Goal: Task Accomplishment & Management: Manage account settings

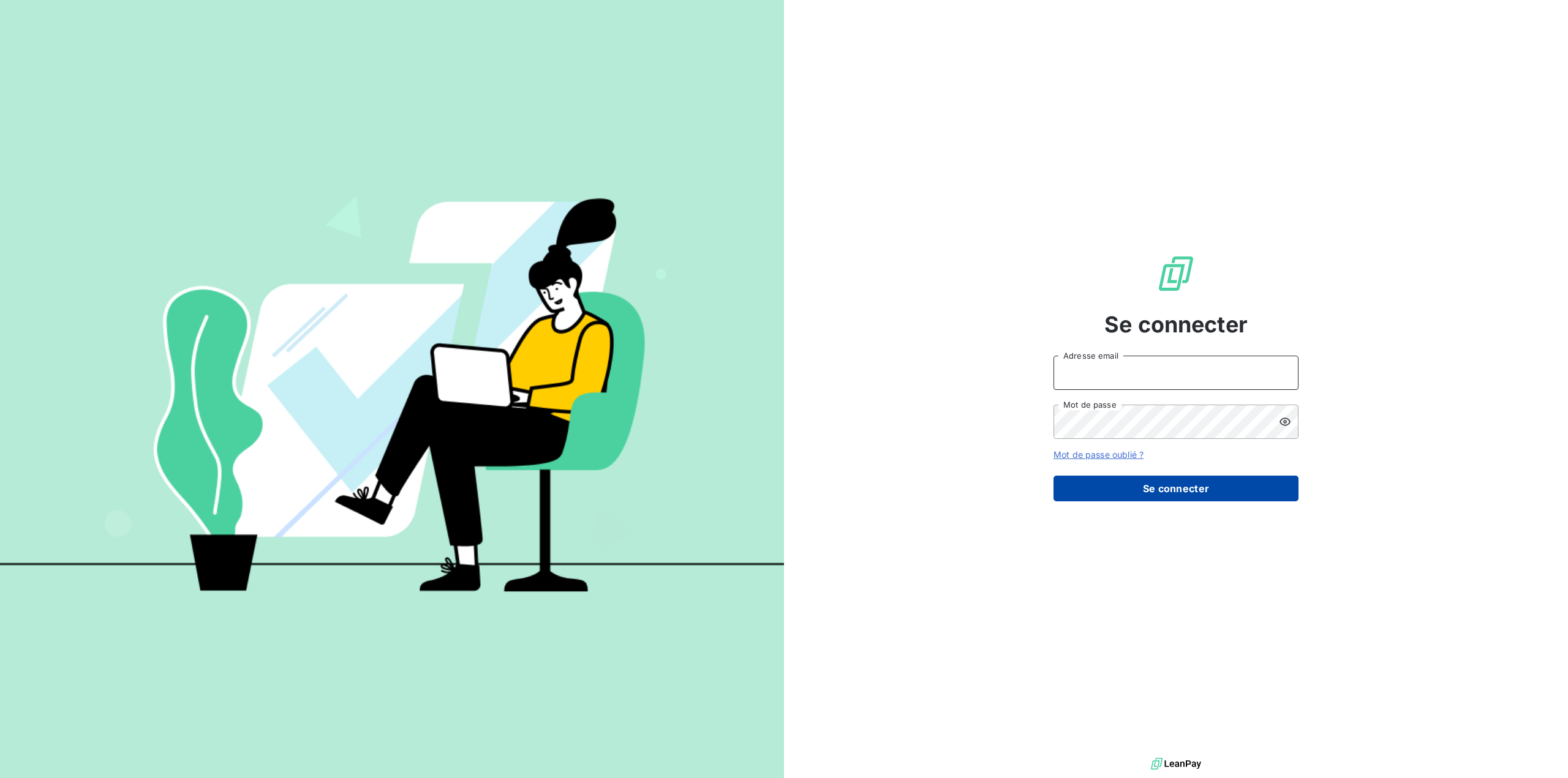
type input "[EMAIL_ADDRESS][DOMAIN_NAME]"
click at [1167, 489] on button "Se connecter" at bounding box center [1176, 488] width 245 height 26
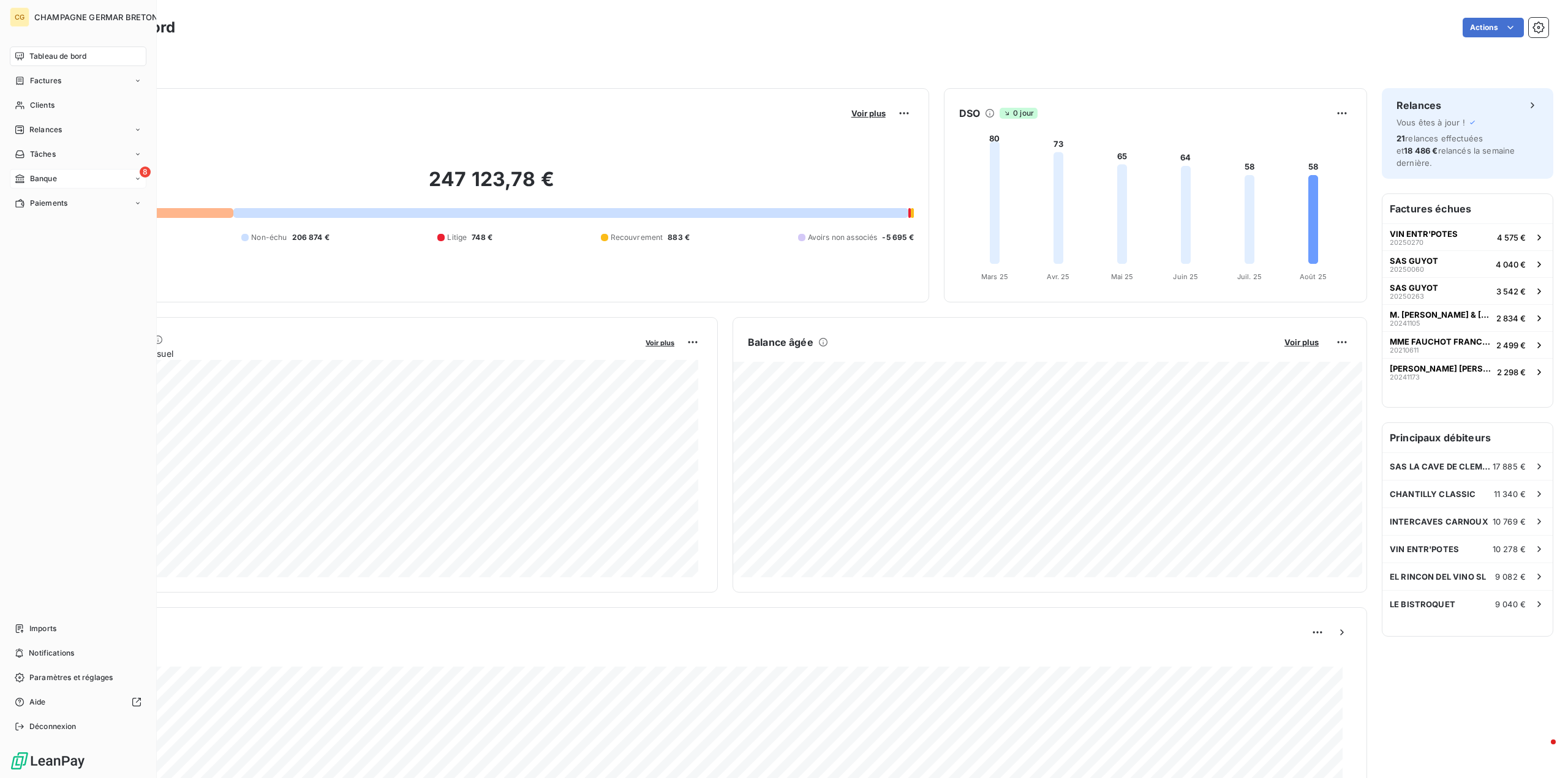
click at [50, 178] on span "Banque" at bounding box center [43, 179] width 27 height 11
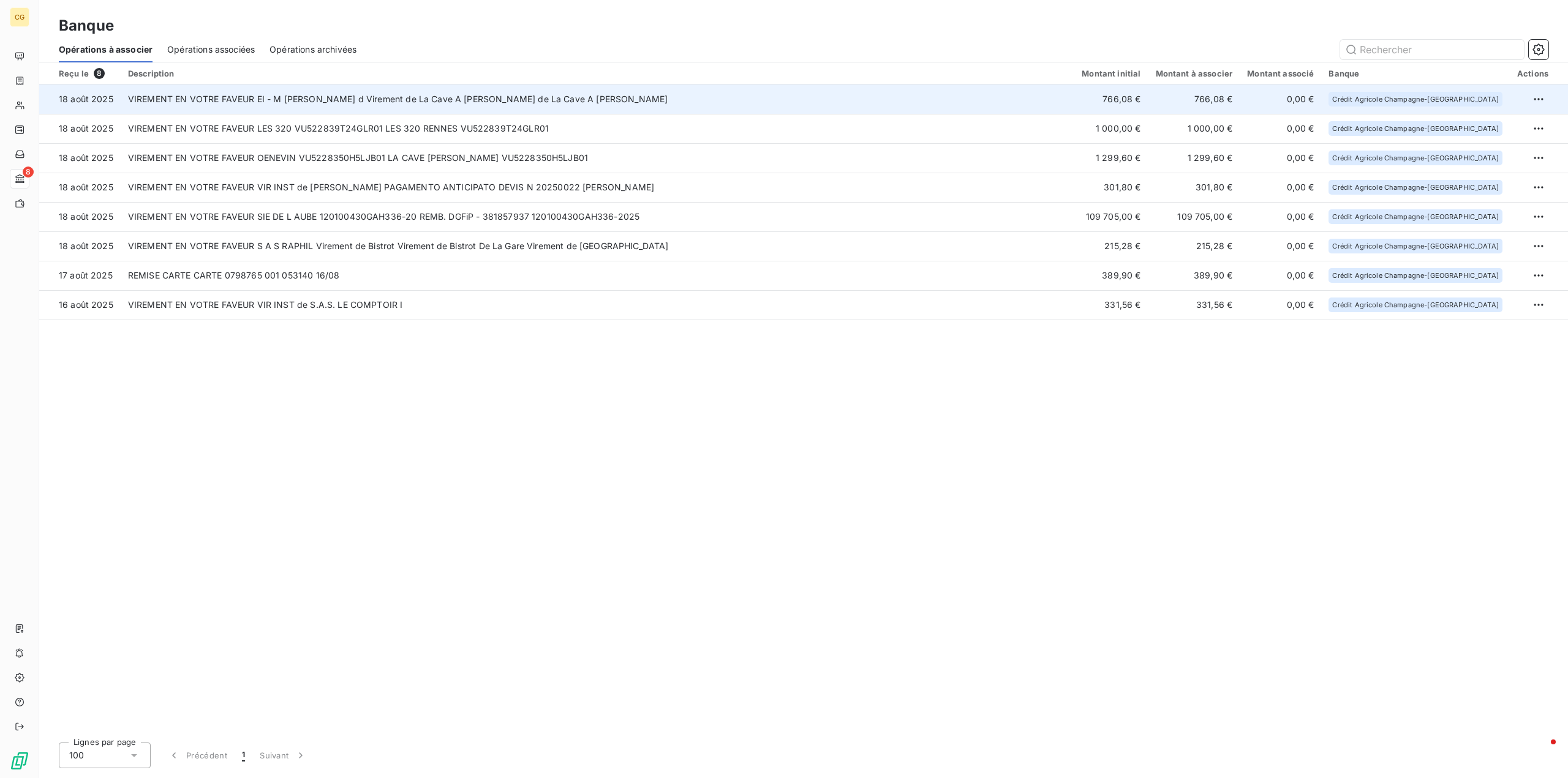
click at [510, 97] on td "VIREMENT EN VOTRE FAVEUR EI - M [PERSON_NAME] d Virement de La Cave A [PERSON_N…" at bounding box center [597, 99] width 954 height 29
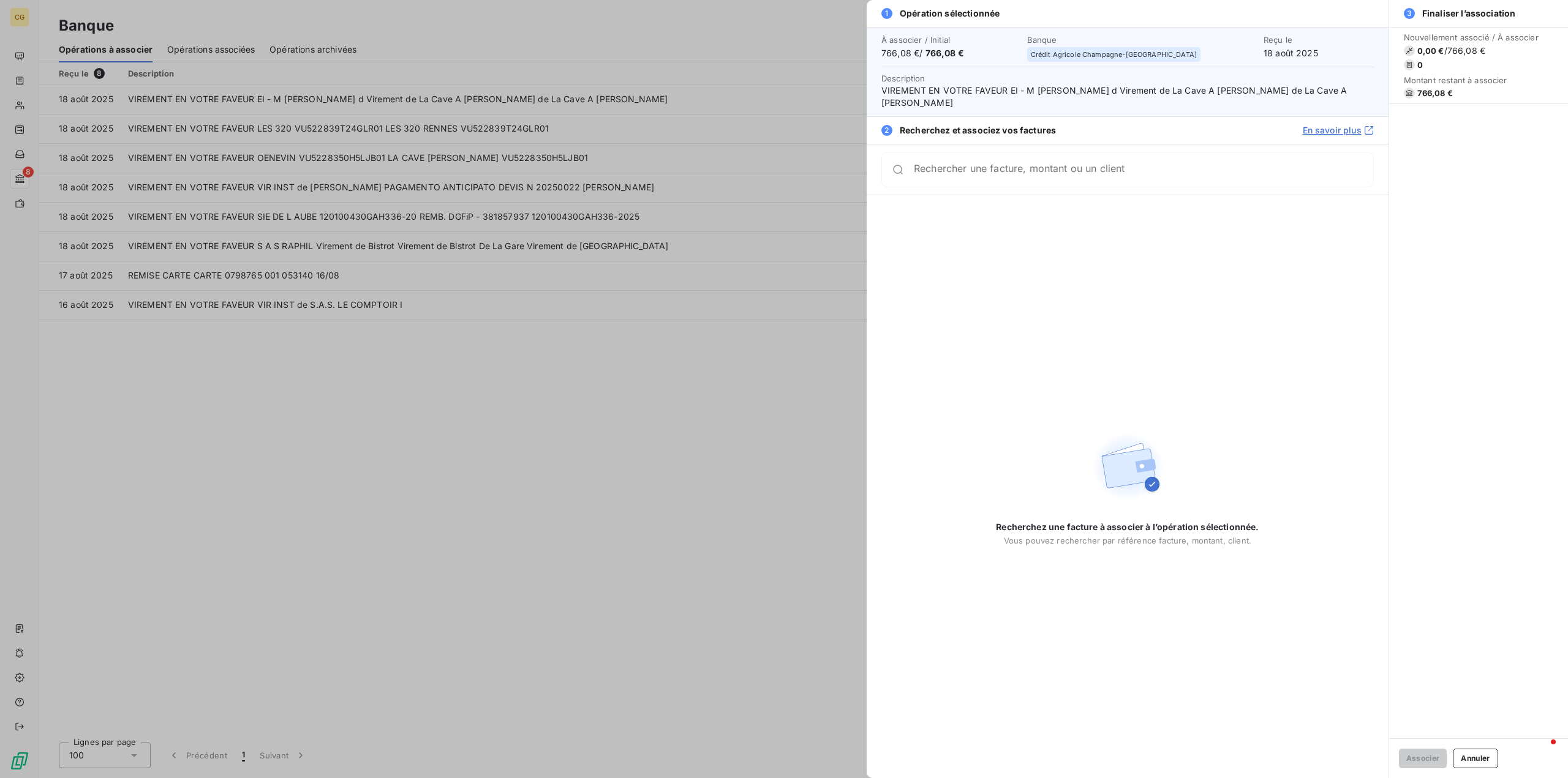
click at [1476, 759] on button "Annuler" at bounding box center [1475, 758] width 45 height 20
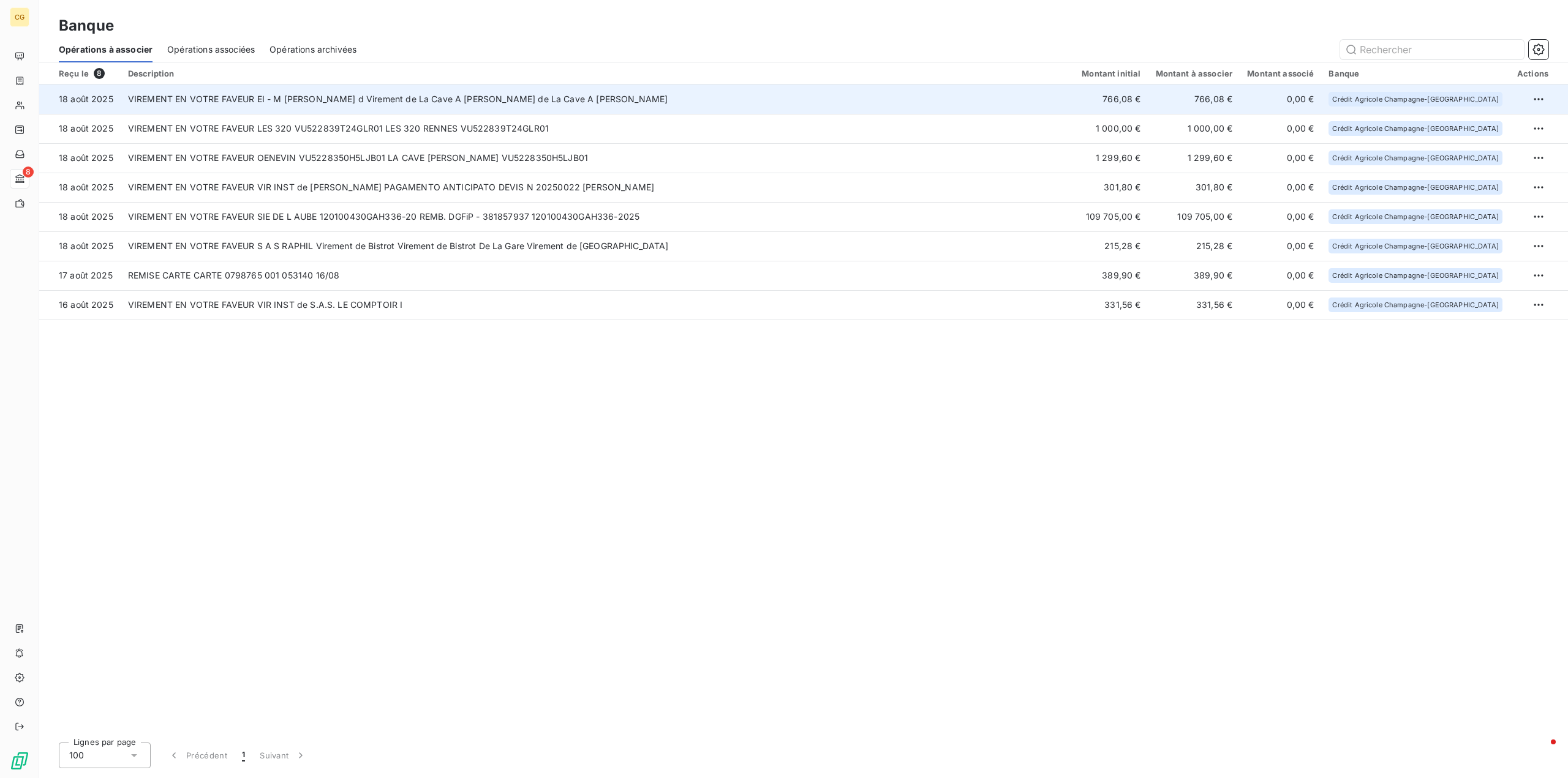
click at [634, 98] on td "VIREMENT EN VOTRE FAVEUR EI - M [PERSON_NAME] d Virement de La Cave A [PERSON_N…" at bounding box center [597, 99] width 954 height 29
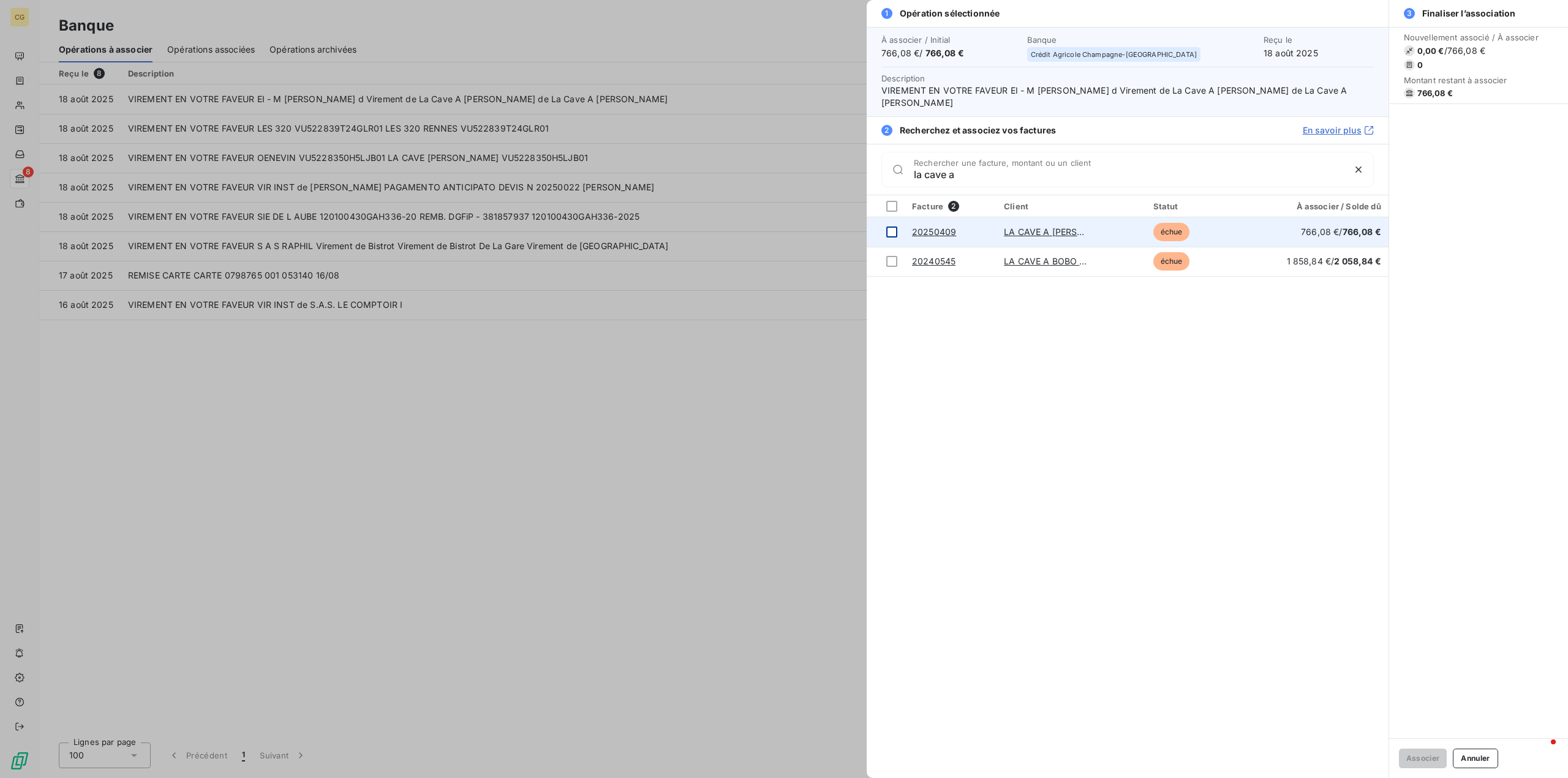
type input "la cave a"
click at [891, 234] on div at bounding box center [892, 232] width 11 height 11
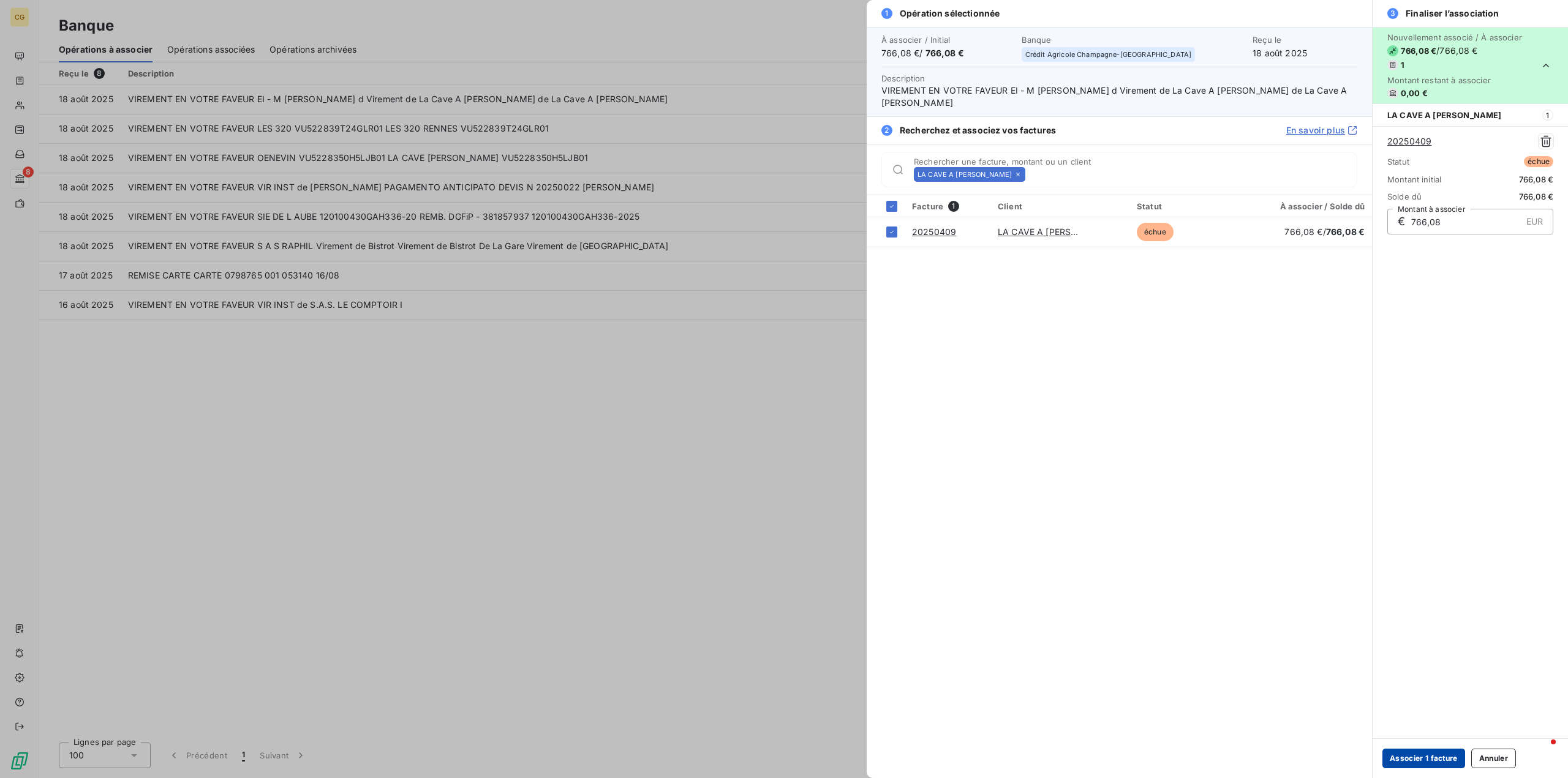
click at [1442, 762] on button "Associer 1 facture" at bounding box center [1423, 758] width 82 height 20
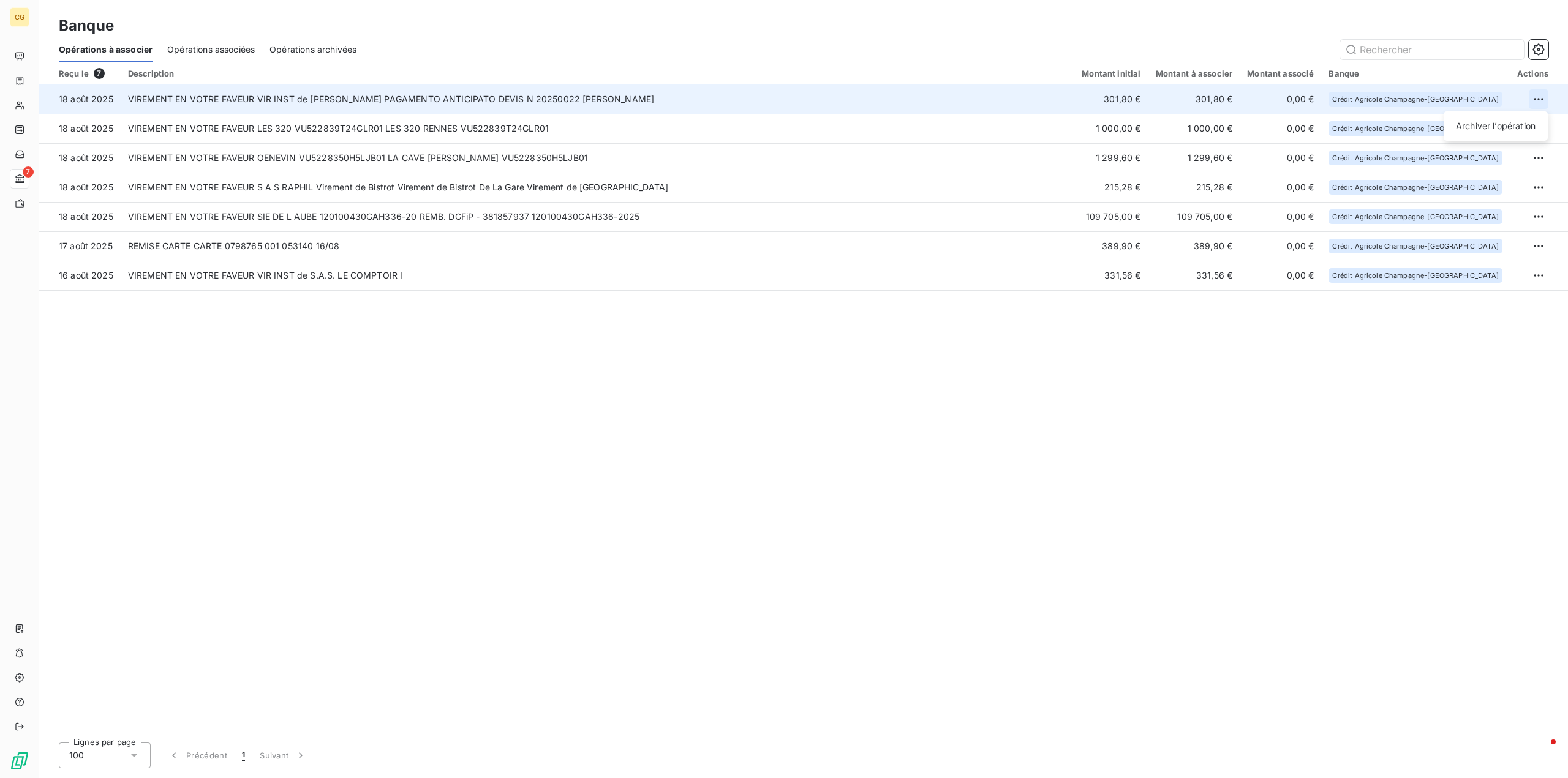
click at [1531, 97] on html "CG 7 Banque Opérations à associer Opérations associées Opérations archivées Reç…" at bounding box center [784, 389] width 1568 height 778
click at [1494, 127] on div "Archiver l’opération" at bounding box center [1495, 126] width 94 height 20
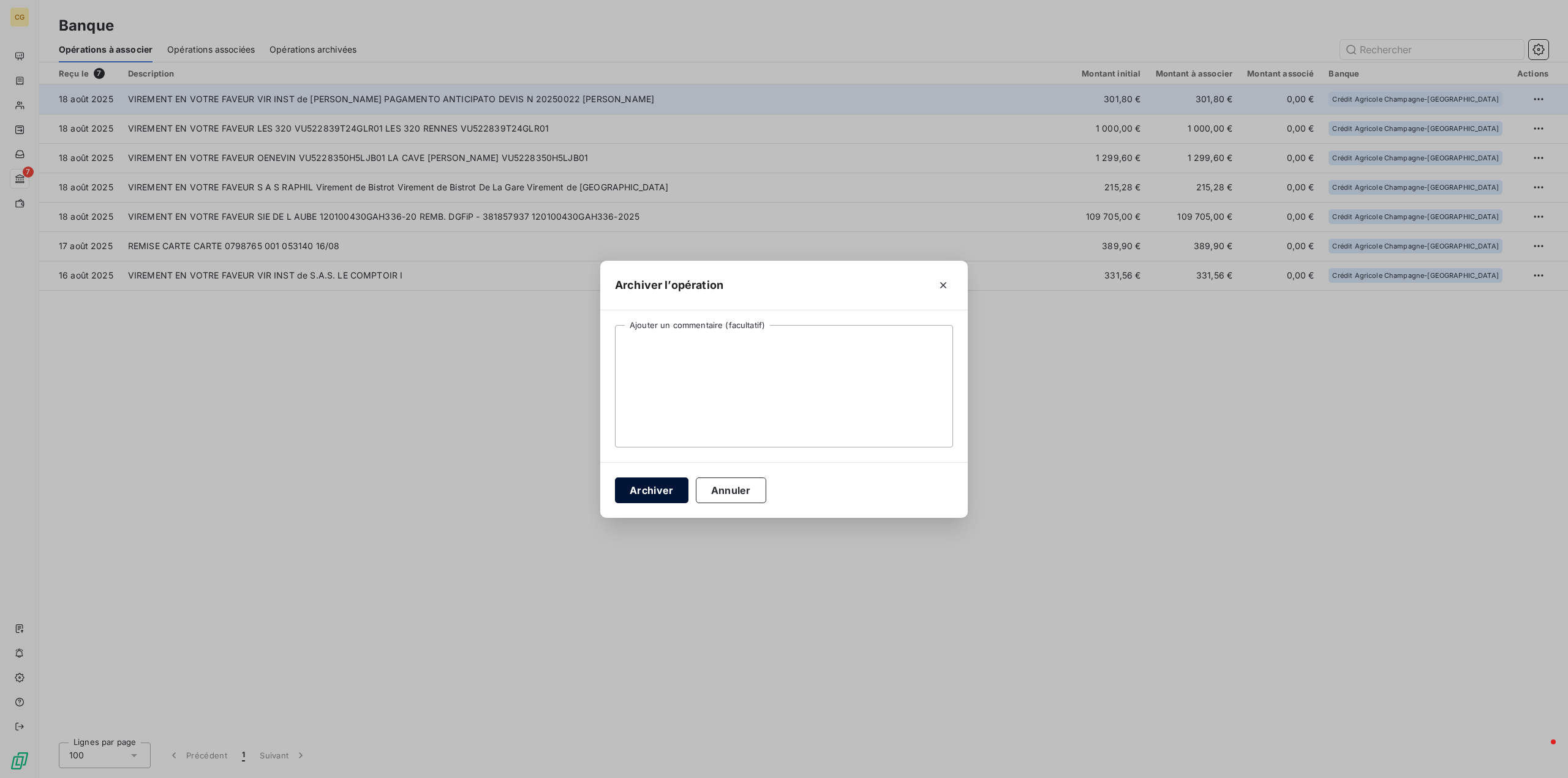
click at [648, 491] on button "Archiver" at bounding box center [651, 490] width 73 height 26
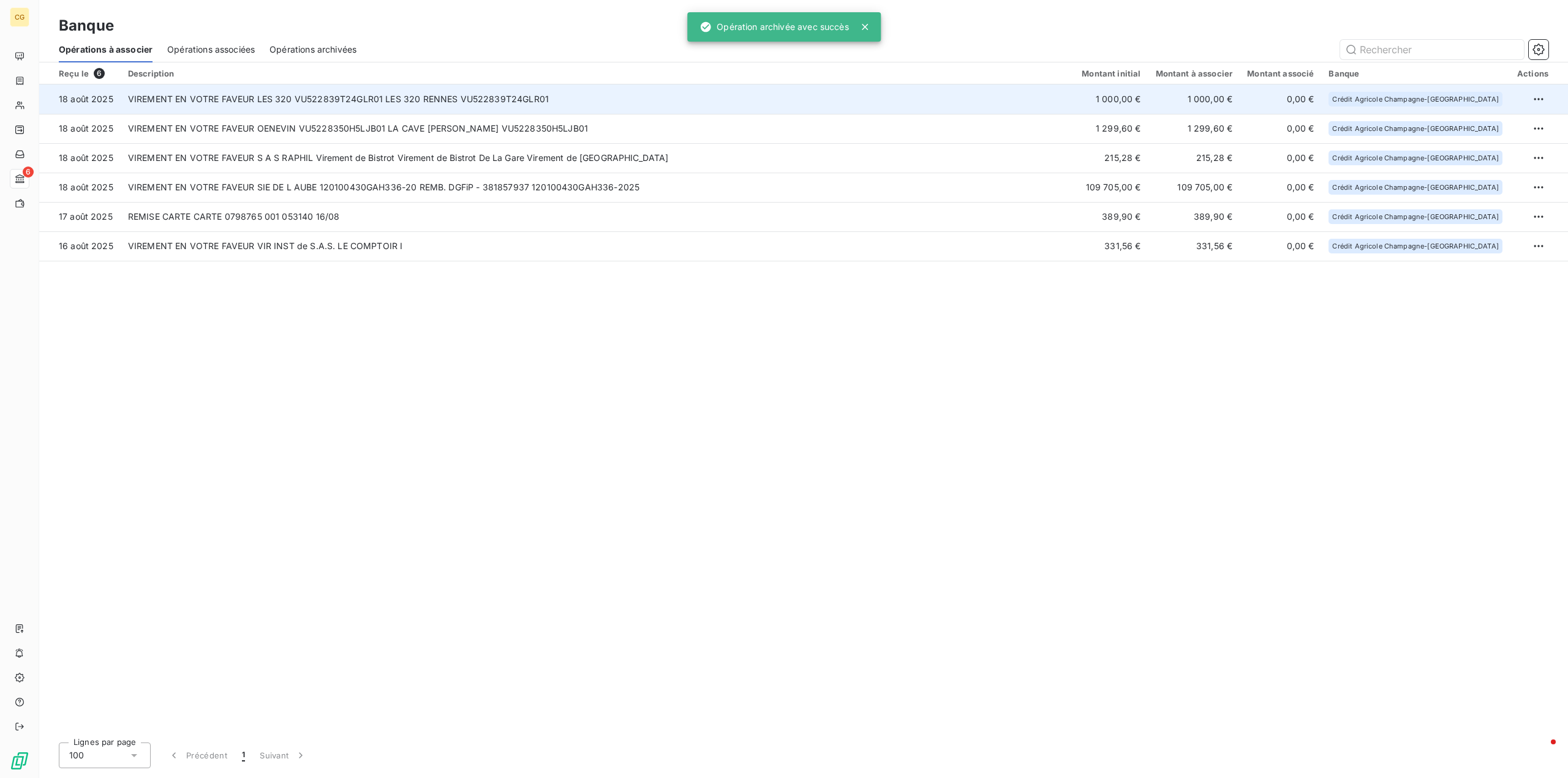
click at [436, 96] on td "VIREMENT EN VOTRE FAVEUR LES 320 VU522839T24GLR01 LES 320 RENNES VU522839T24GLR…" at bounding box center [597, 99] width 954 height 29
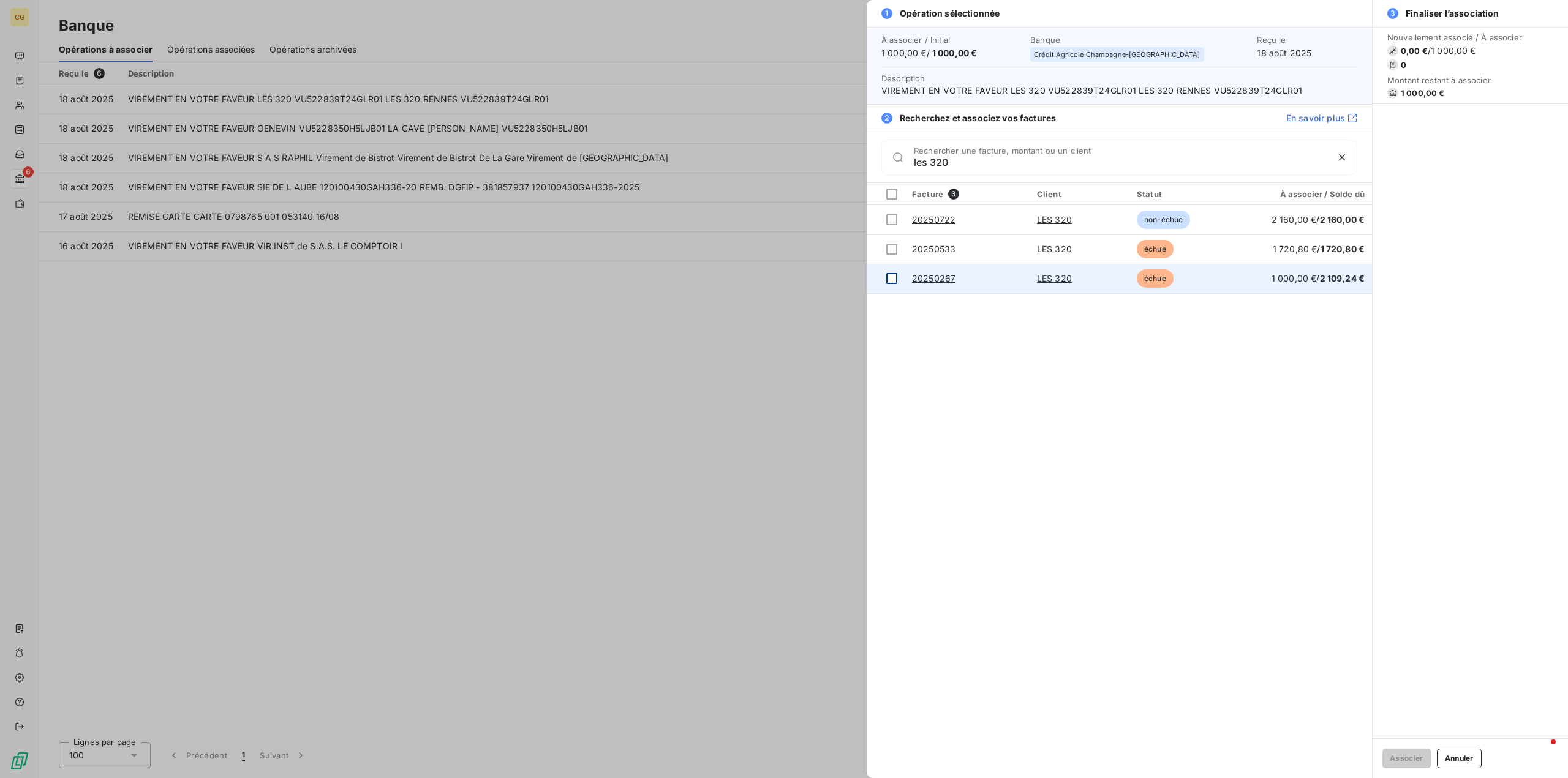
type input "les 320"
click at [892, 278] on div at bounding box center [892, 279] width 11 height 11
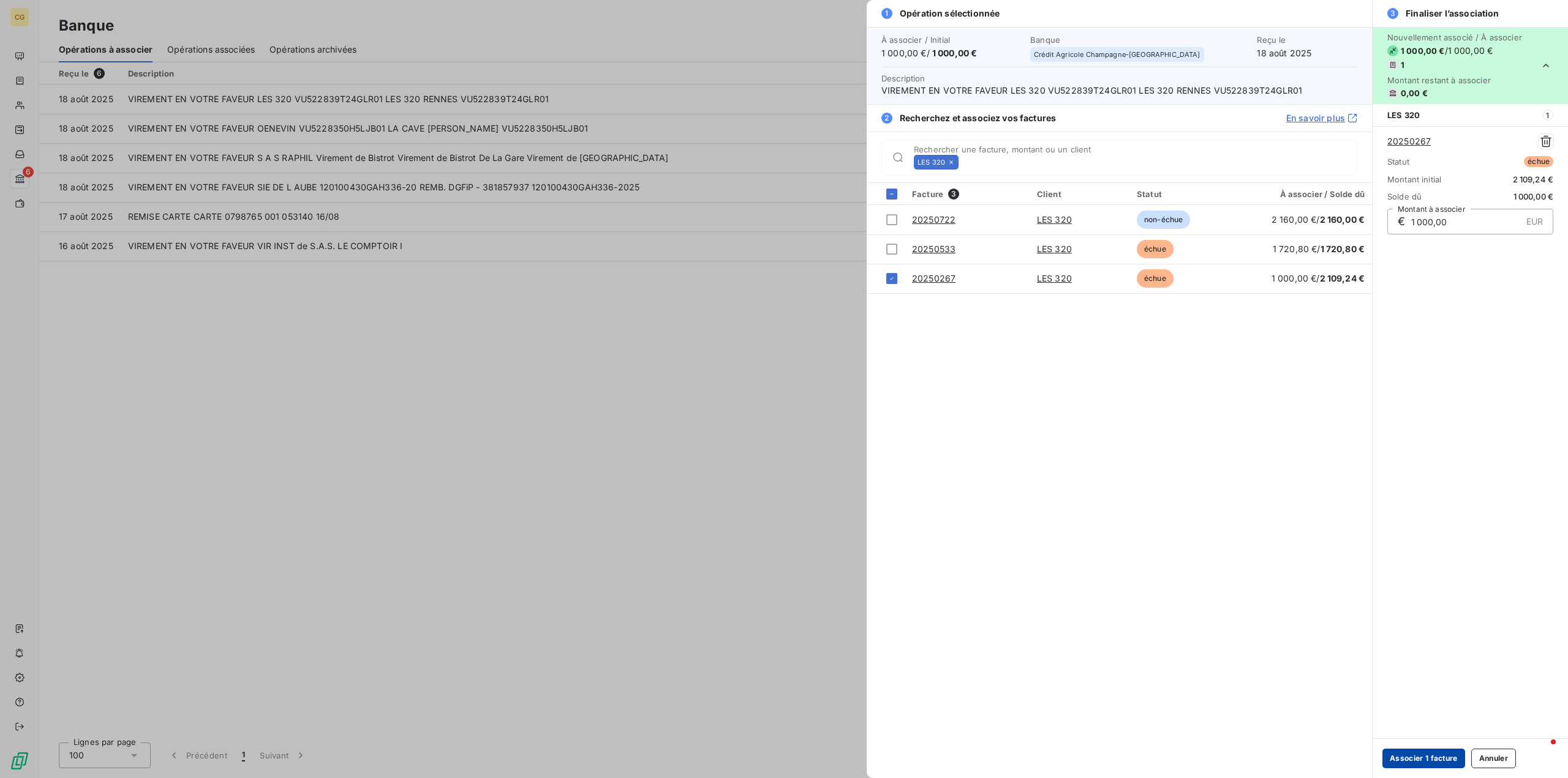
click at [1401, 756] on button "Associer 1 facture" at bounding box center [1423, 758] width 82 height 20
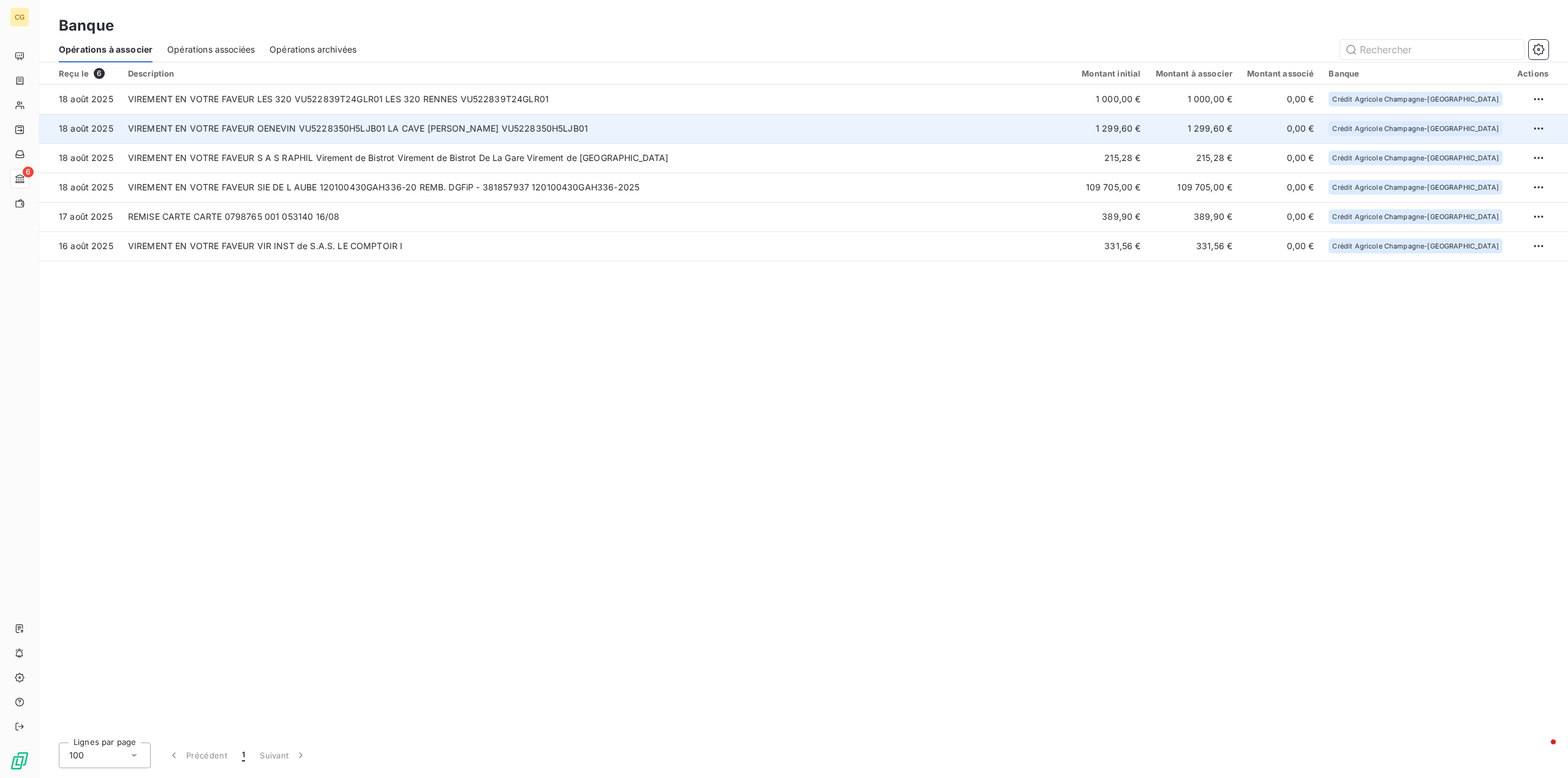
click at [534, 127] on td "VIREMENT EN VOTRE FAVEUR OENEVIN VU5228350H5LJB01 LA CAVE S.FOUCHER VU5228350H5…" at bounding box center [597, 129] width 954 height 29
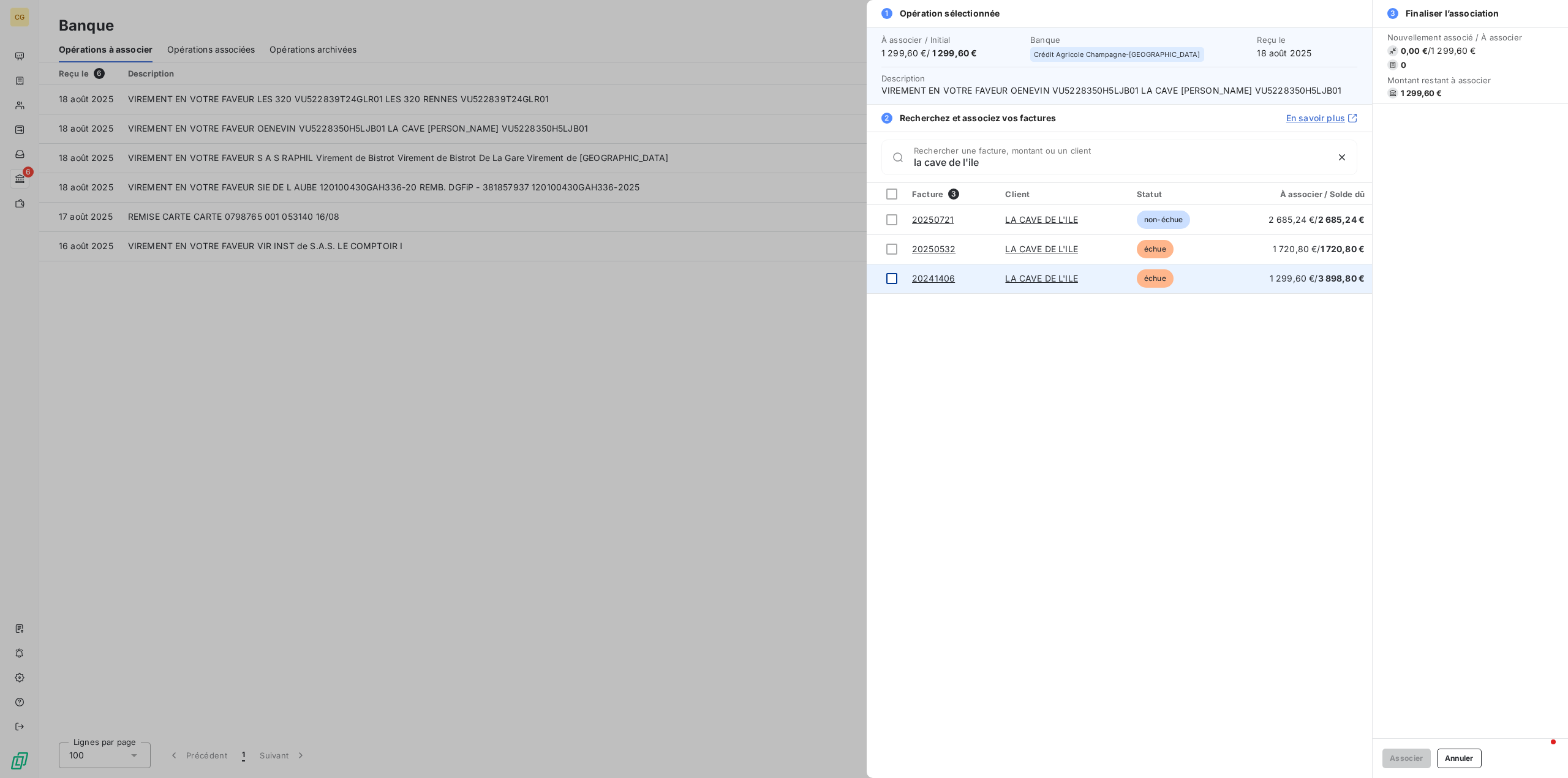
type input "la cave de l'ile"
click at [892, 278] on div at bounding box center [892, 279] width 11 height 11
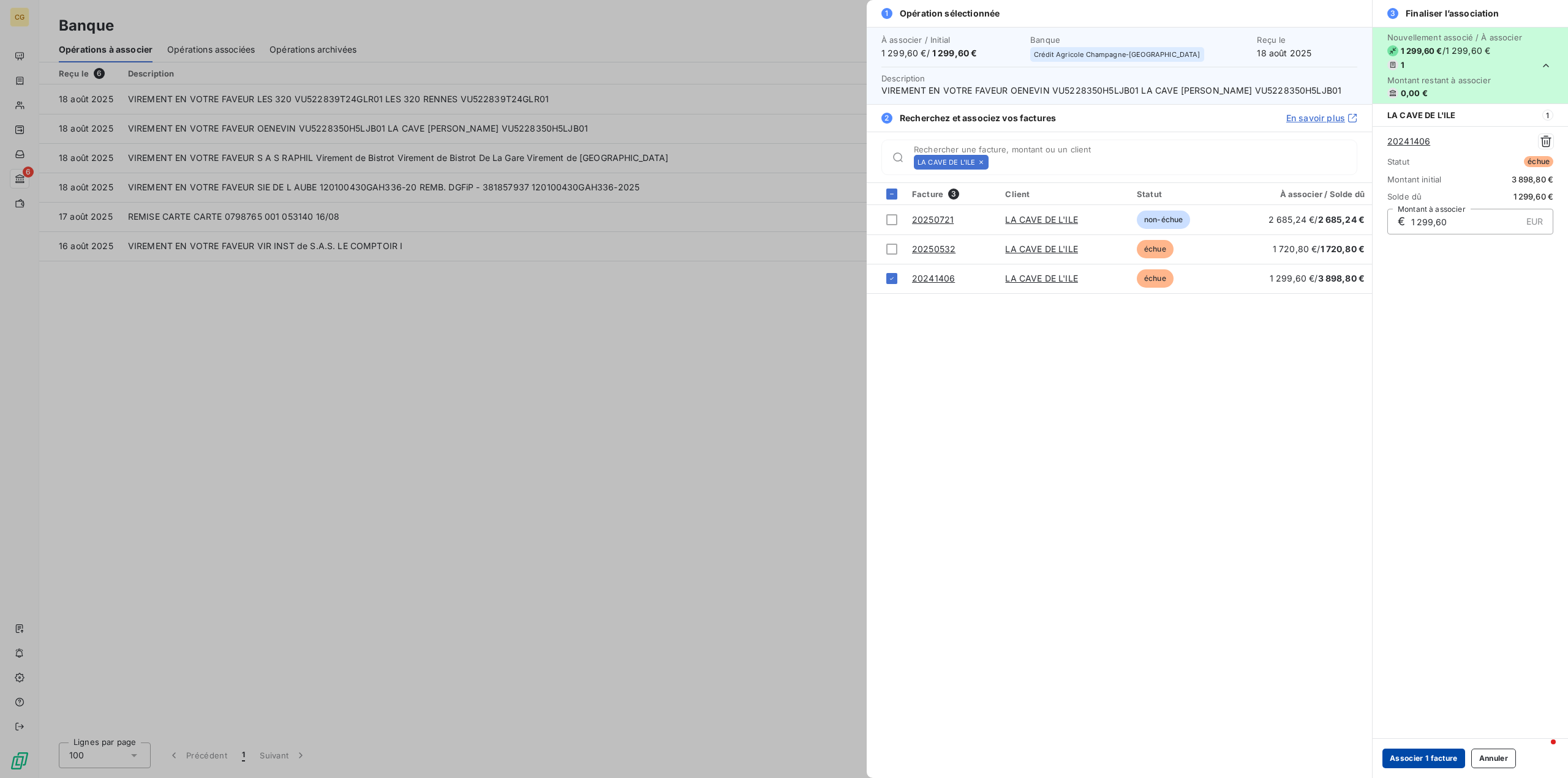
click at [1412, 756] on button "Associer 1 facture" at bounding box center [1423, 758] width 82 height 20
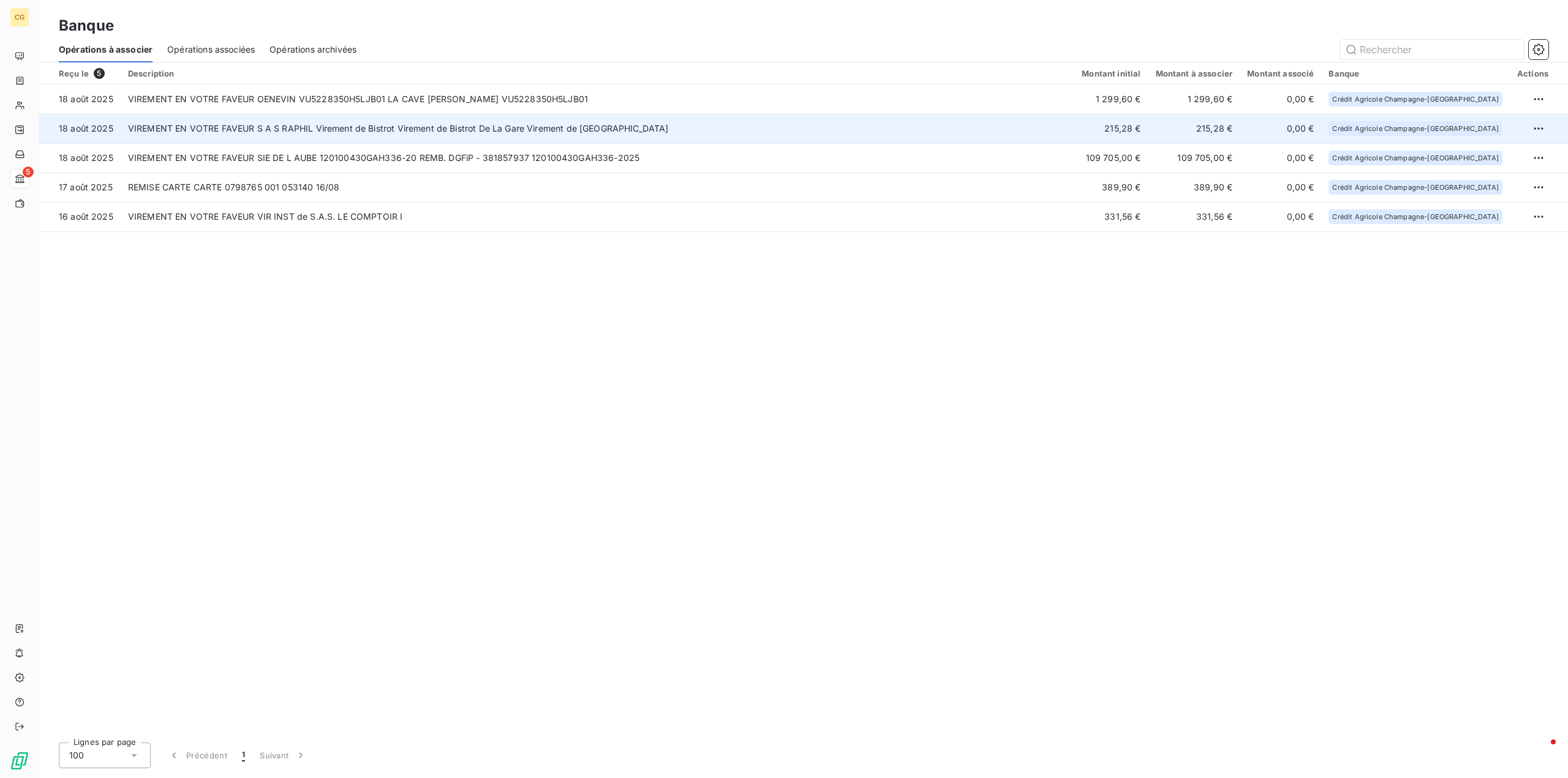
click at [678, 131] on td "VIREMENT EN VOTRE FAVEUR S A S RAPHIL Virement de Bistrot Virement de Bistrot D…" at bounding box center [597, 129] width 954 height 29
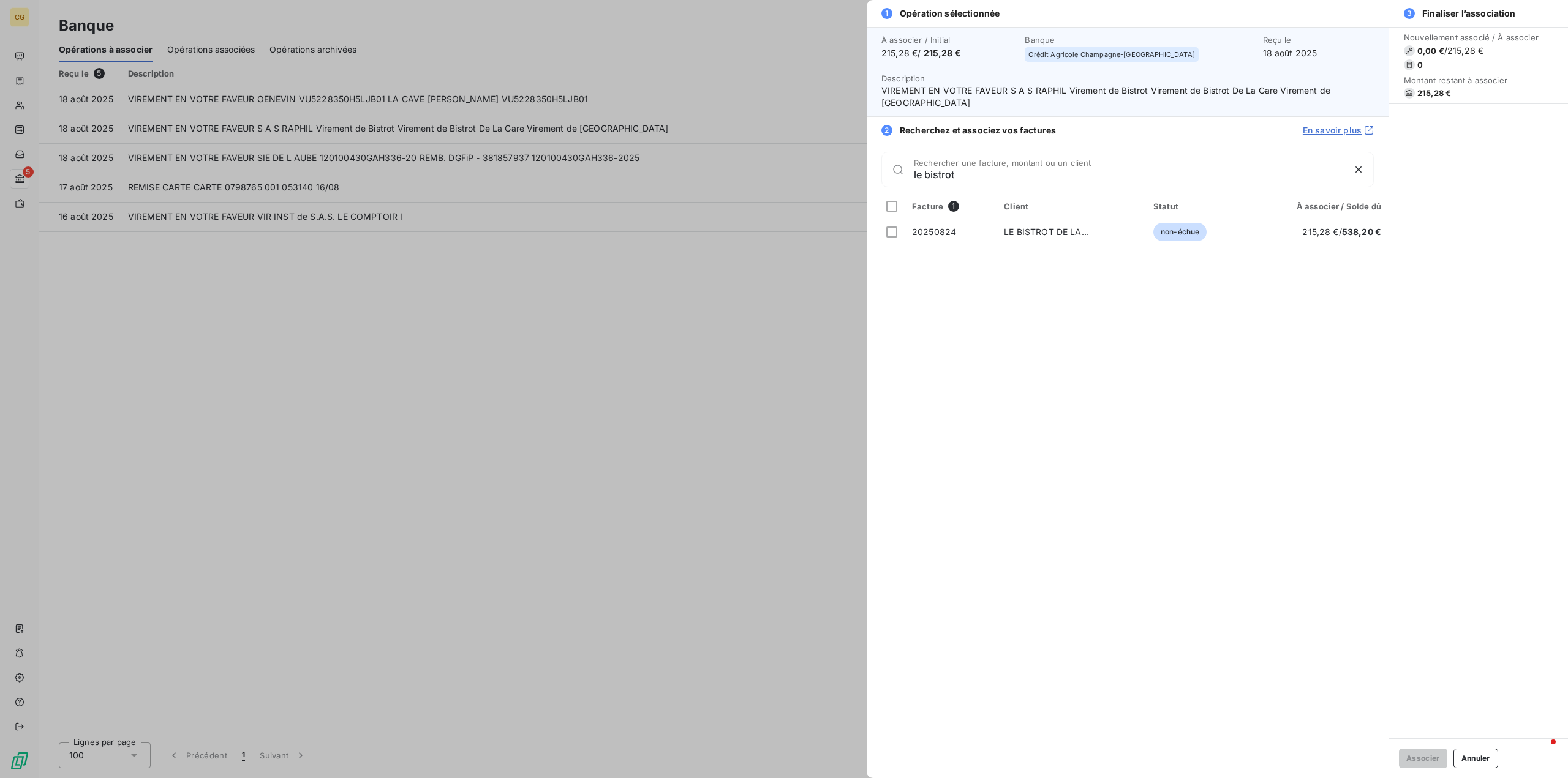
type input "le bistrot"
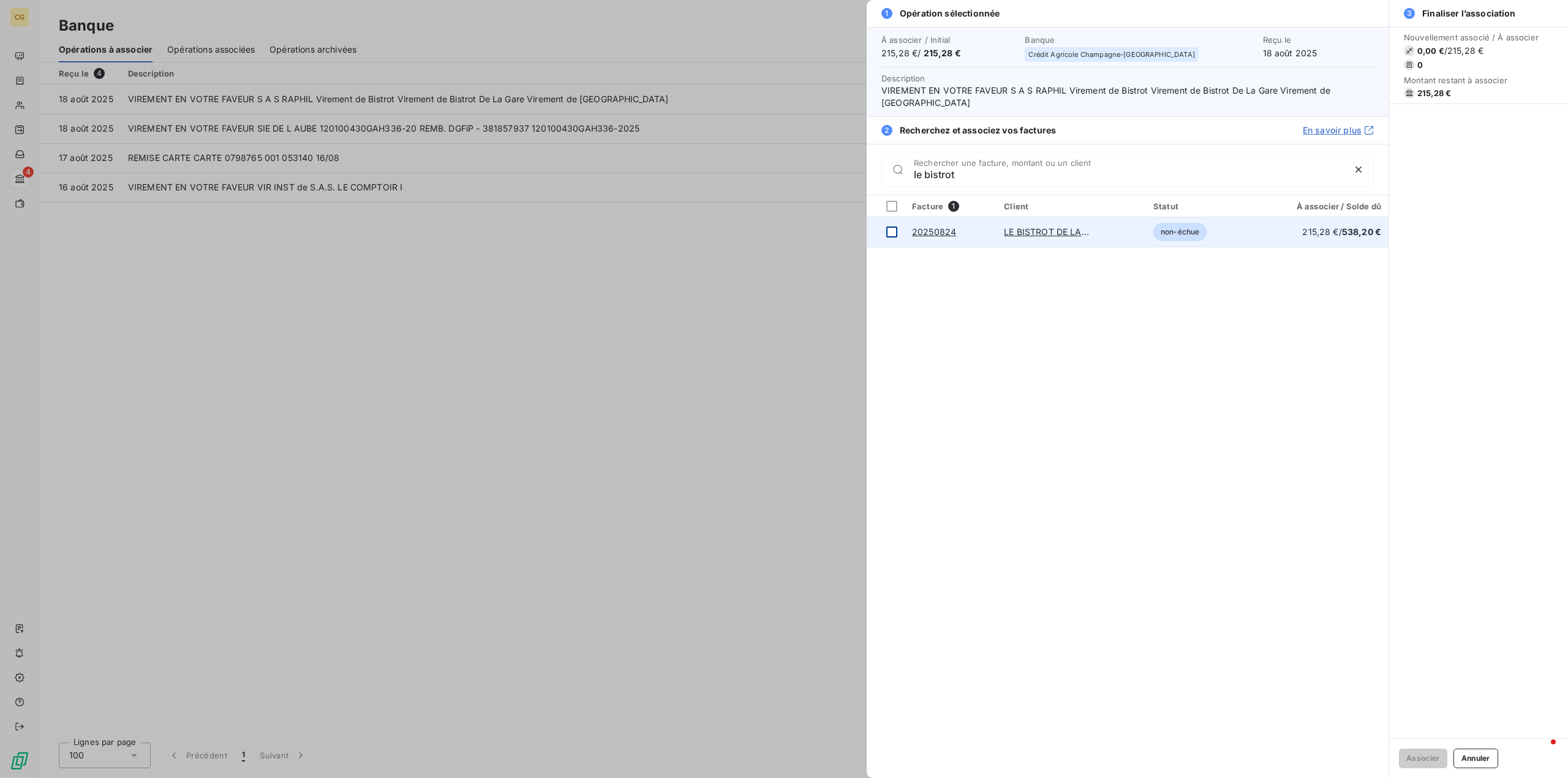
click at [885, 233] on td at bounding box center [885, 232] width 38 height 29
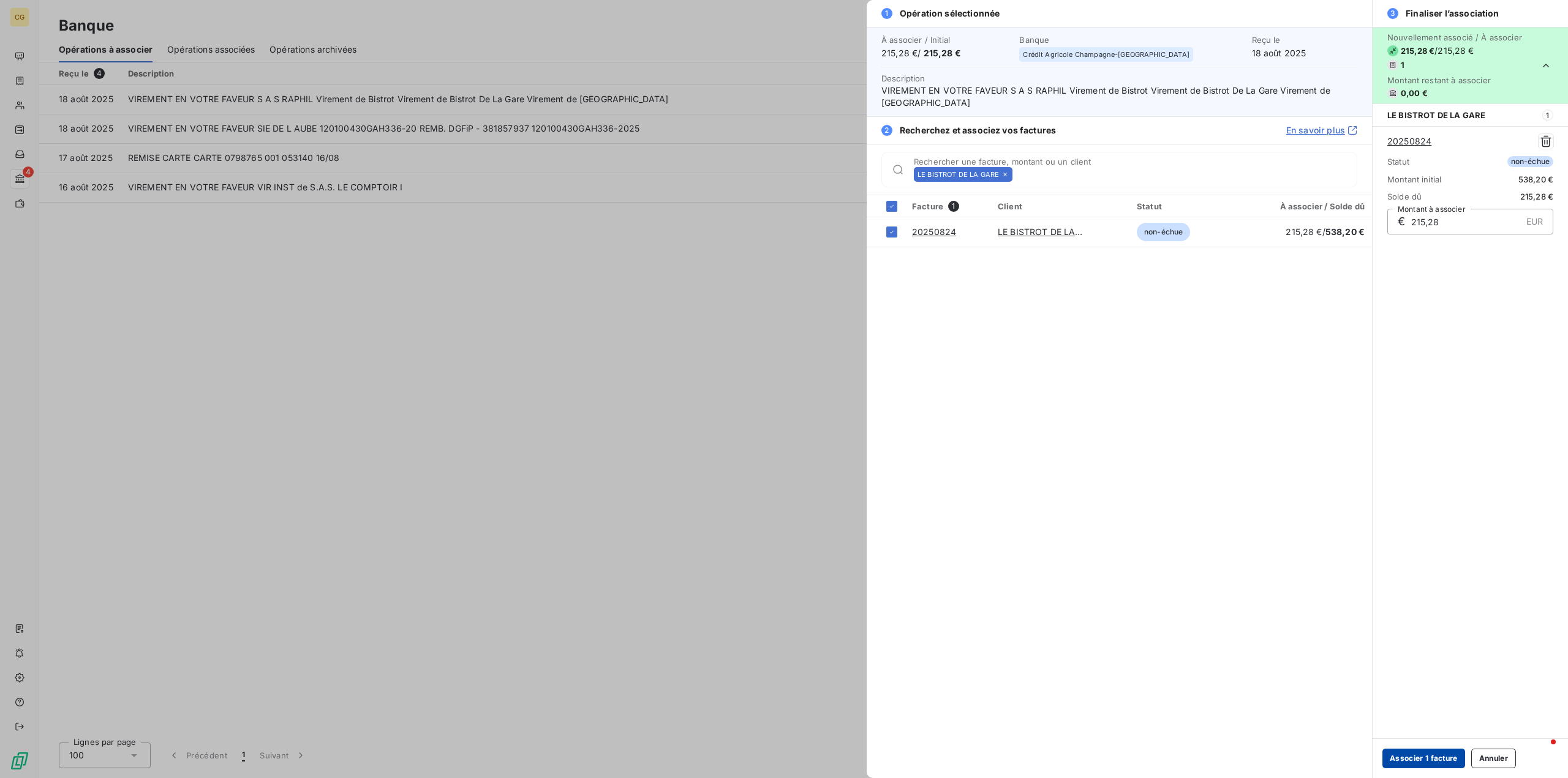
click at [1414, 757] on button "Associer 1 facture" at bounding box center [1423, 758] width 82 height 20
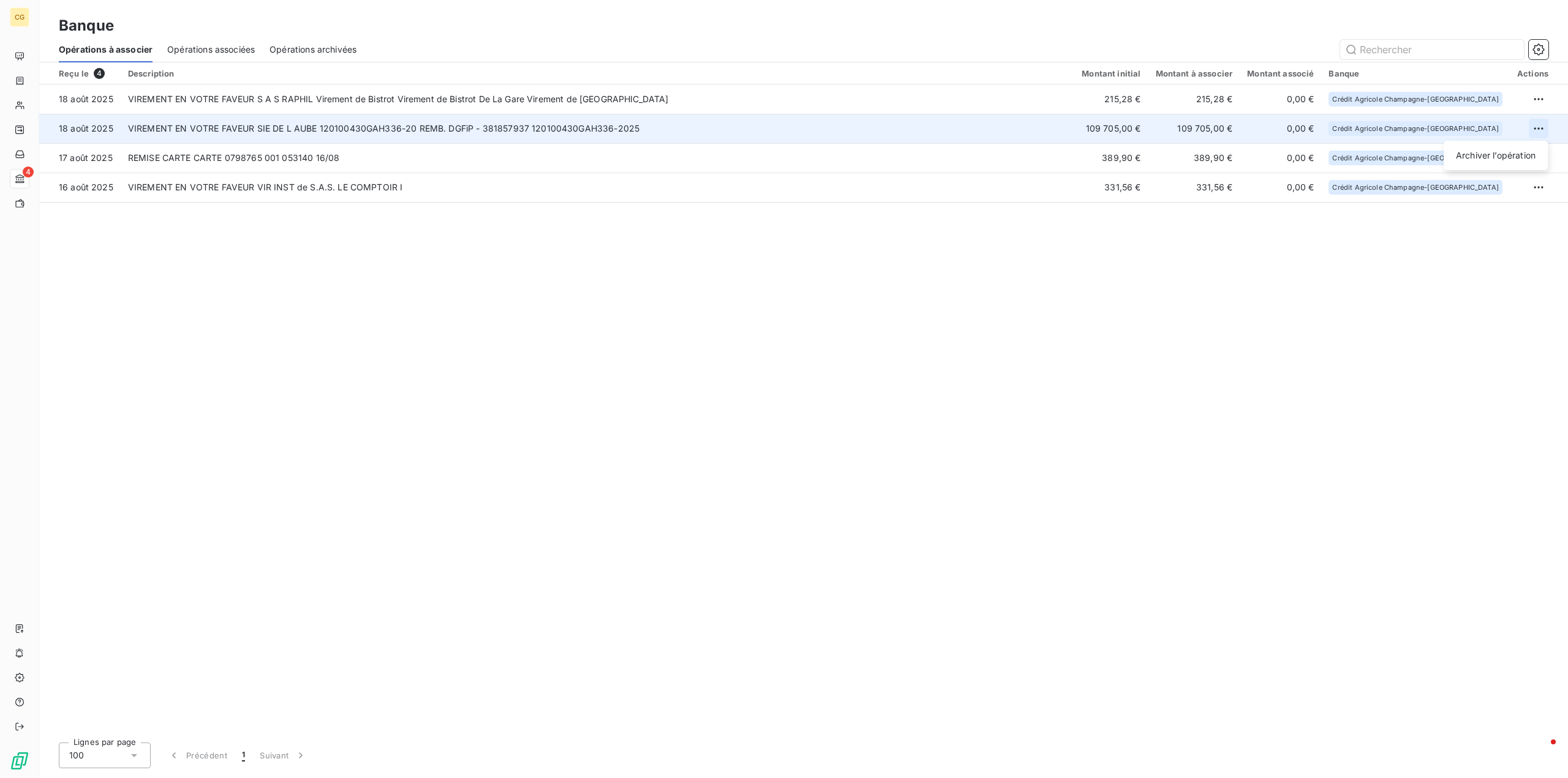
click at [1539, 122] on html "CG 4 Banque Opérations à associer Opérations associées Opérations archivées Reç…" at bounding box center [784, 389] width 1568 height 778
click at [1525, 153] on div "Archiver l’opération" at bounding box center [1495, 156] width 94 height 20
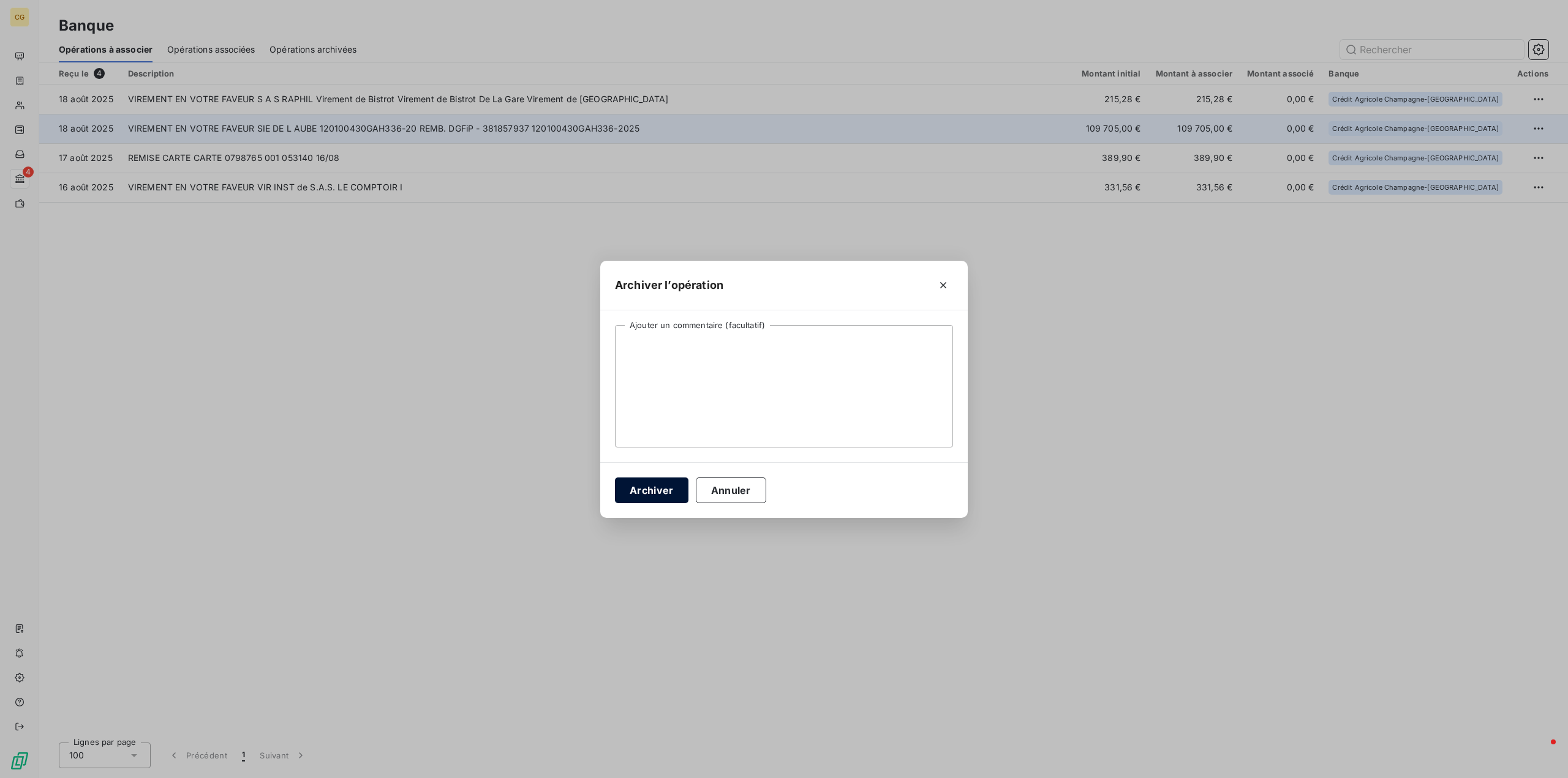
click at [637, 489] on button "Archiver" at bounding box center [651, 490] width 73 height 26
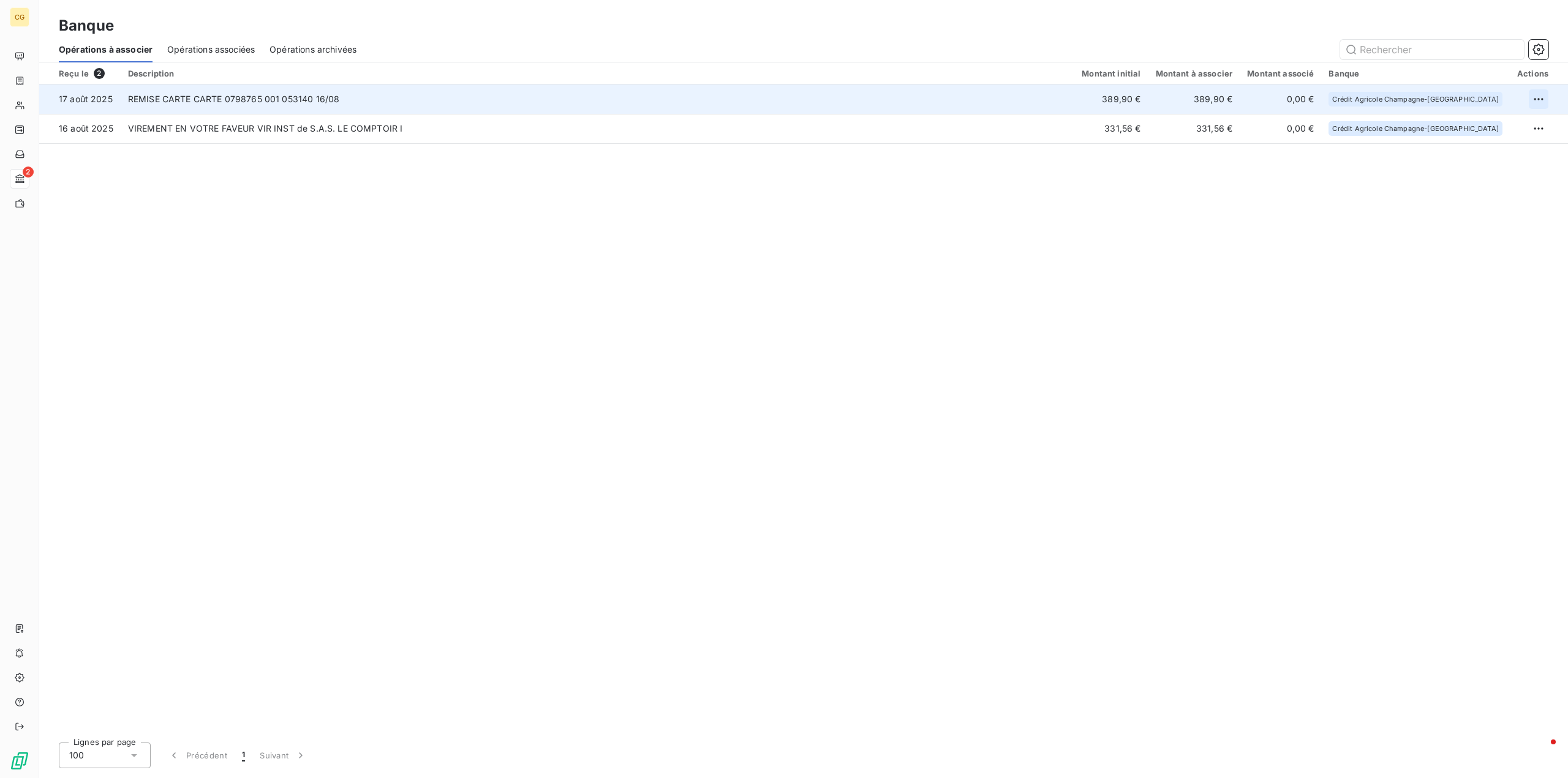
click at [1542, 99] on html "CG 2 Banque Opérations à associer Opérations associées Opérations archivées Reç…" at bounding box center [784, 389] width 1568 height 778
click at [1476, 129] on div "Archiver l’opération" at bounding box center [1495, 126] width 94 height 20
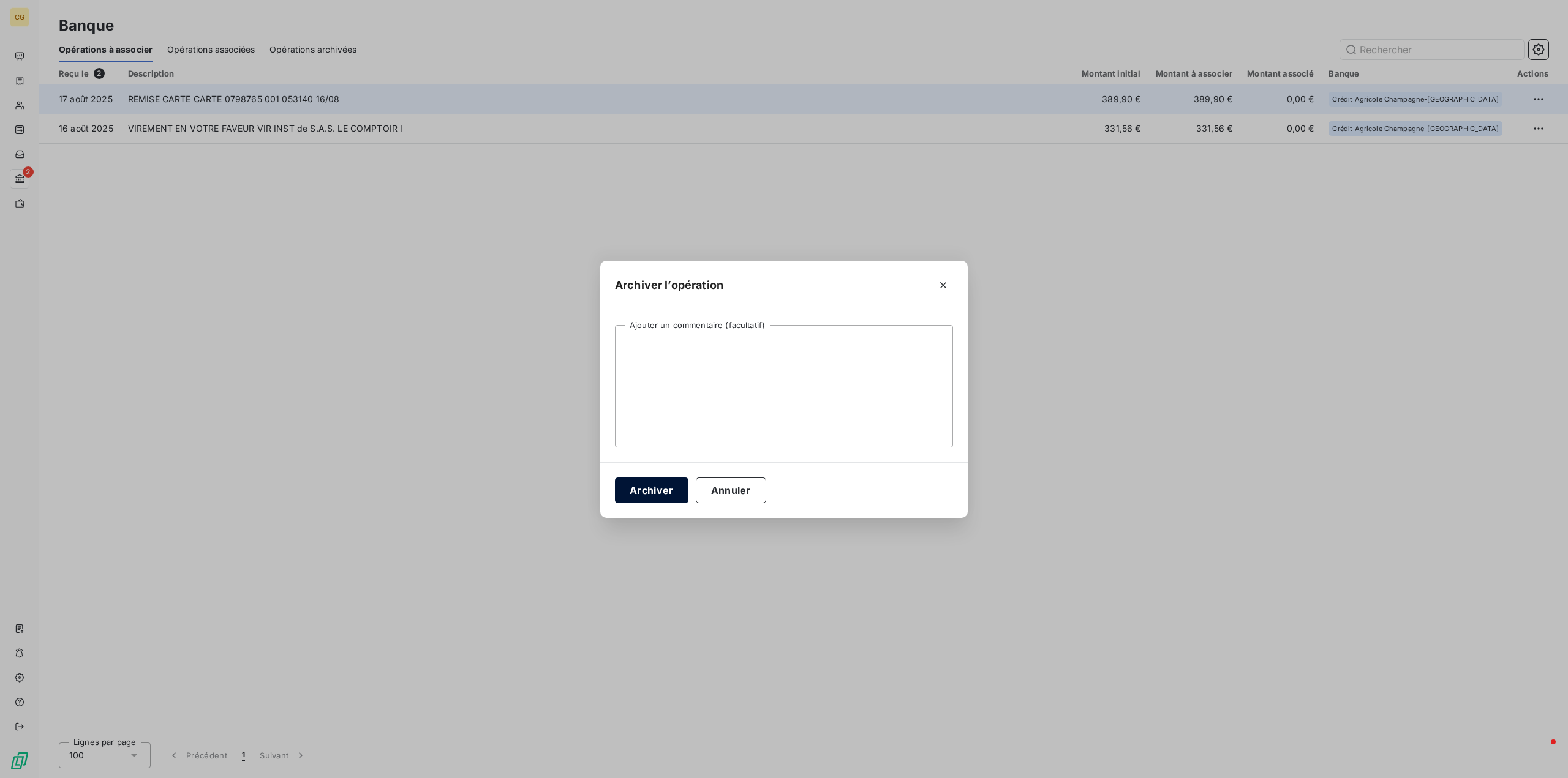
click at [638, 491] on button "Archiver" at bounding box center [651, 490] width 73 height 26
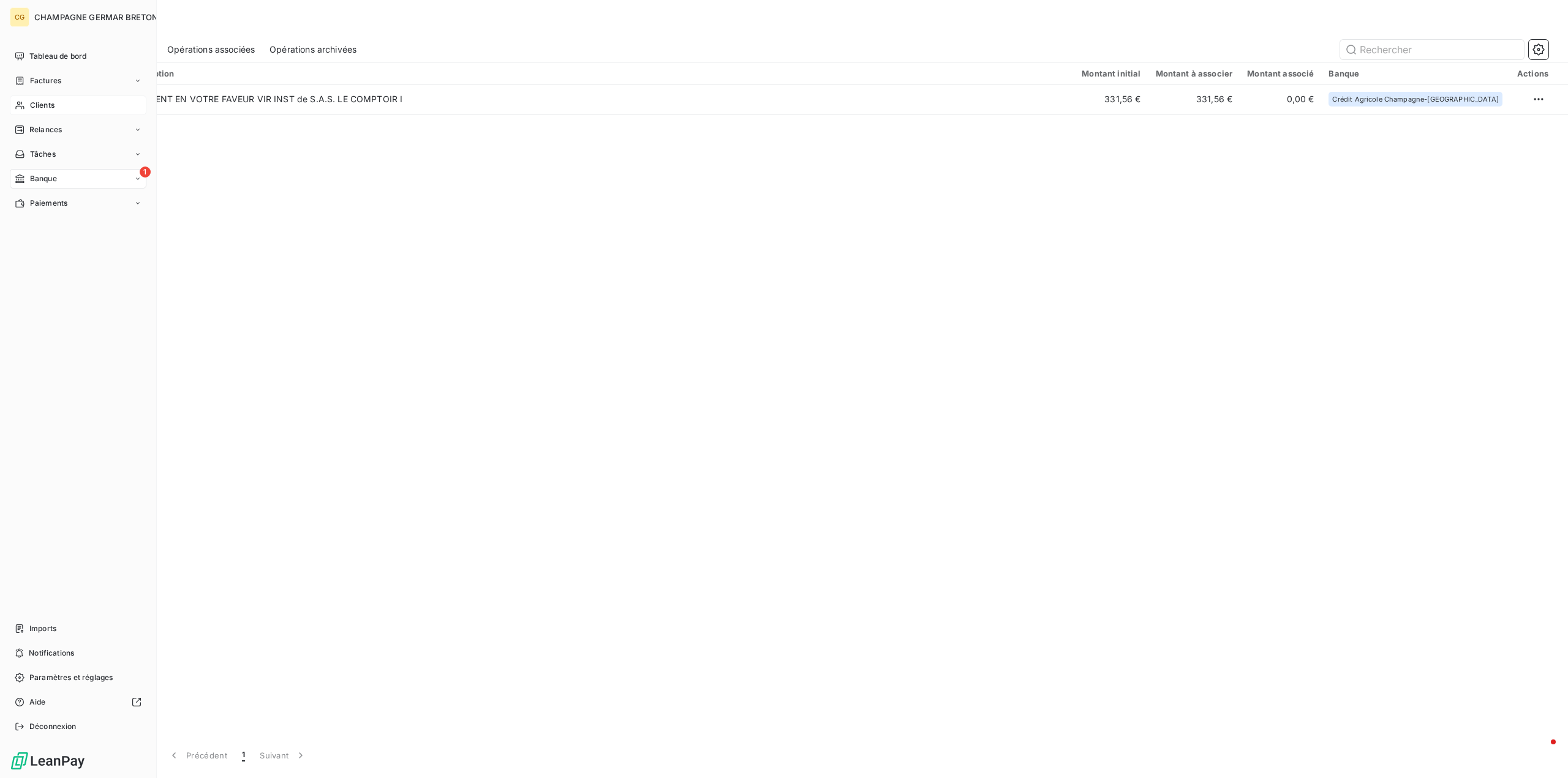
click at [43, 107] on span "Clients" at bounding box center [42, 105] width 24 height 11
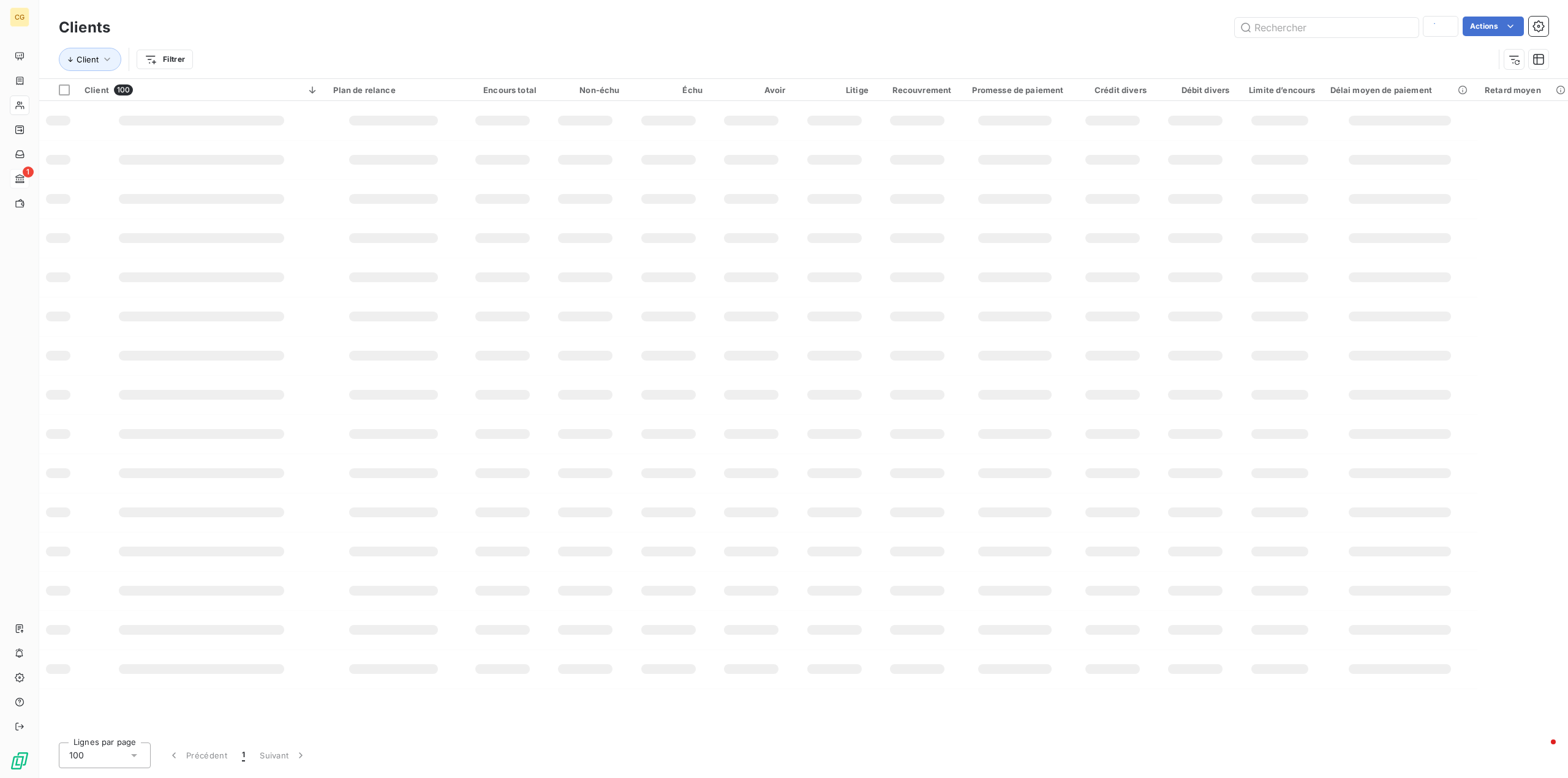
type input "LE COMPTOIR"
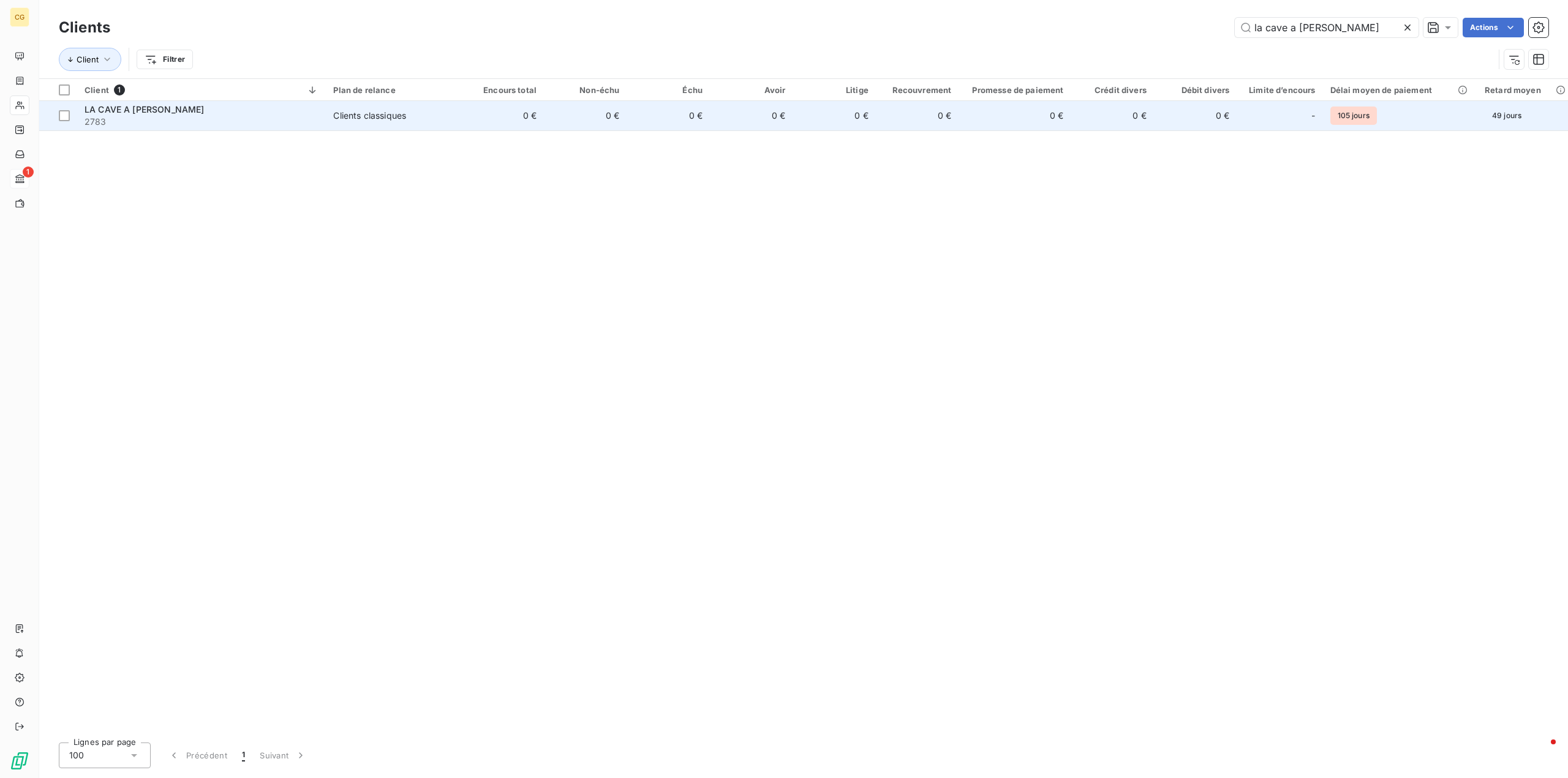
type input "la cave a francois"
click at [370, 112] on div "Clients classiques" at bounding box center [370, 116] width 73 height 13
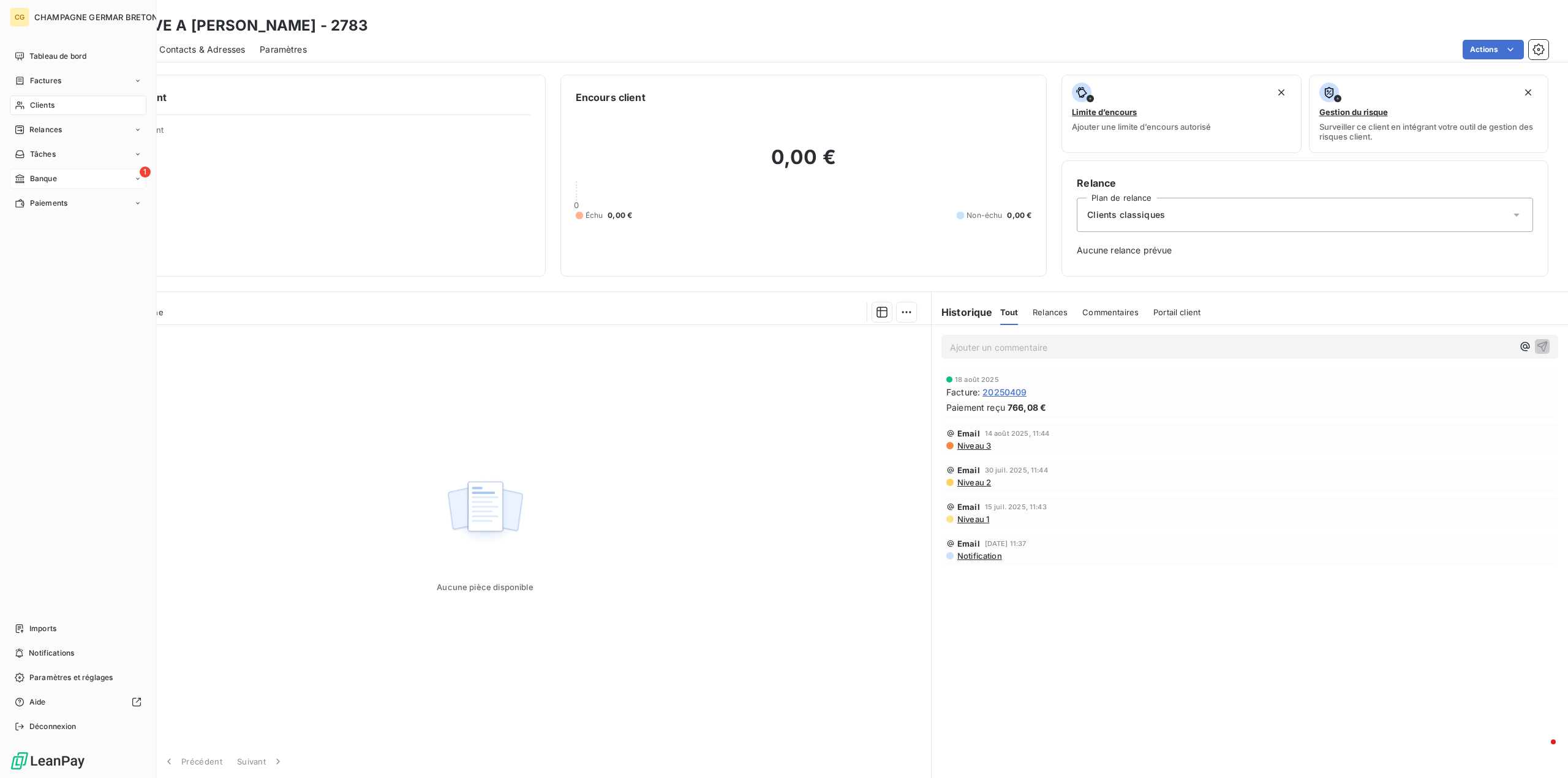
click at [50, 102] on span "Clients" at bounding box center [42, 105] width 24 height 11
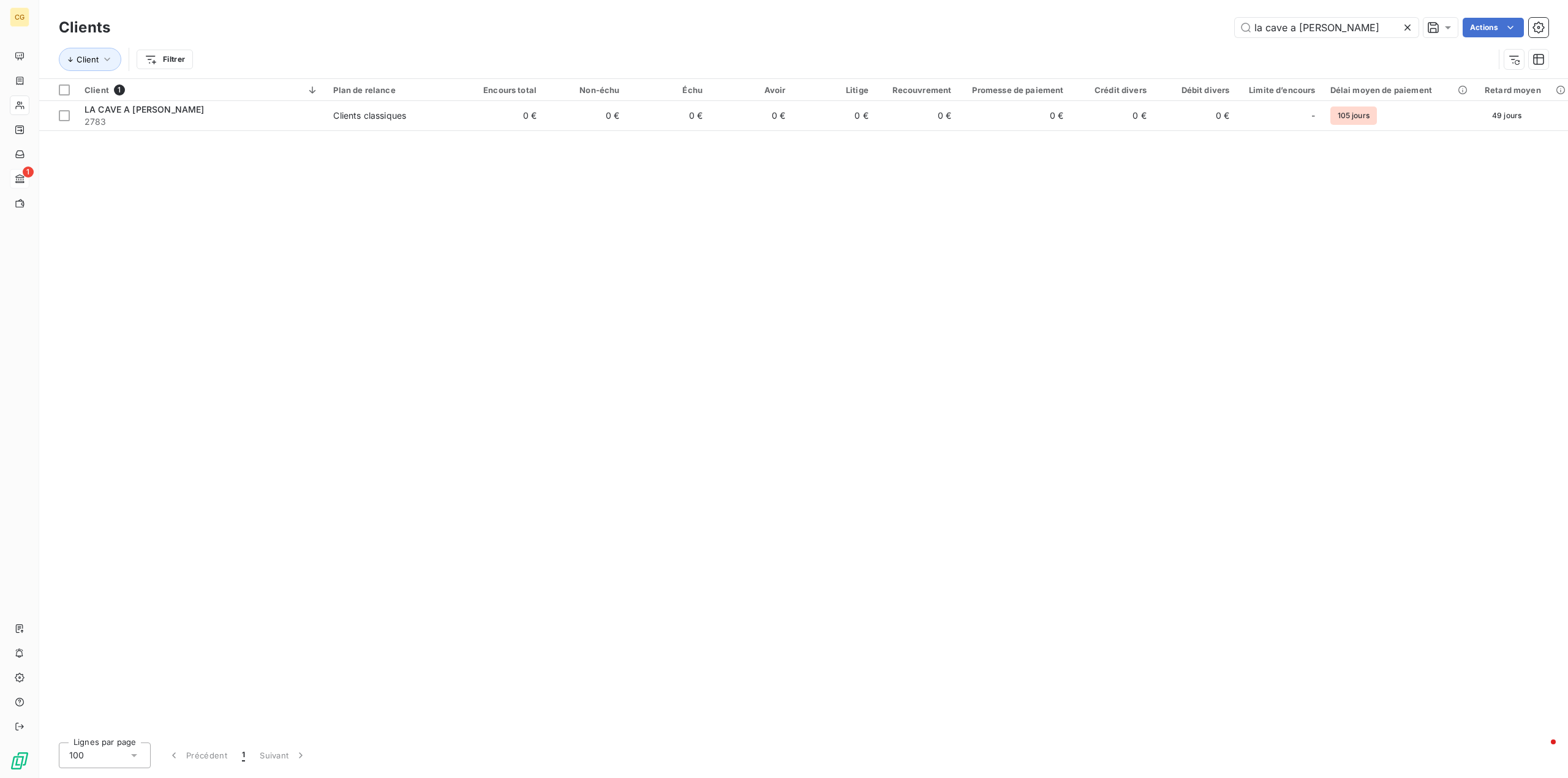
click at [1407, 25] on icon at bounding box center [1408, 28] width 13 height 13
click at [1295, 29] on input "text" at bounding box center [1326, 27] width 184 height 20
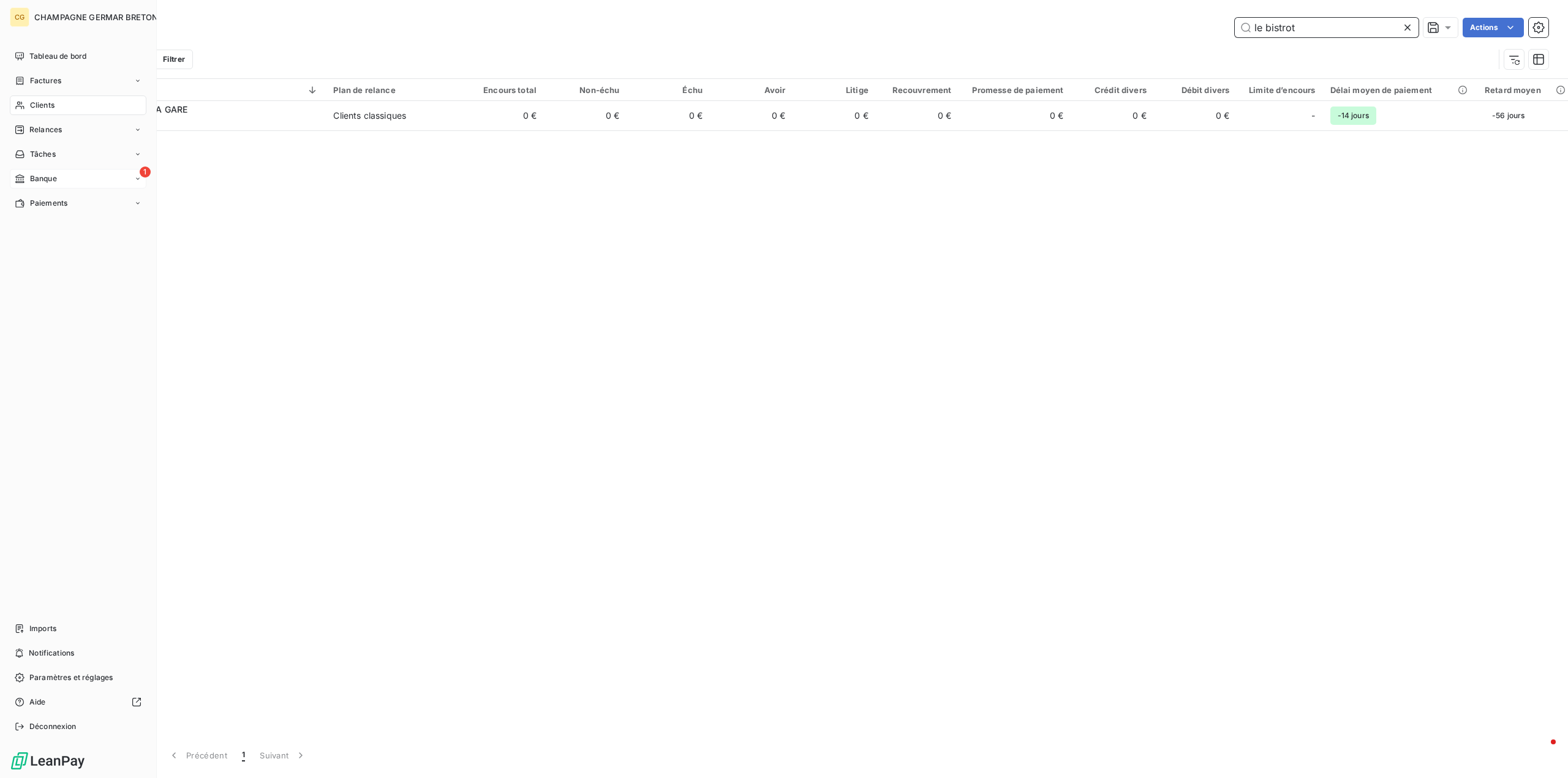
type input "le bistrot"
click at [31, 179] on span "Banque" at bounding box center [43, 179] width 27 height 11
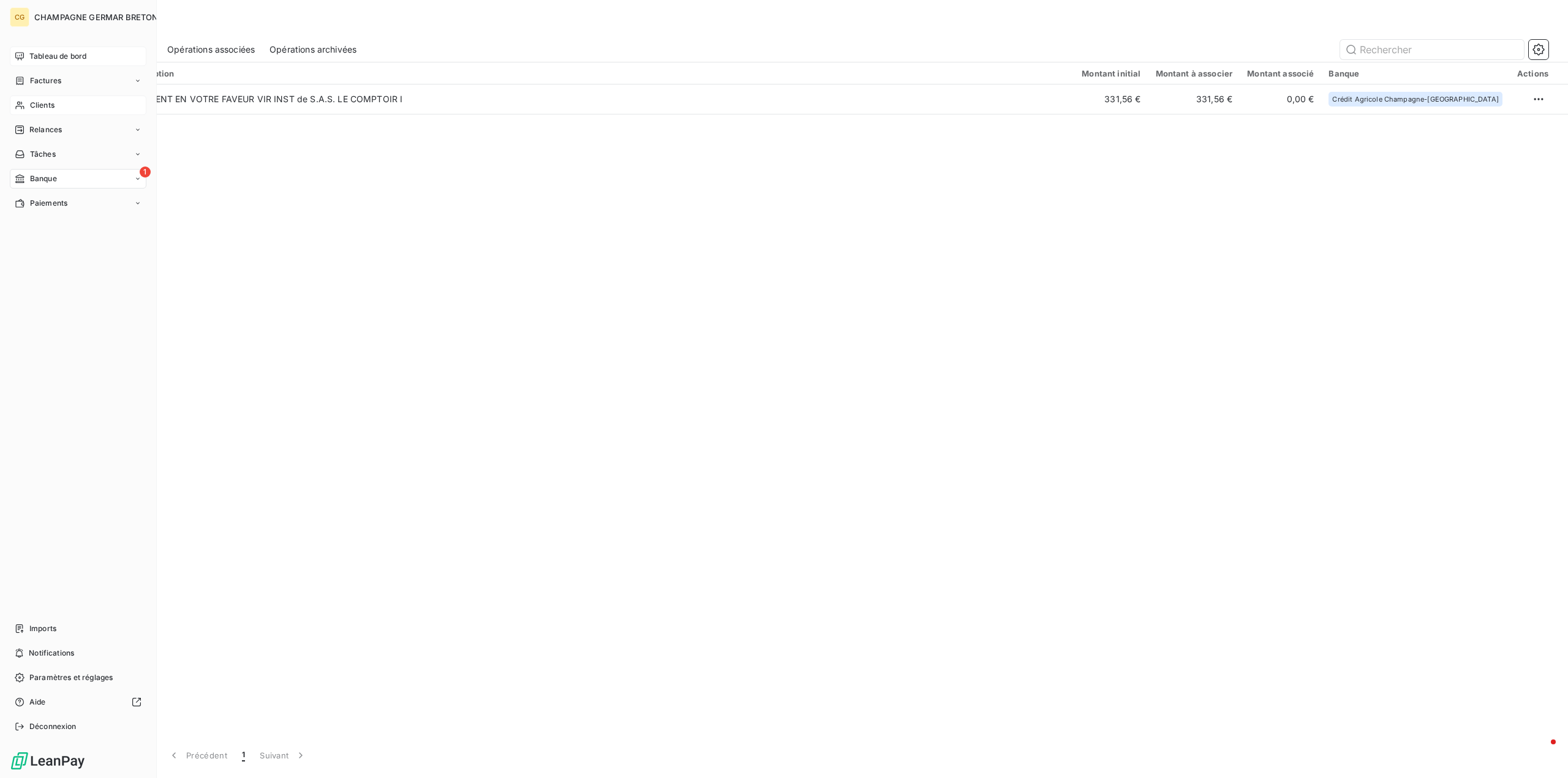
click at [67, 54] on span "Tableau de bord" at bounding box center [58, 57] width 57 height 11
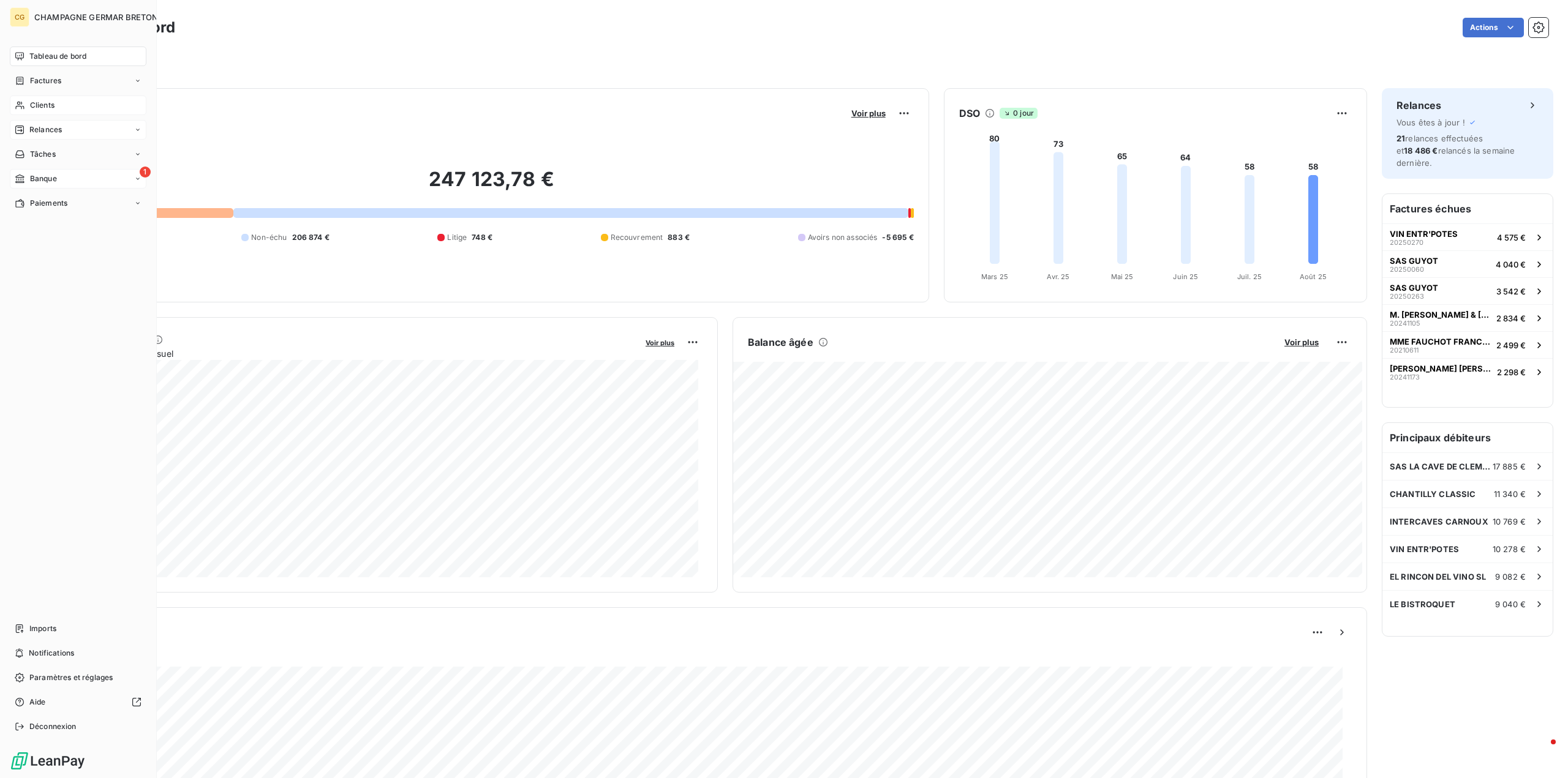
click at [45, 128] on span "Relances" at bounding box center [45, 130] width 32 height 11
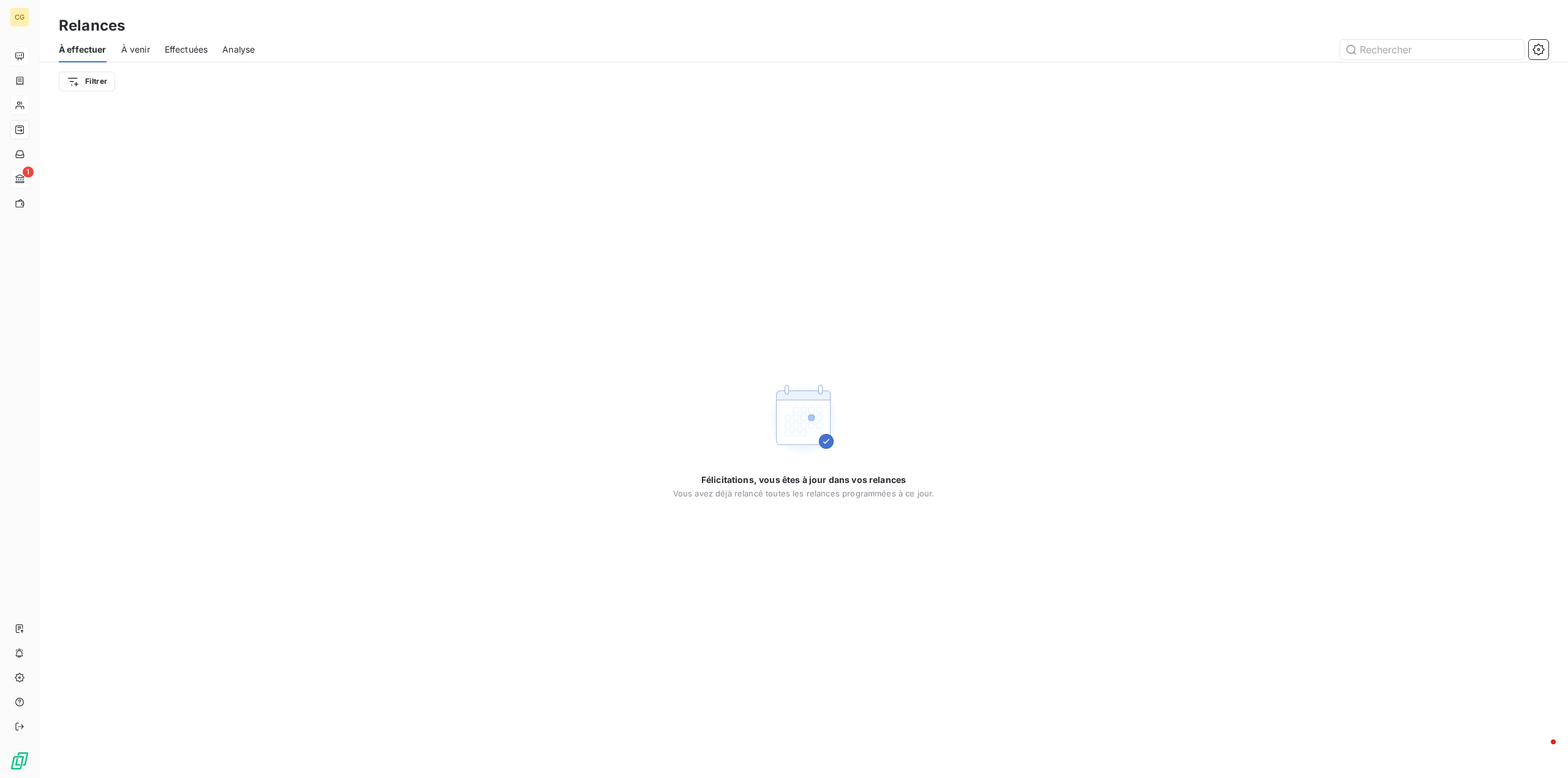
click at [189, 50] on span "Effectuées" at bounding box center [187, 50] width 43 height 13
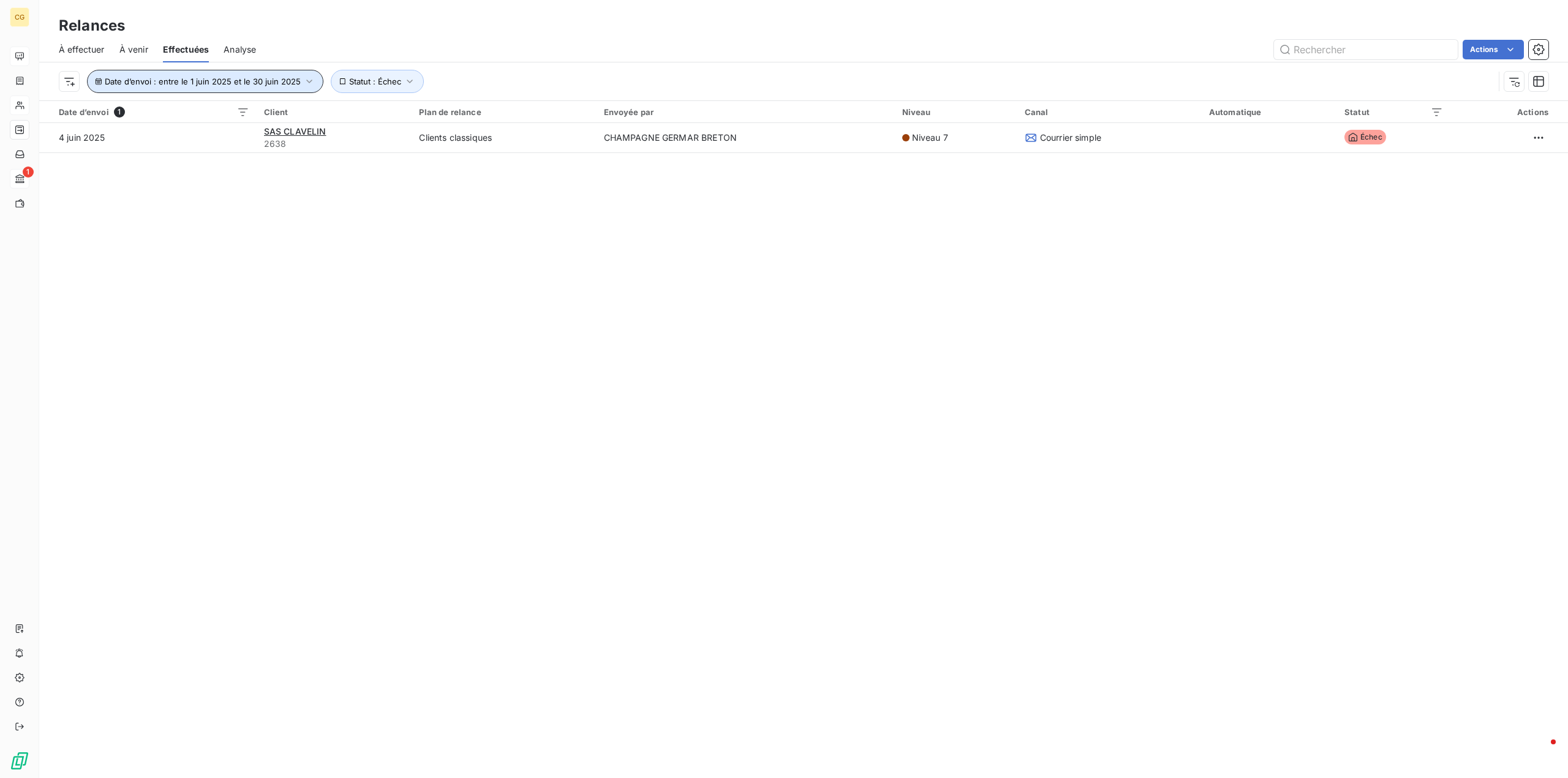
click at [303, 81] on icon "button" at bounding box center [310, 82] width 13 height 13
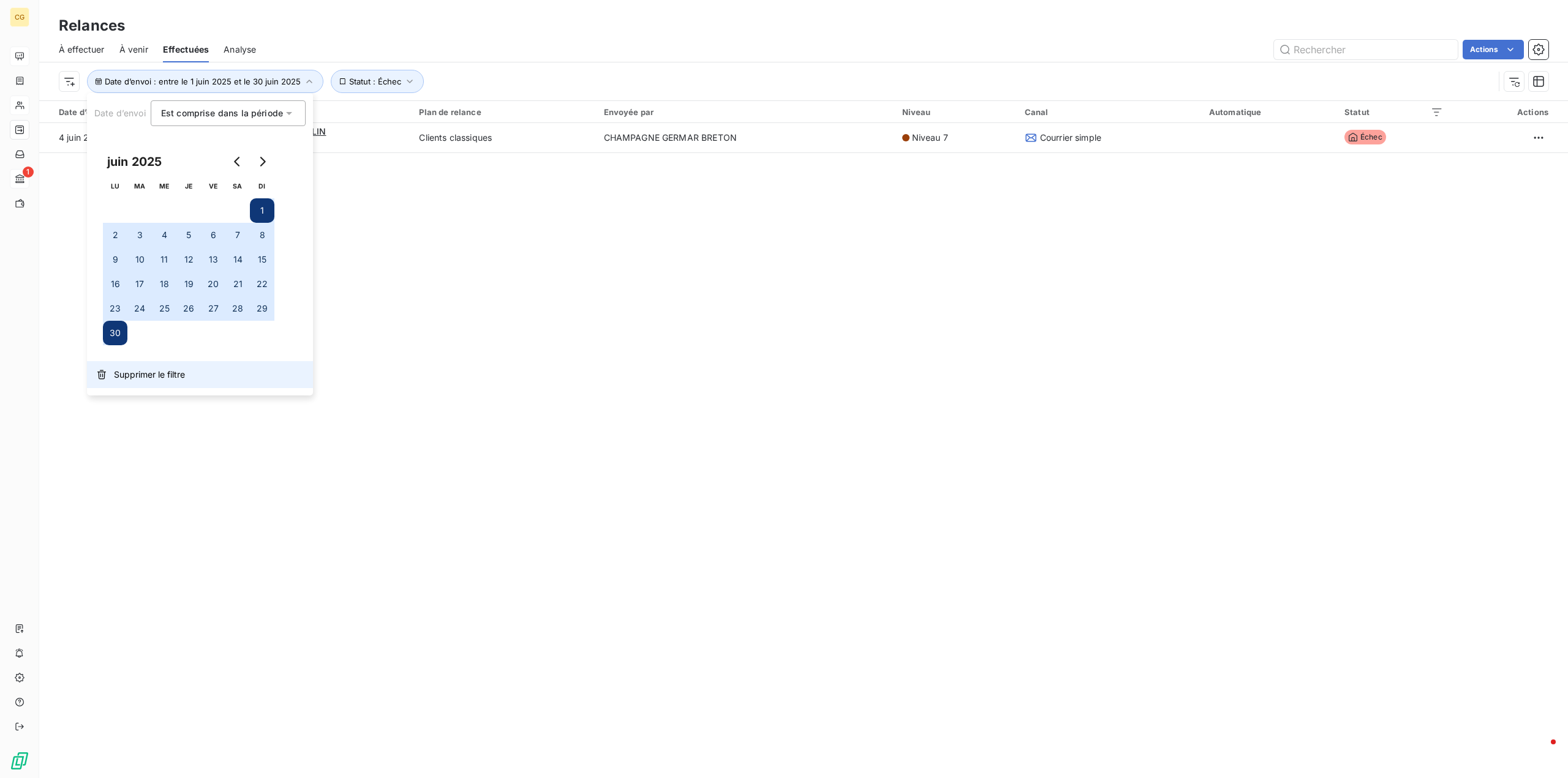
click at [154, 376] on span "Supprimer le filtre" at bounding box center [150, 375] width 71 height 13
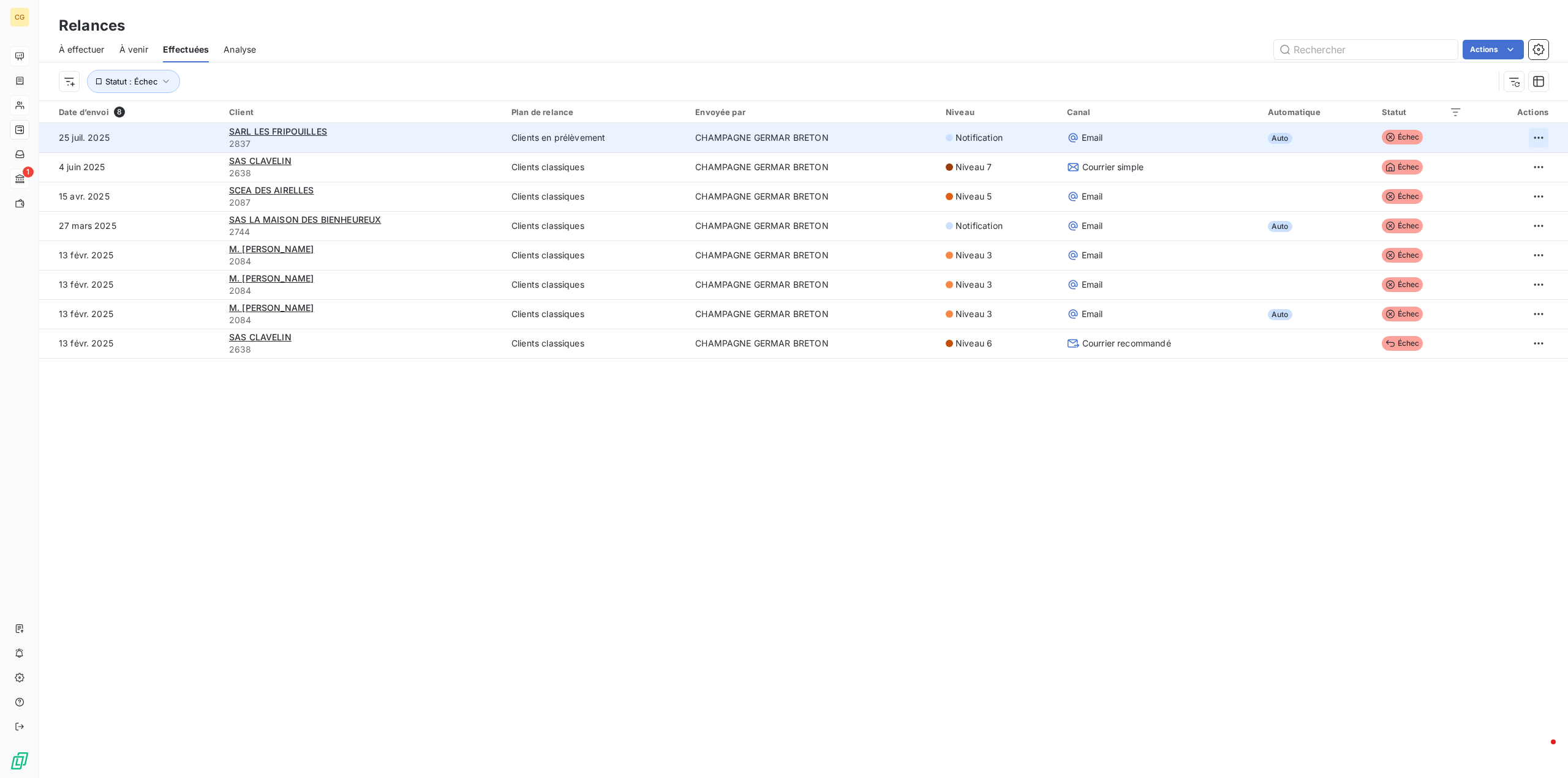
click at [1531, 135] on html "CG 1 Relances À effectuer À venir Effectuées Analyse Actions Statut : Échec Dat…" at bounding box center [784, 389] width 1568 height 778
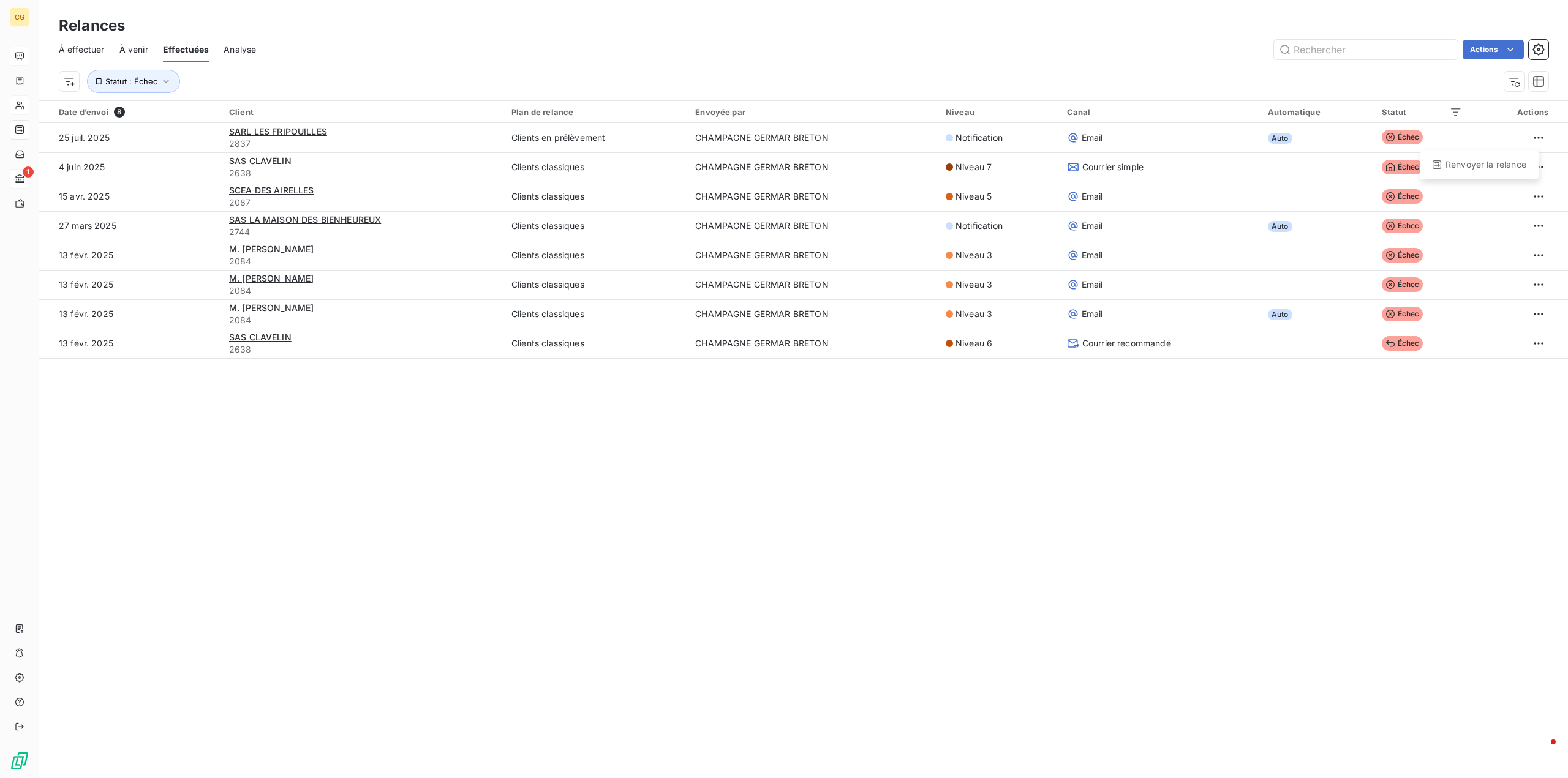
click at [274, 133] on html "CG 1 Relances À effectuer À venir Effectuées Analyse Actions Statut : Échec Dat…" at bounding box center [784, 389] width 1568 height 778
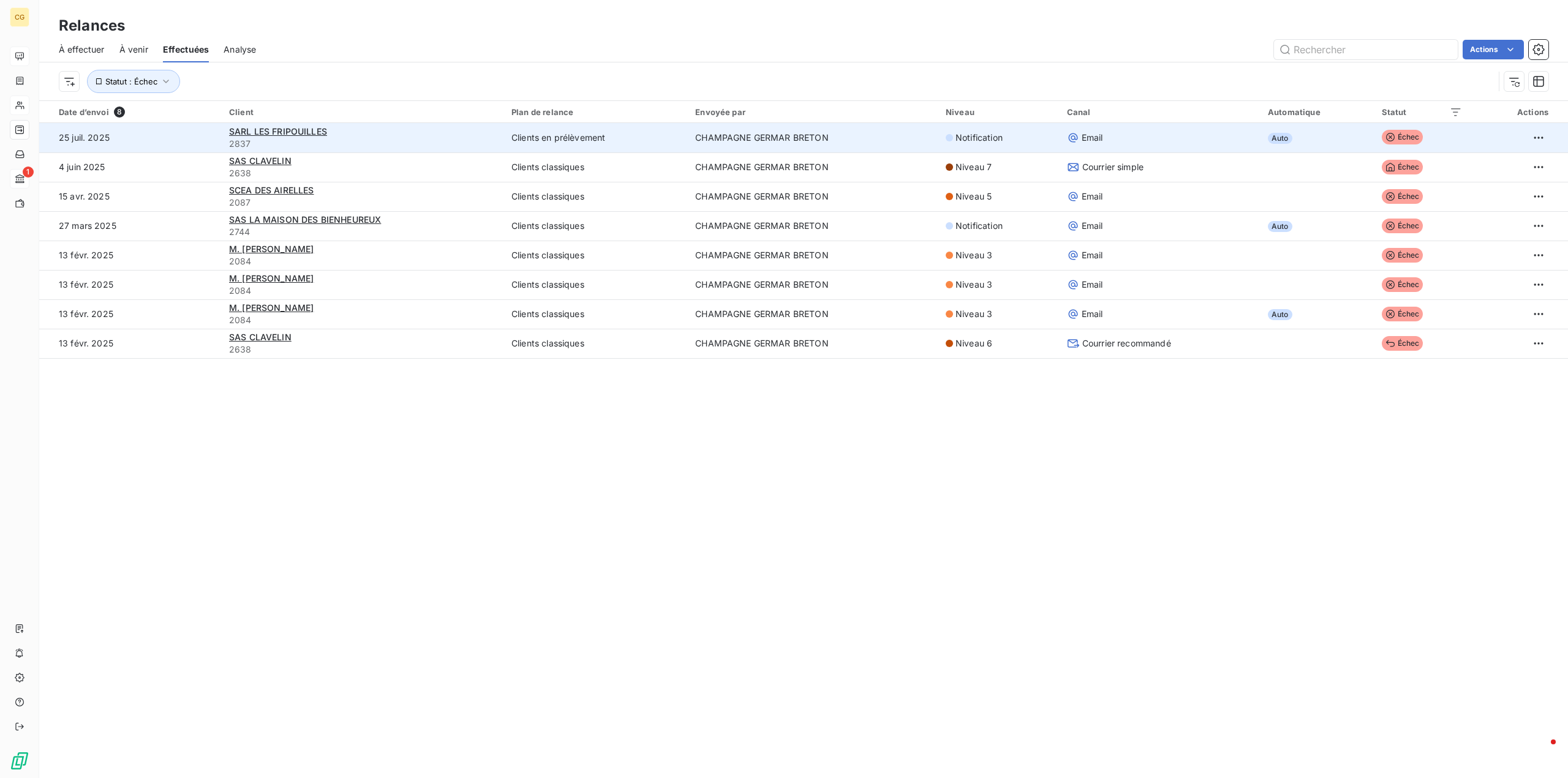
click at [1393, 140] on span "Échec" at bounding box center [1403, 137] width 42 height 15
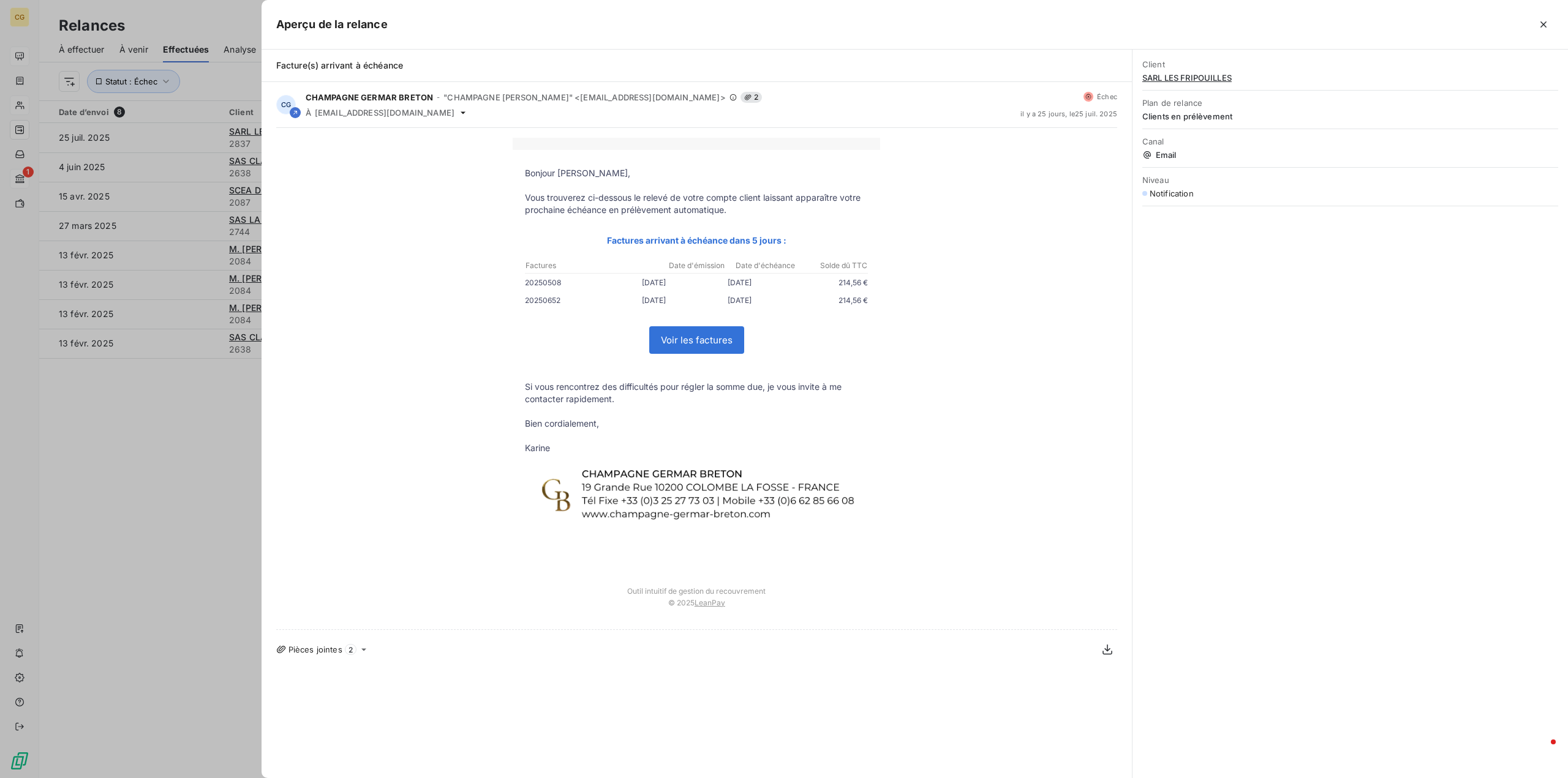
click at [1196, 82] on span "SARL LES FRIPOUILLES" at bounding box center [1350, 78] width 416 height 10
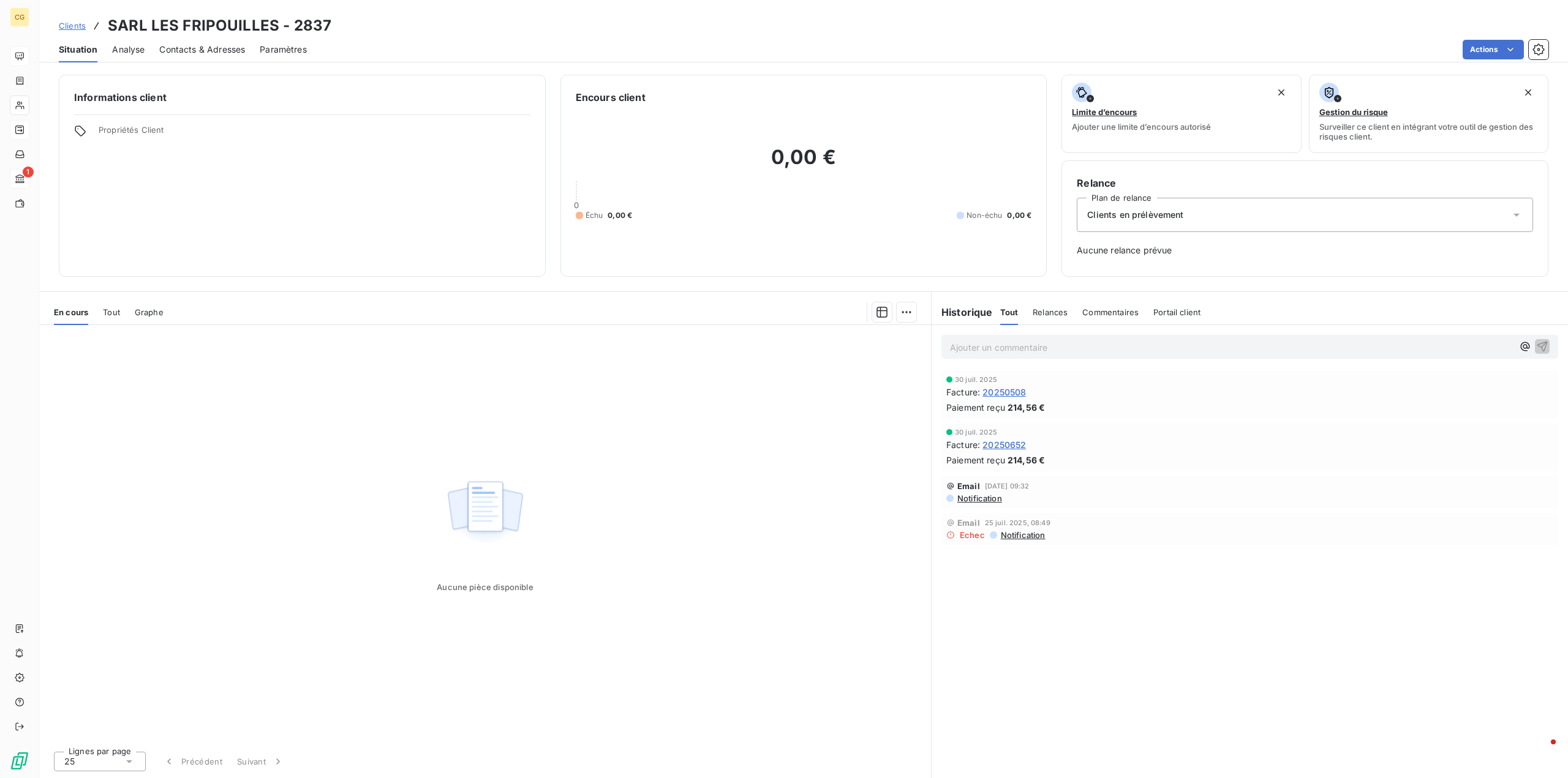
click at [201, 50] on span "Contacts & Adresses" at bounding box center [202, 50] width 86 height 13
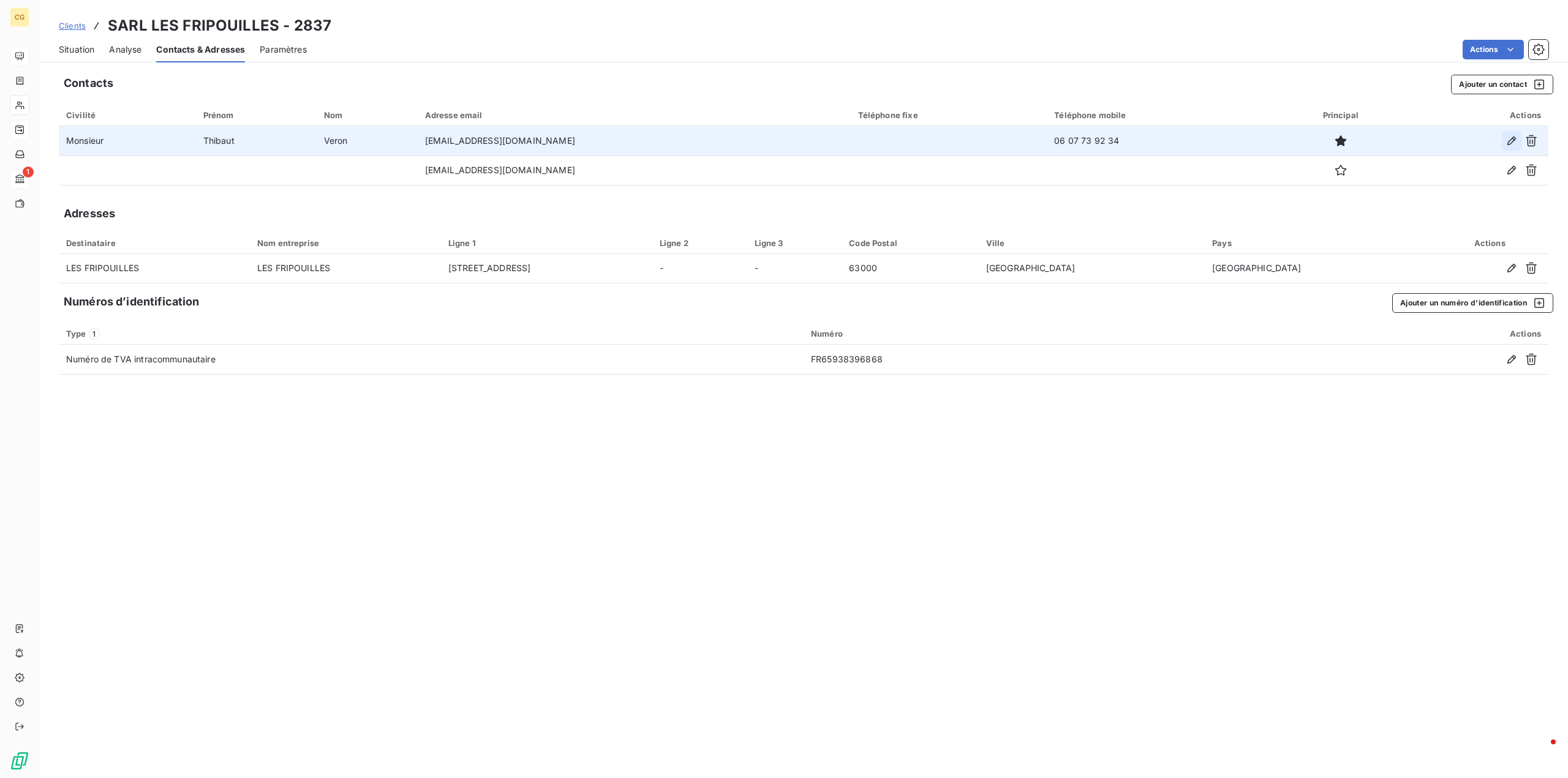
click at [1509, 138] on icon "button" at bounding box center [1512, 141] width 13 height 13
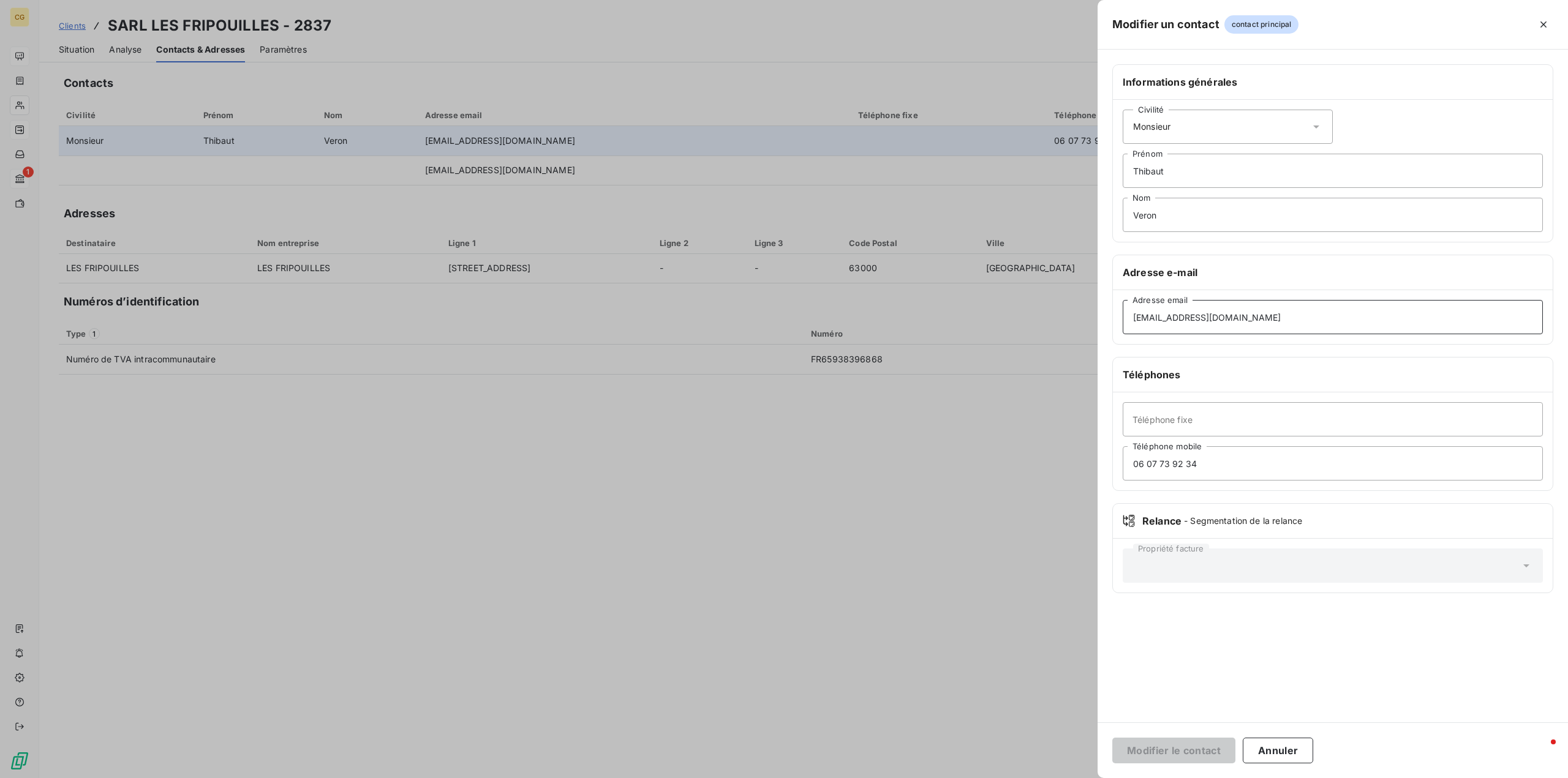
click at [1245, 320] on input "lesfripouillesclf@gmail.com" at bounding box center [1333, 317] width 420 height 34
click at [1270, 755] on button "Annuler" at bounding box center [1278, 750] width 71 height 26
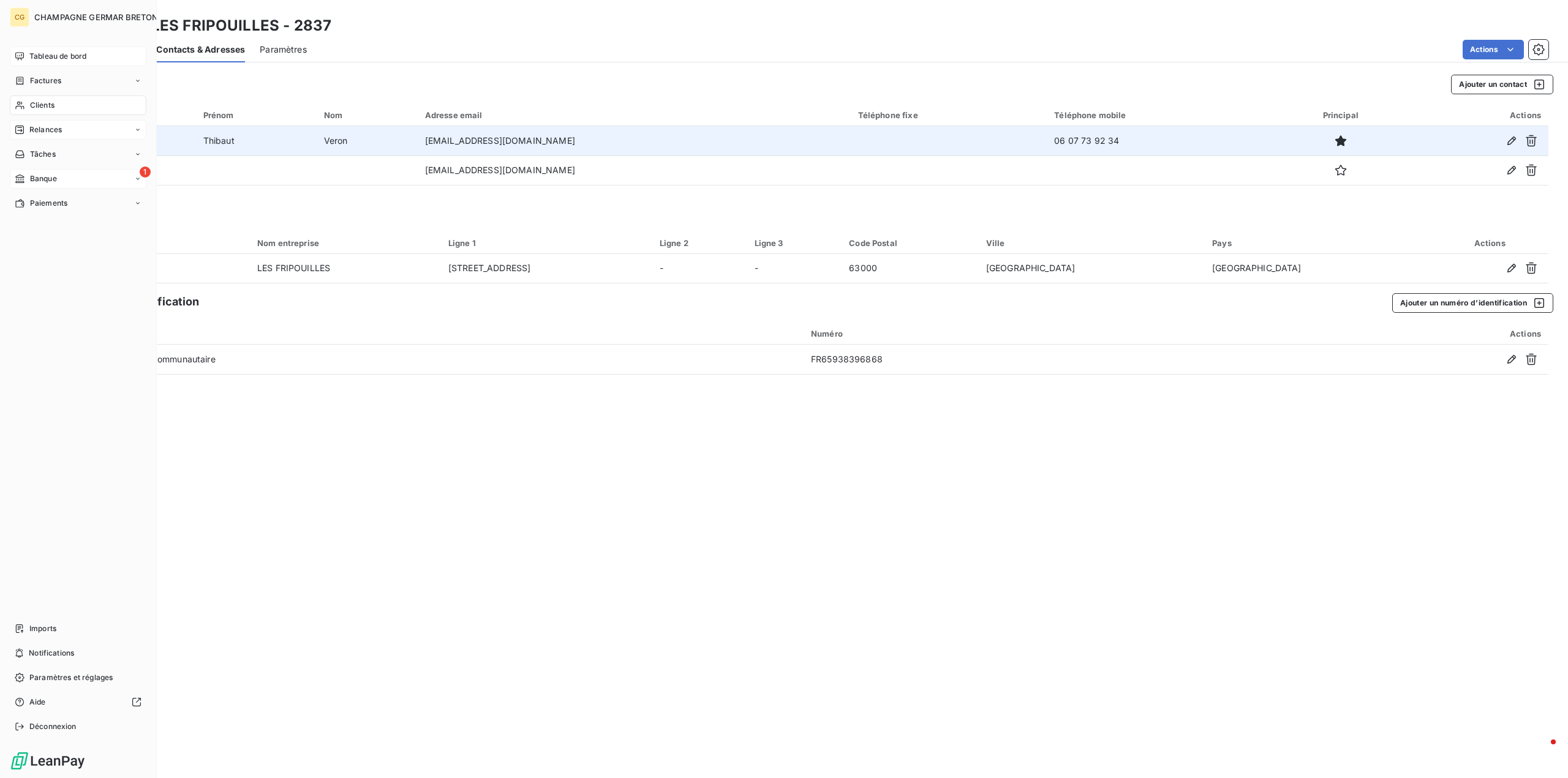
click at [52, 131] on span "Relances" at bounding box center [45, 130] width 32 height 11
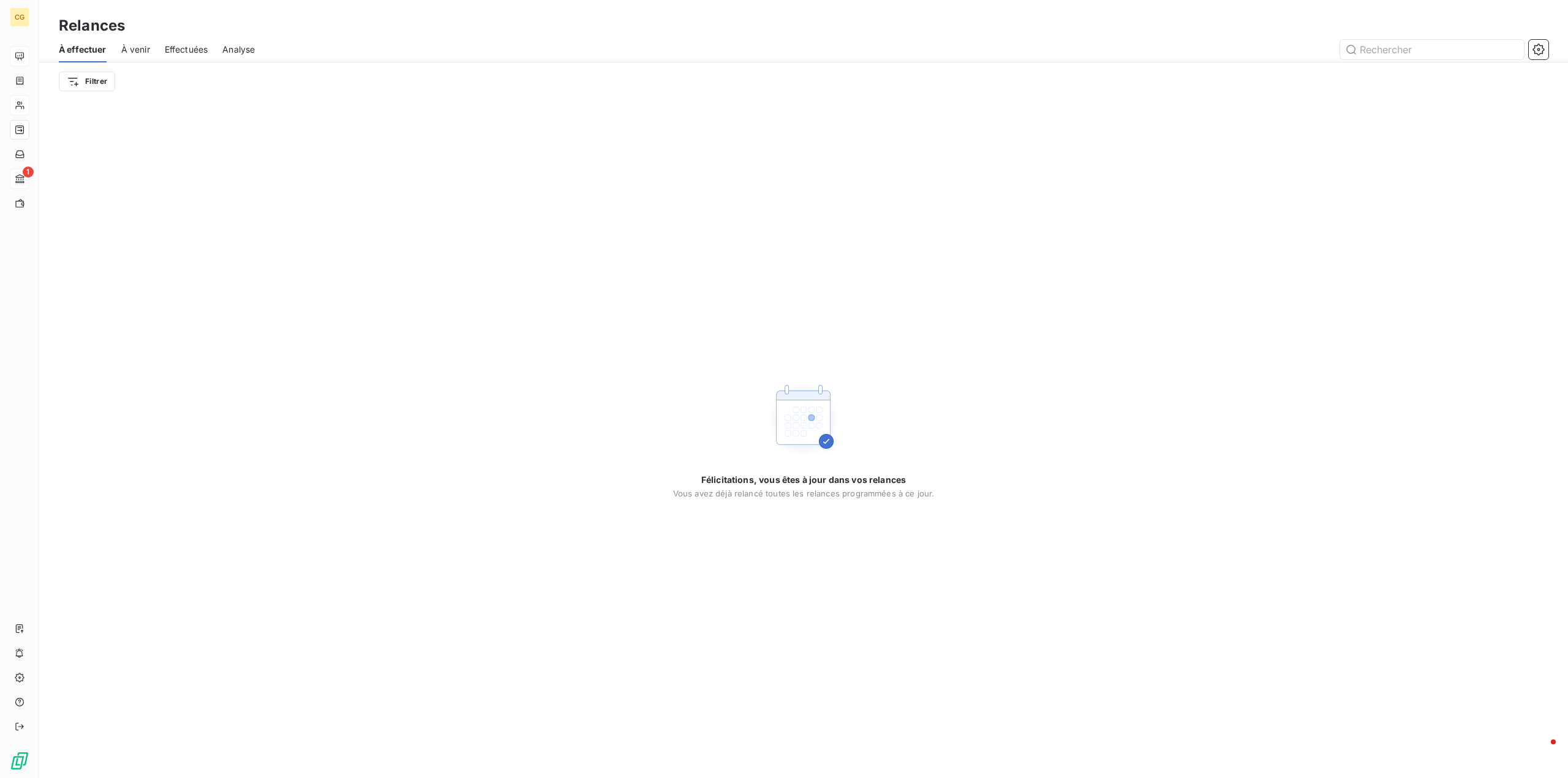
click at [182, 52] on span "Effectuées" at bounding box center [187, 50] width 43 height 13
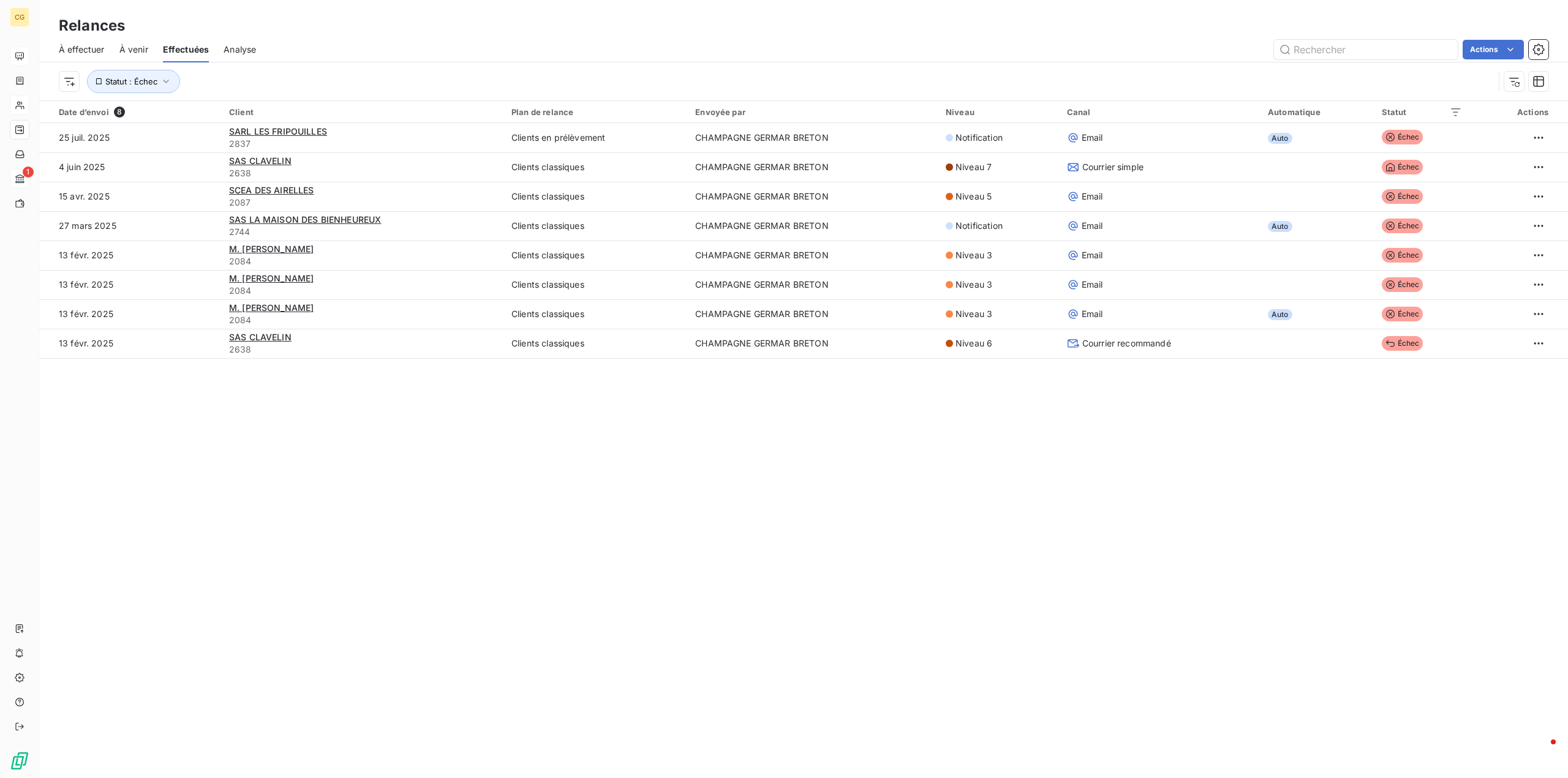
click at [133, 50] on span "À venir" at bounding box center [133, 50] width 29 height 13
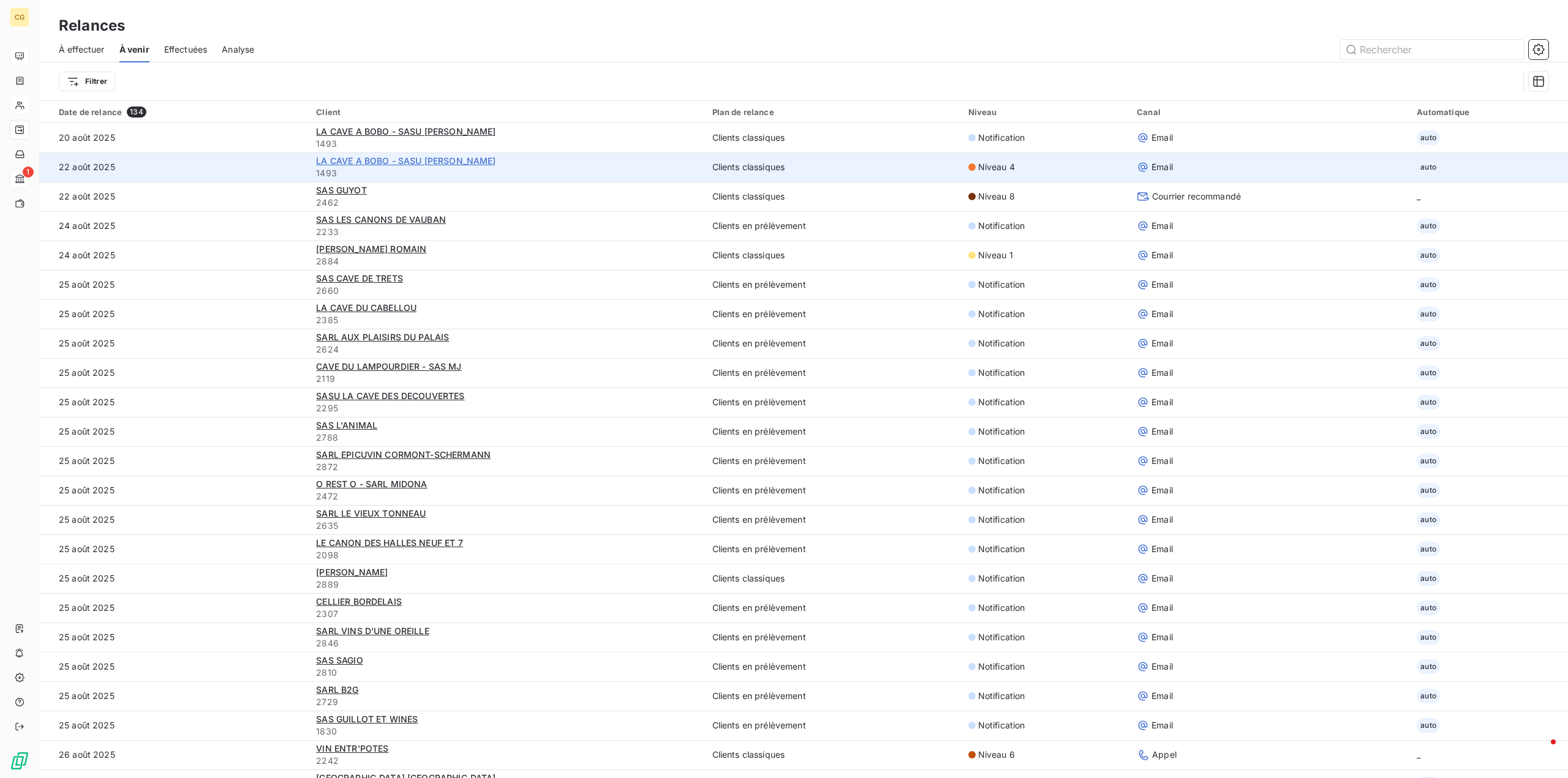
click at [467, 161] on span "LA CAVE A BOBO - SASU CHAIS CHRISTOPHE" at bounding box center [405, 161] width 180 height 10
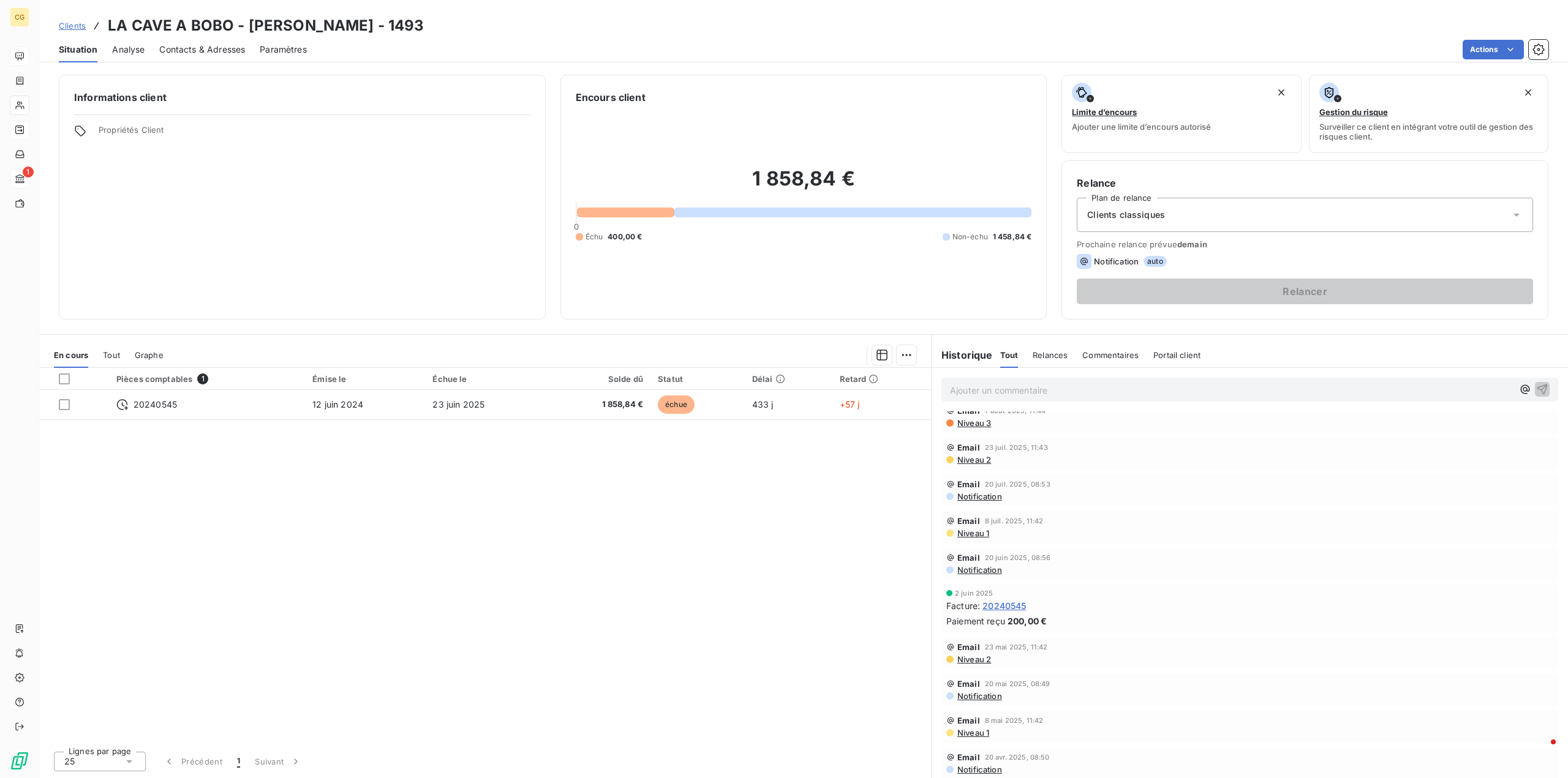
scroll to position [17, 0]
click at [981, 453] on span "Niveau 2" at bounding box center [973, 456] width 35 height 10
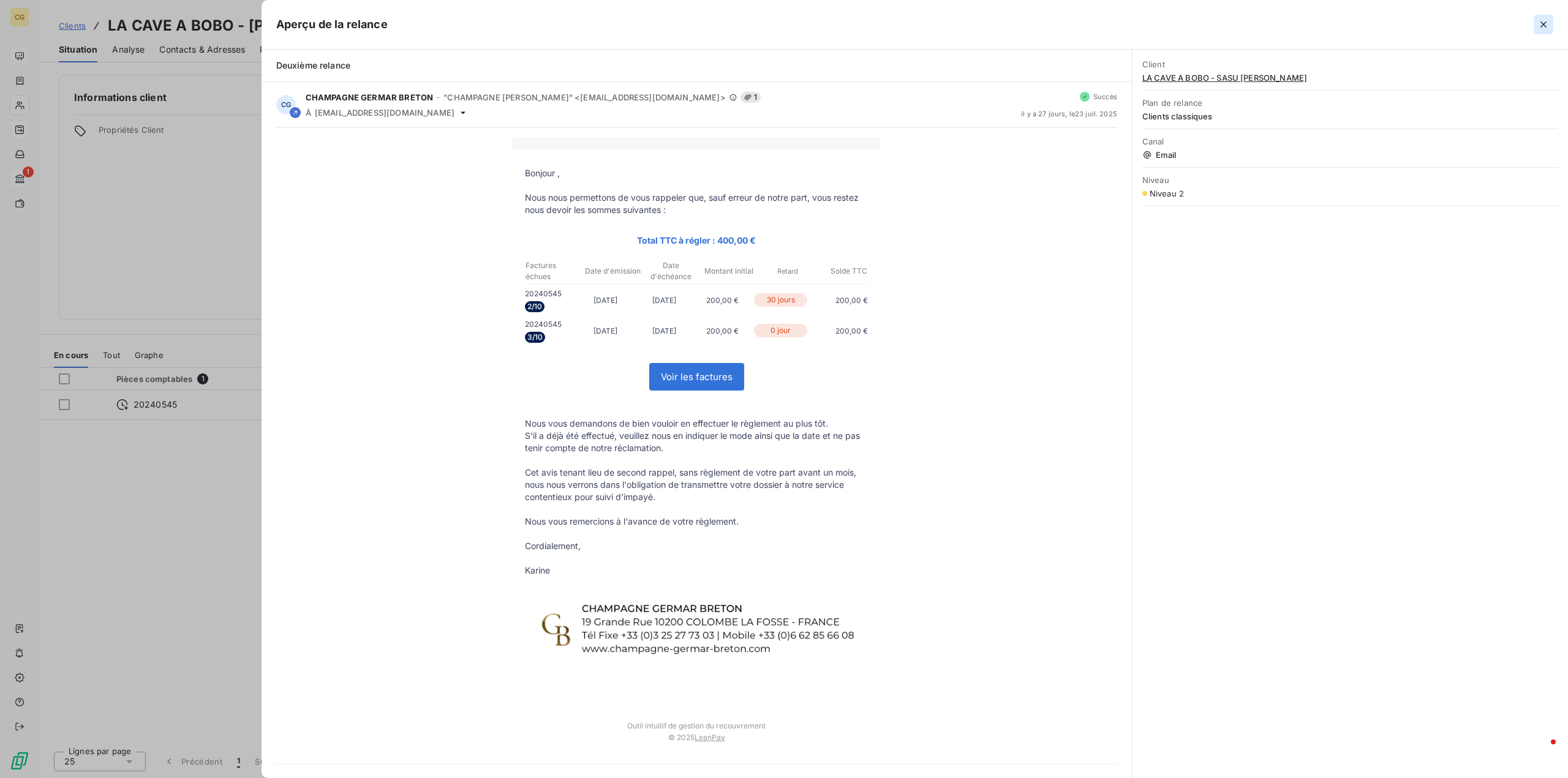
click at [1546, 25] on icon "button" at bounding box center [1544, 24] width 13 height 13
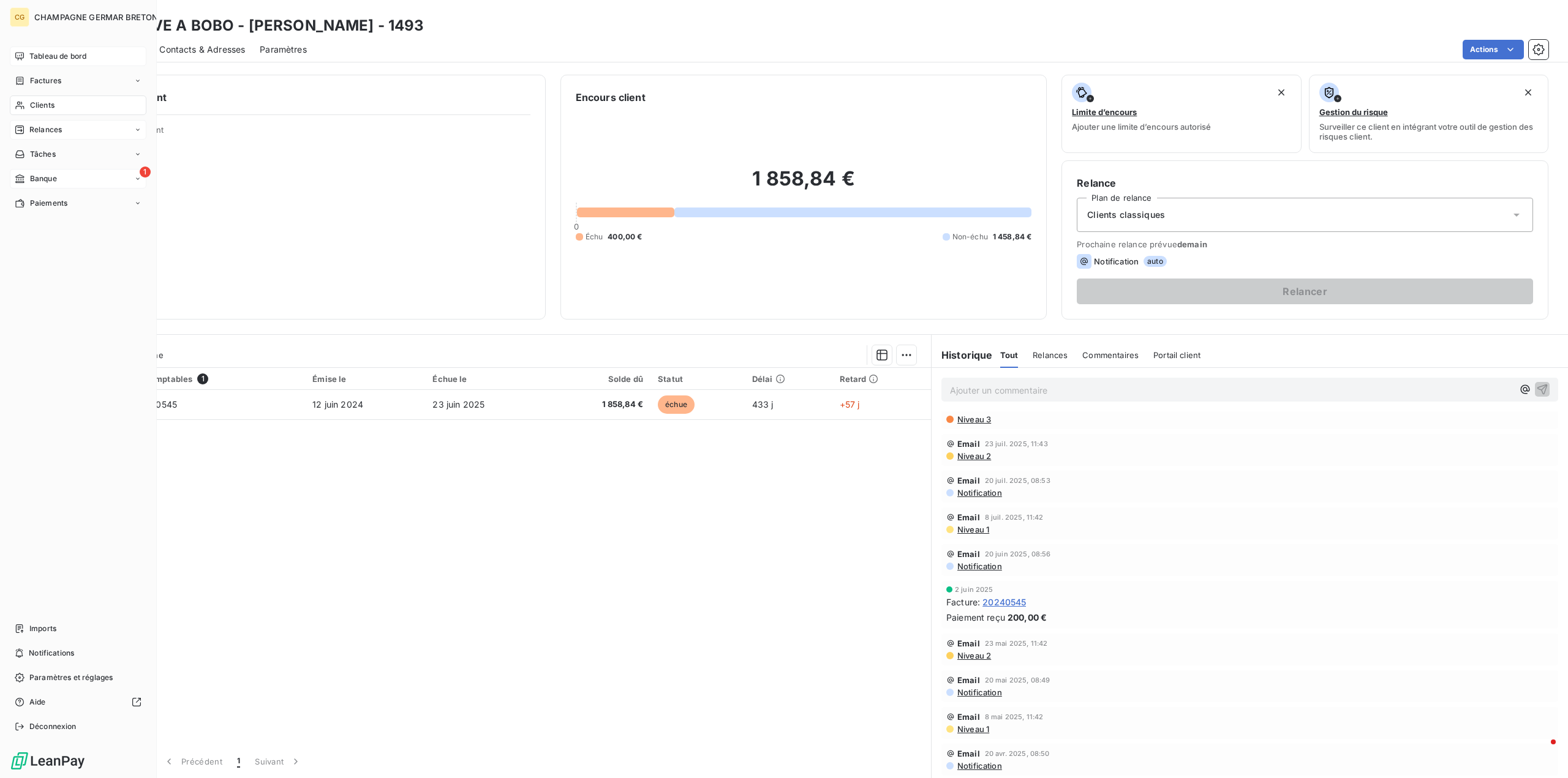
click at [52, 136] on div "Relances" at bounding box center [78, 130] width 136 height 20
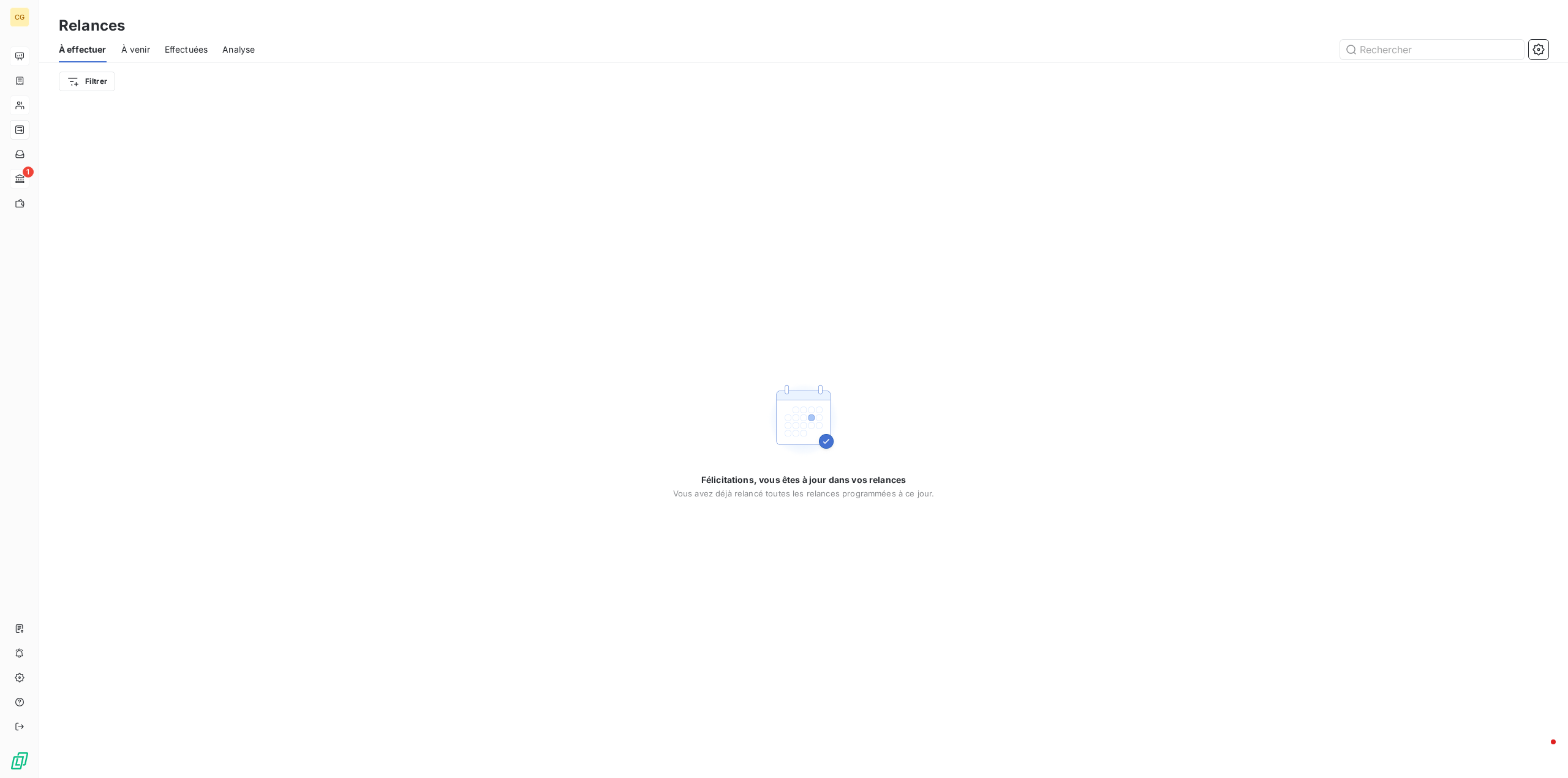
click at [145, 52] on span "À venir" at bounding box center [136, 50] width 29 height 13
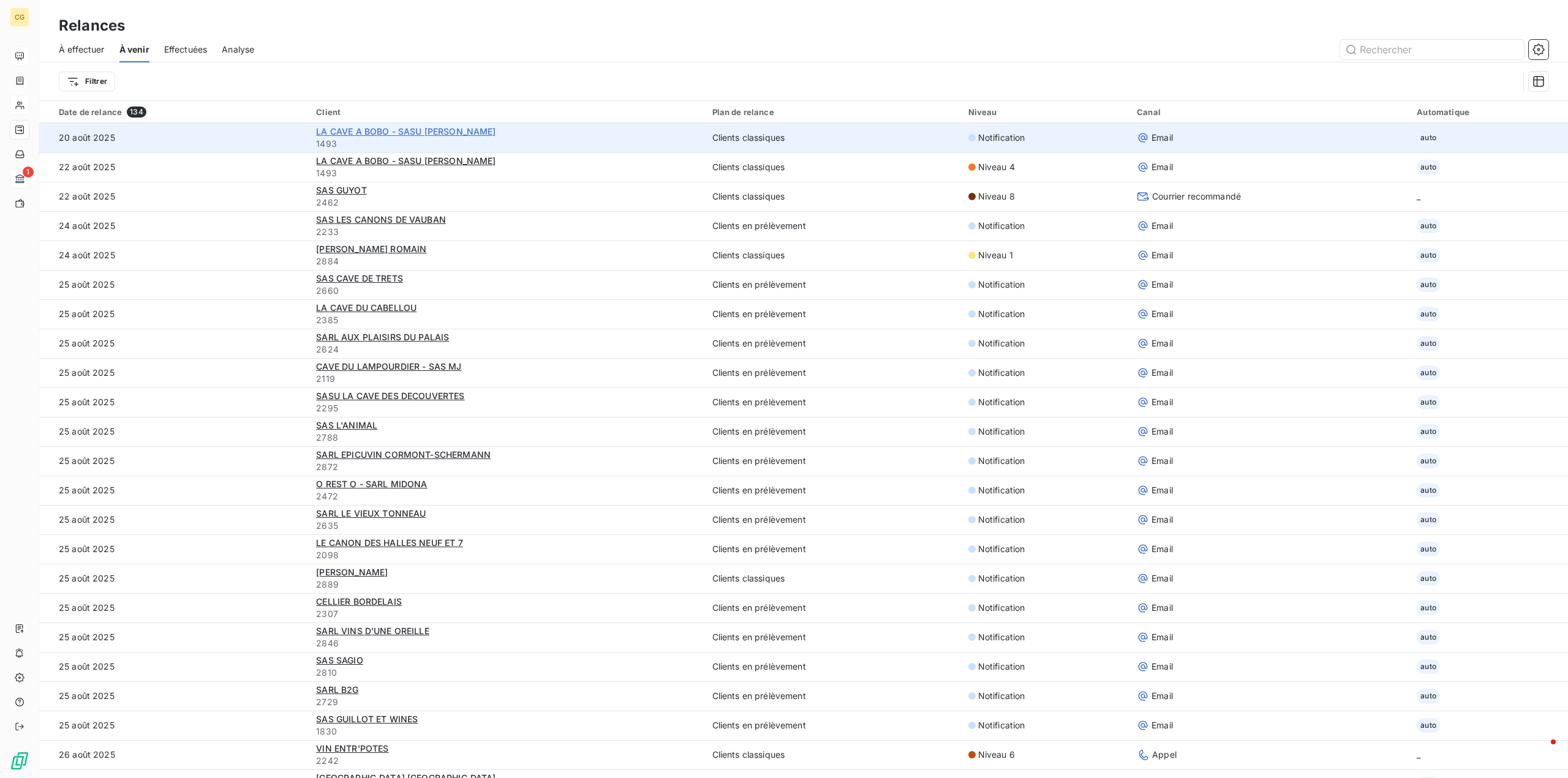
click at [365, 133] on span "LA CAVE A BOBO - SASU CHAIS CHRISTOPHE" at bounding box center [405, 131] width 180 height 10
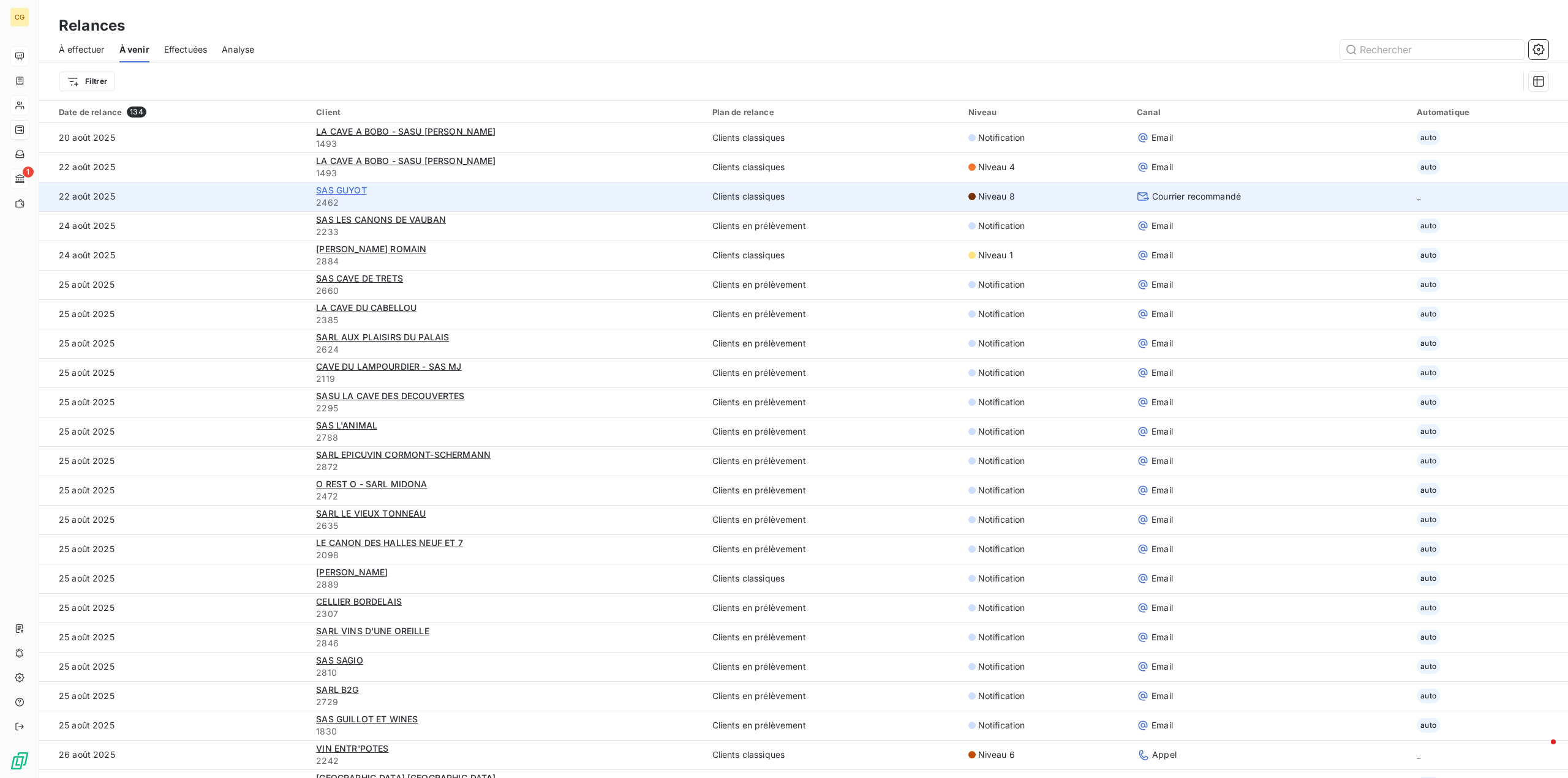
click at [354, 188] on span "SAS GUYOT" at bounding box center [341, 190] width 50 height 10
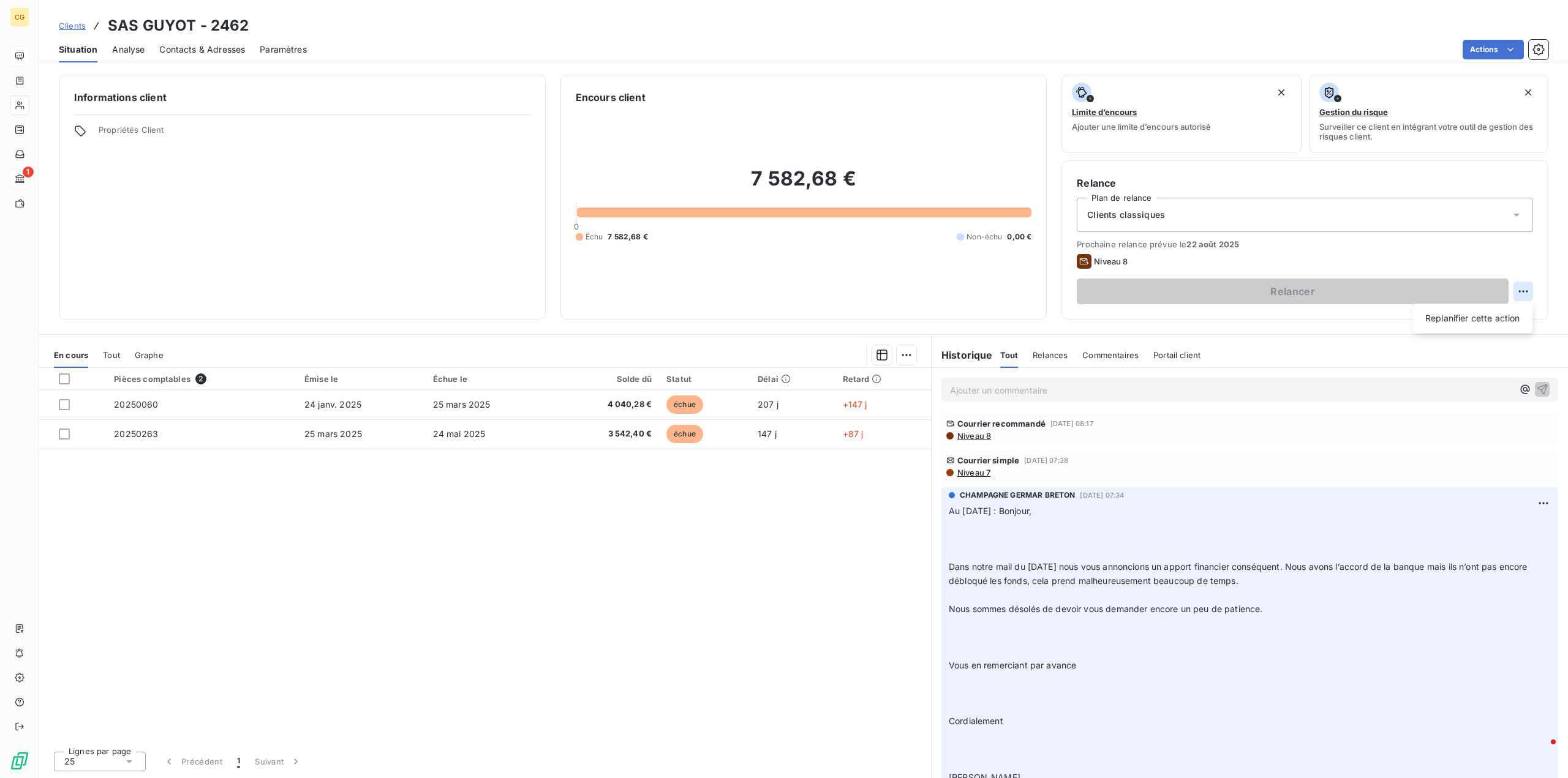
click at [1520, 295] on html "CG 1 Clients SAS GUYOT - 2462 Situation Analyse Contacts & Adresses Paramètres …" at bounding box center [784, 389] width 1568 height 778
click at [1520, 295] on html "CG 1 Clients SAS GUYOT - 2462 Situation Analyse Contacts & Adresses Paramètres …" at bounding box center [784, 389] width 1568 height 778
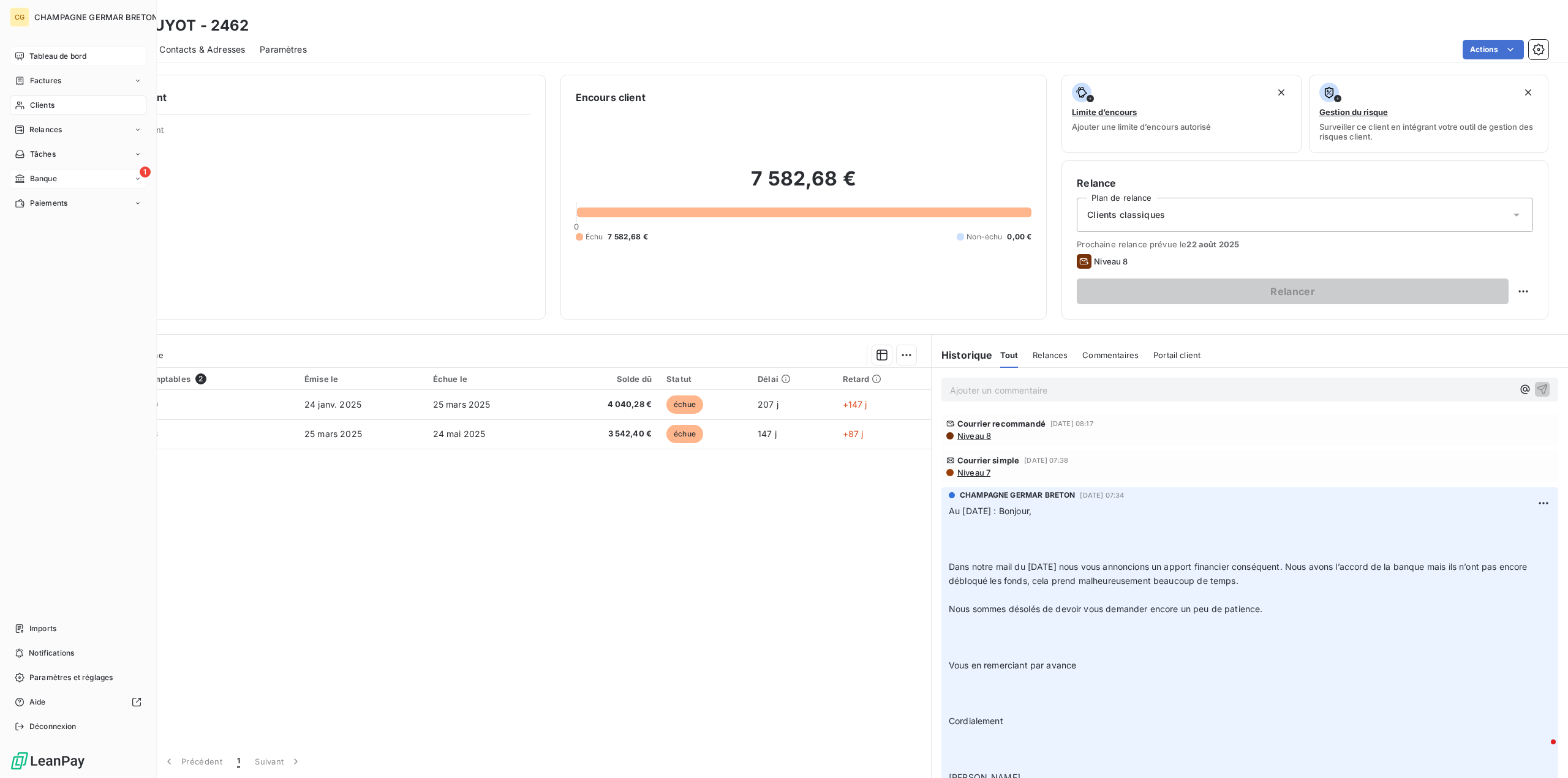
click at [54, 135] on span "Relances" at bounding box center [45, 130] width 32 height 11
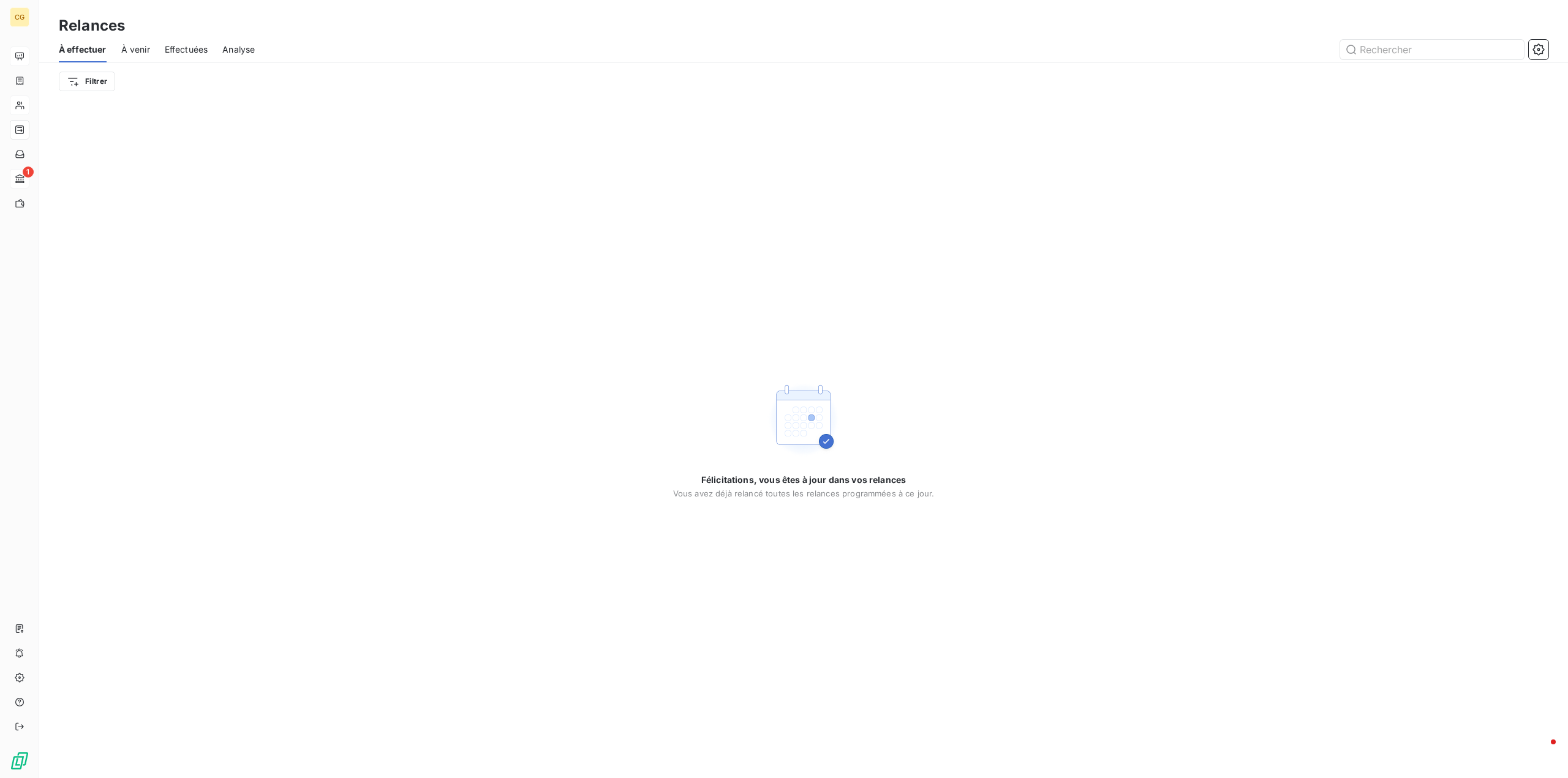
click at [134, 53] on span "À venir" at bounding box center [136, 50] width 29 height 13
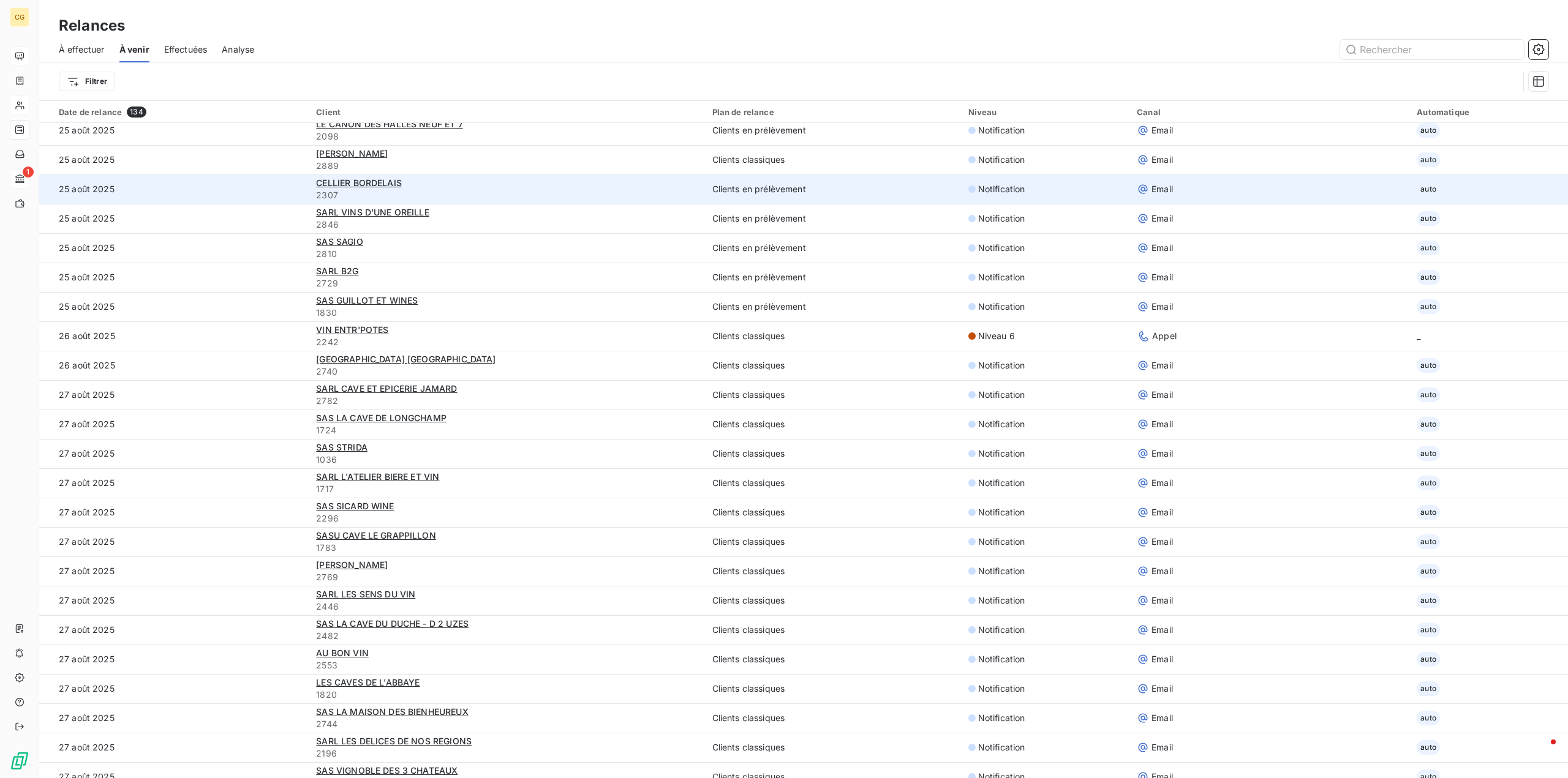
scroll to position [429, 0]
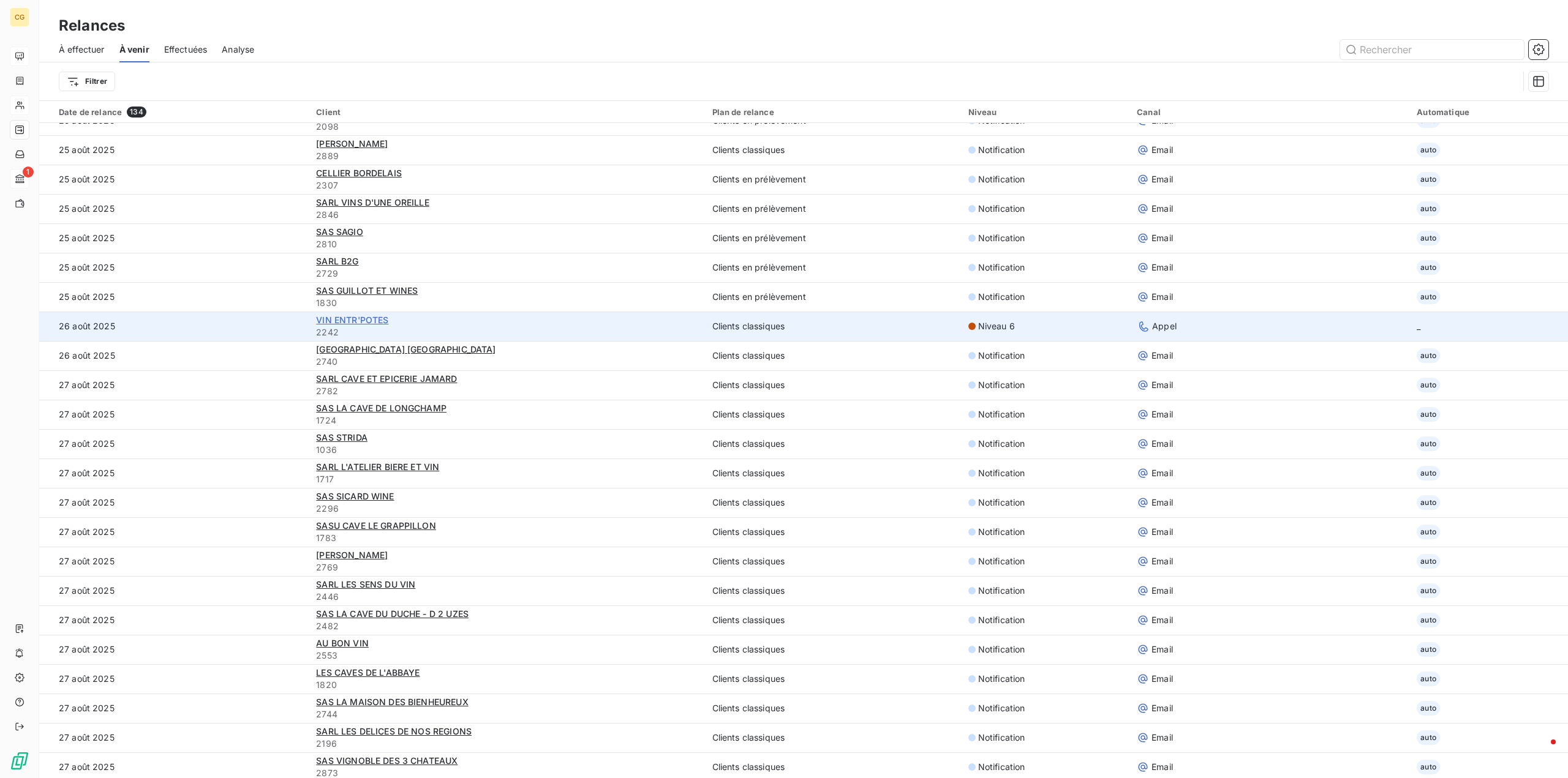
click at [370, 321] on span "VIN ENTR'POTES" at bounding box center [351, 320] width 72 height 10
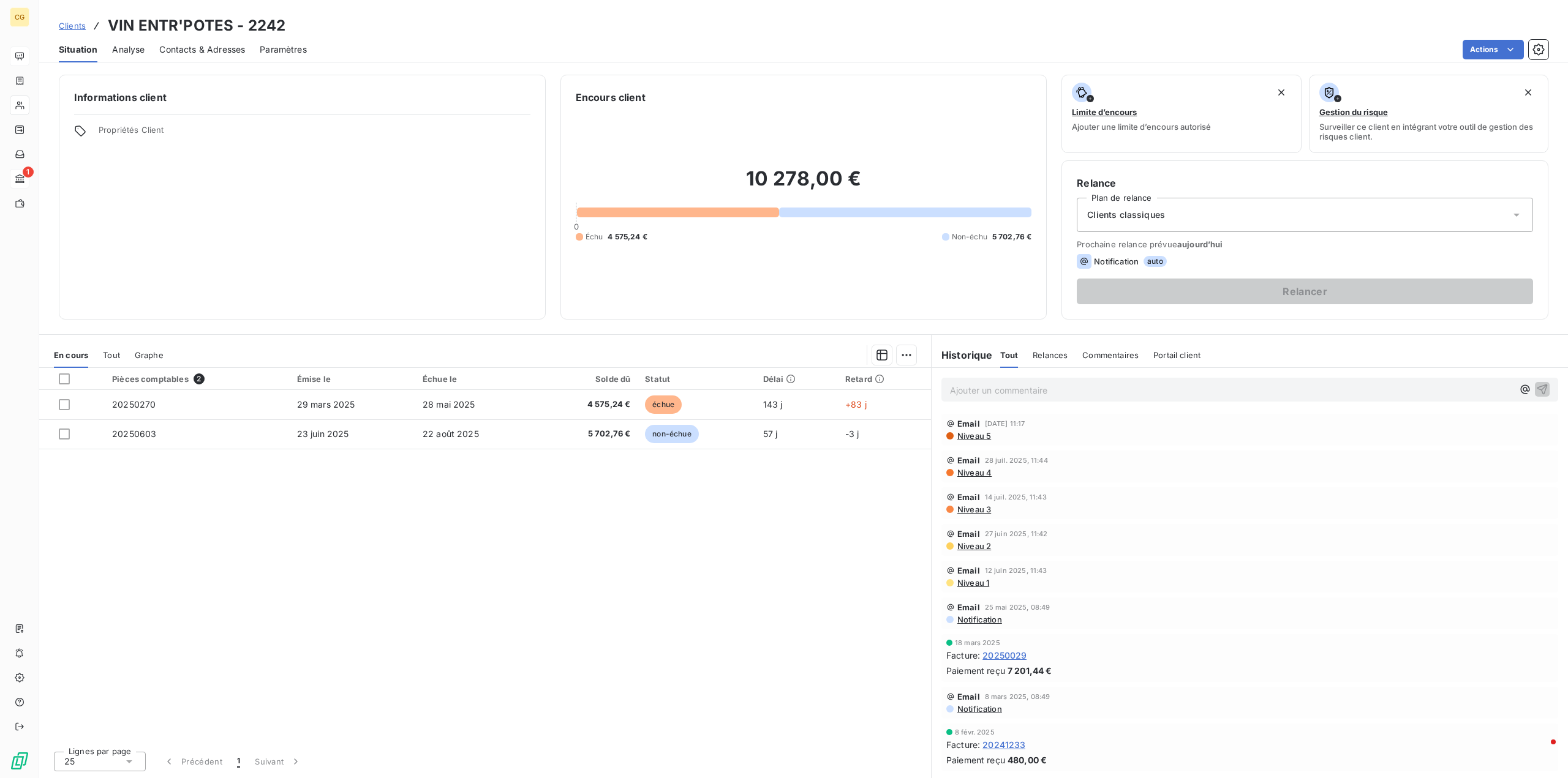
click at [974, 437] on span "Niveau 5" at bounding box center [973, 436] width 35 height 10
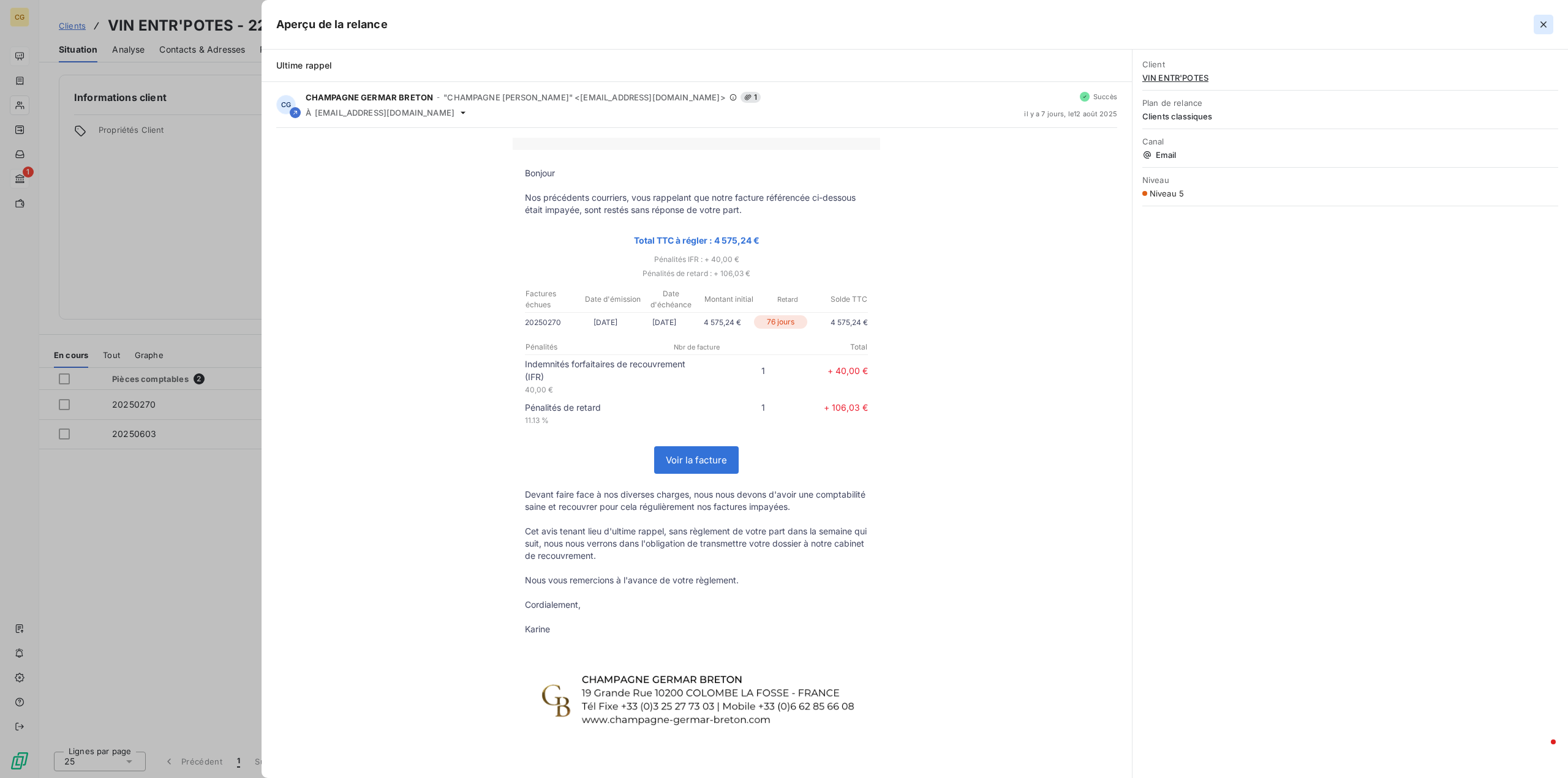
click at [1545, 27] on icon "button" at bounding box center [1544, 24] width 13 height 13
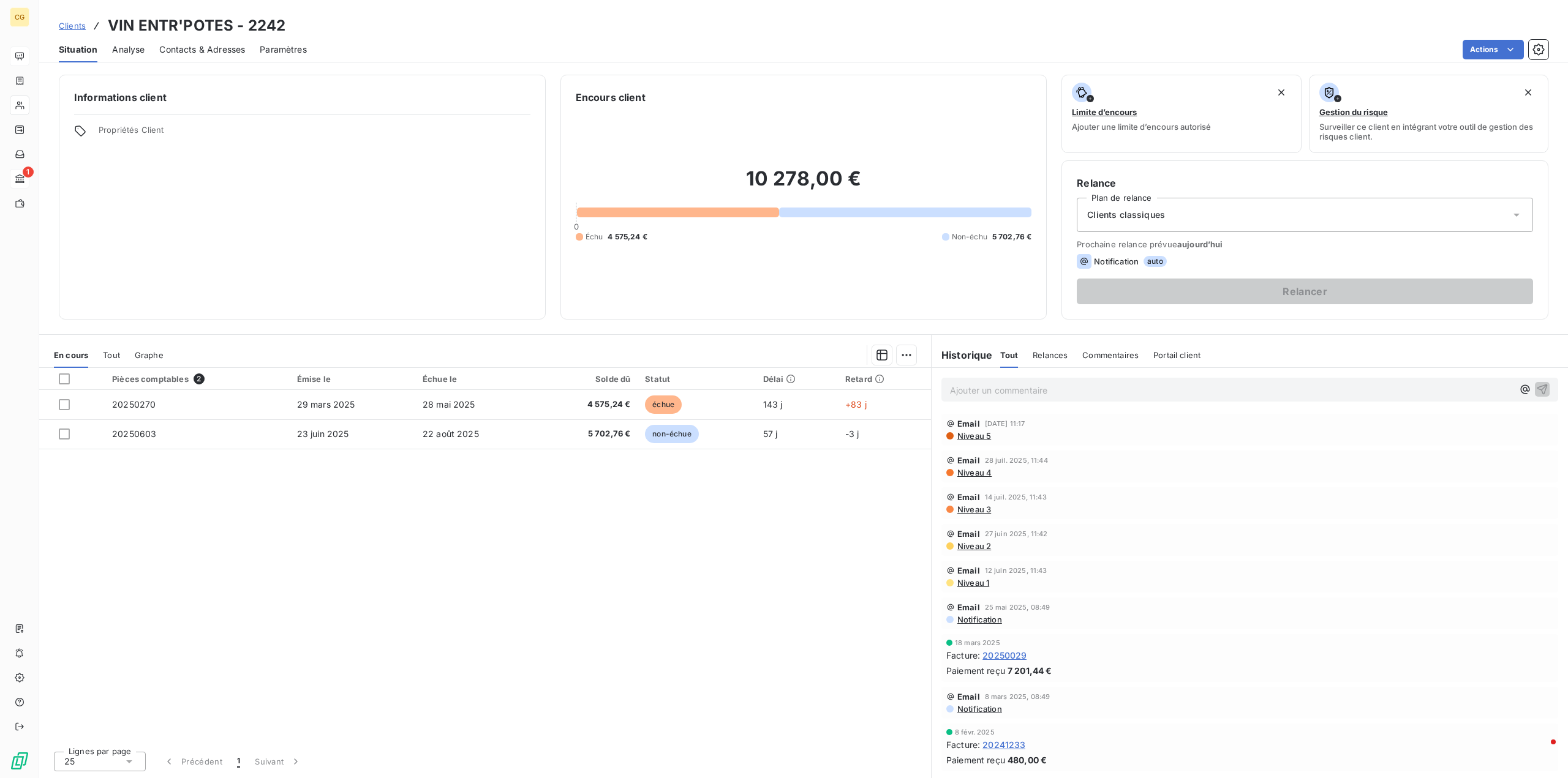
click at [182, 56] on div "Contacts & Adresses" at bounding box center [202, 50] width 86 height 26
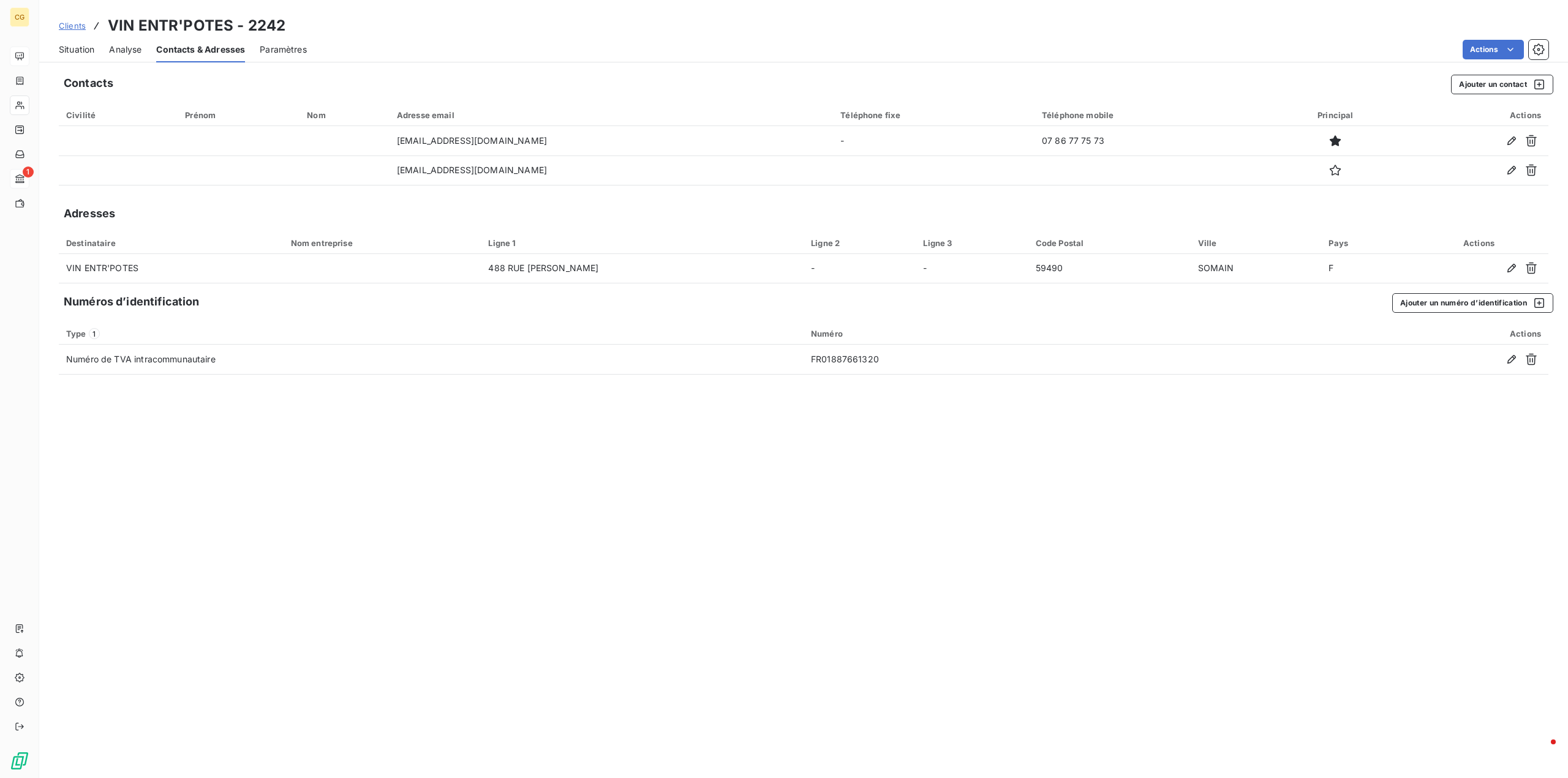
click at [82, 47] on span "Situation" at bounding box center [76, 50] width 36 height 13
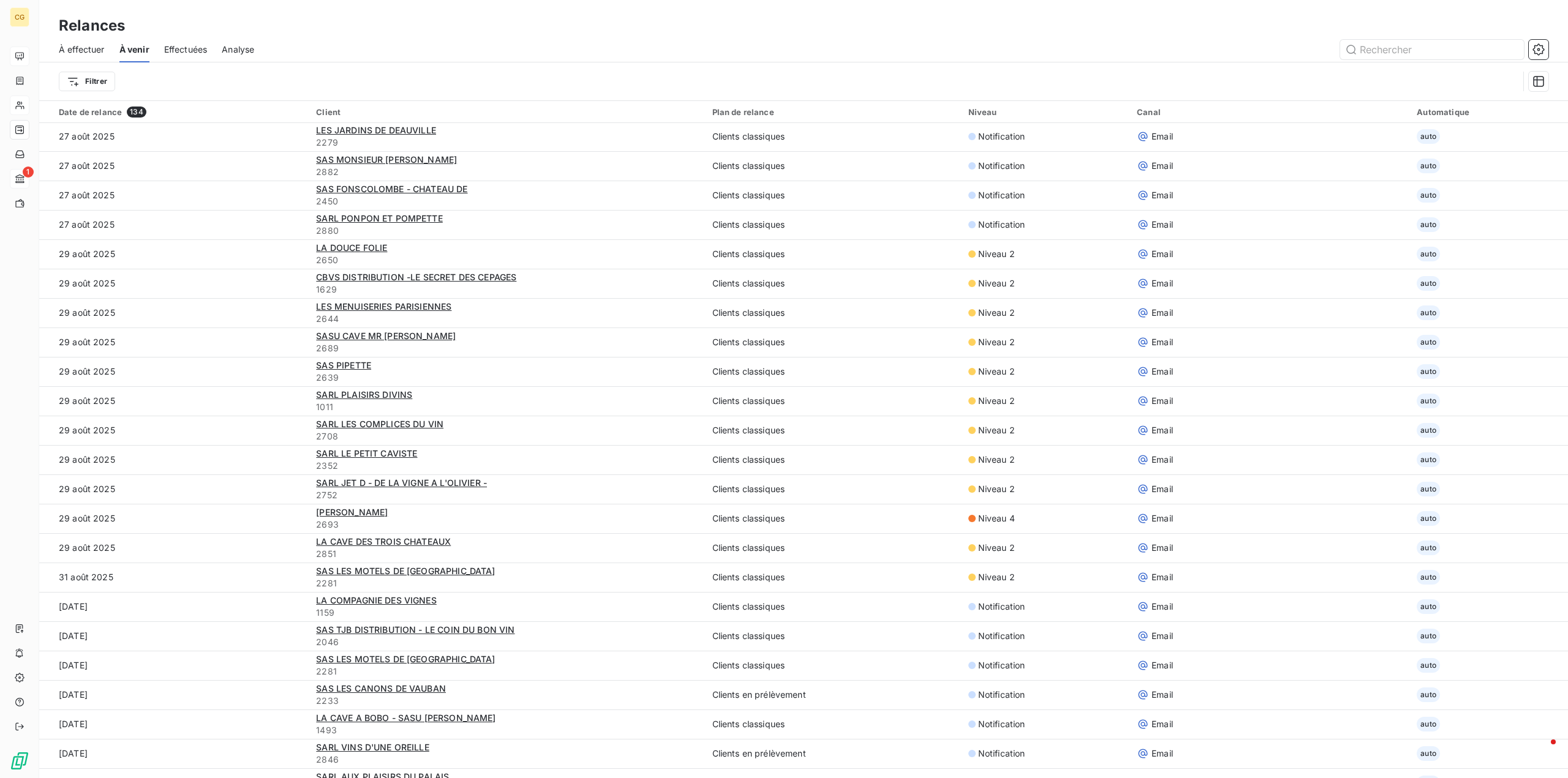
scroll to position [1775, 0]
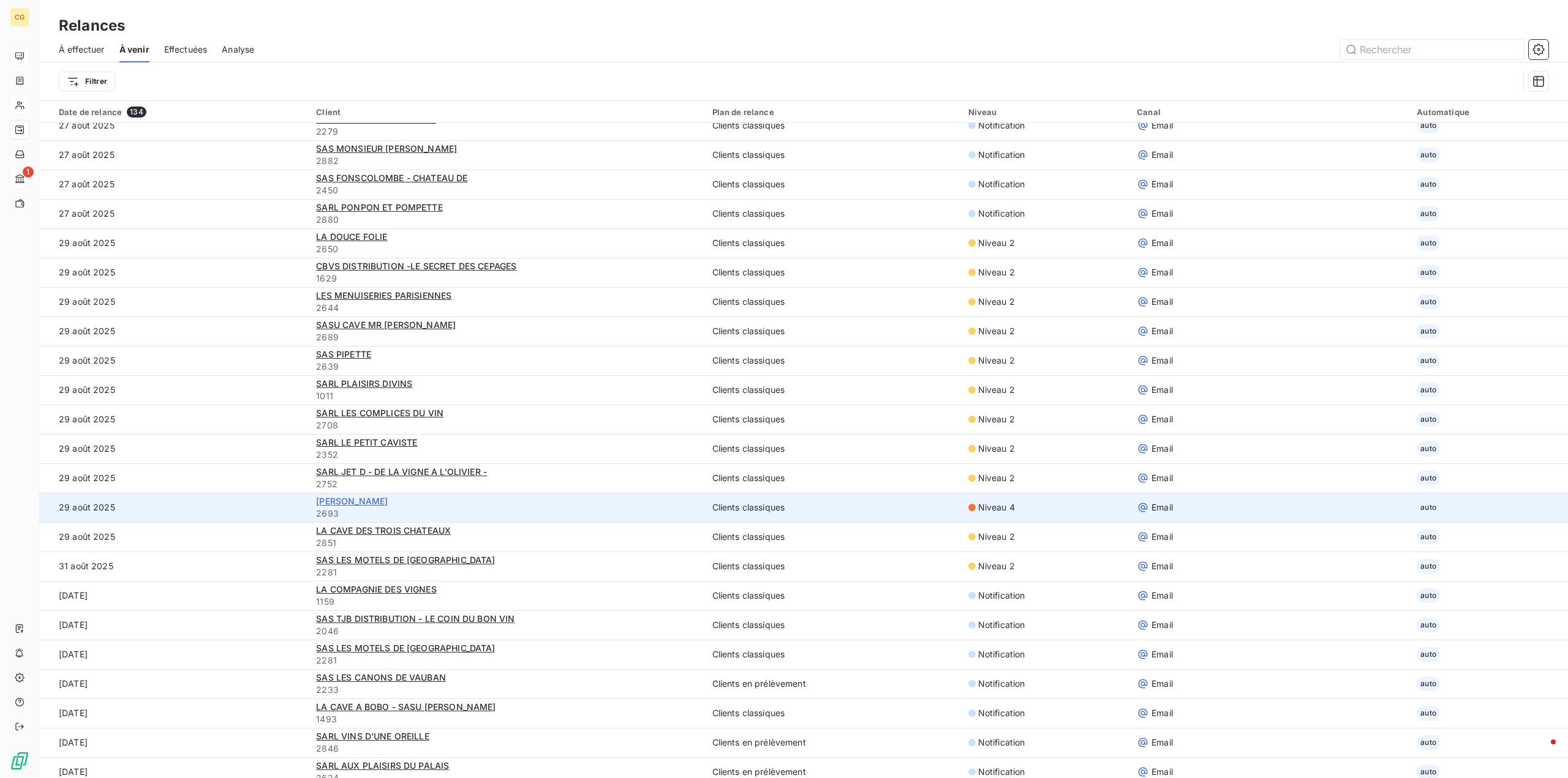
click at [383, 501] on span "MME DAUBERT ISABELLE" at bounding box center [351, 501] width 72 height 10
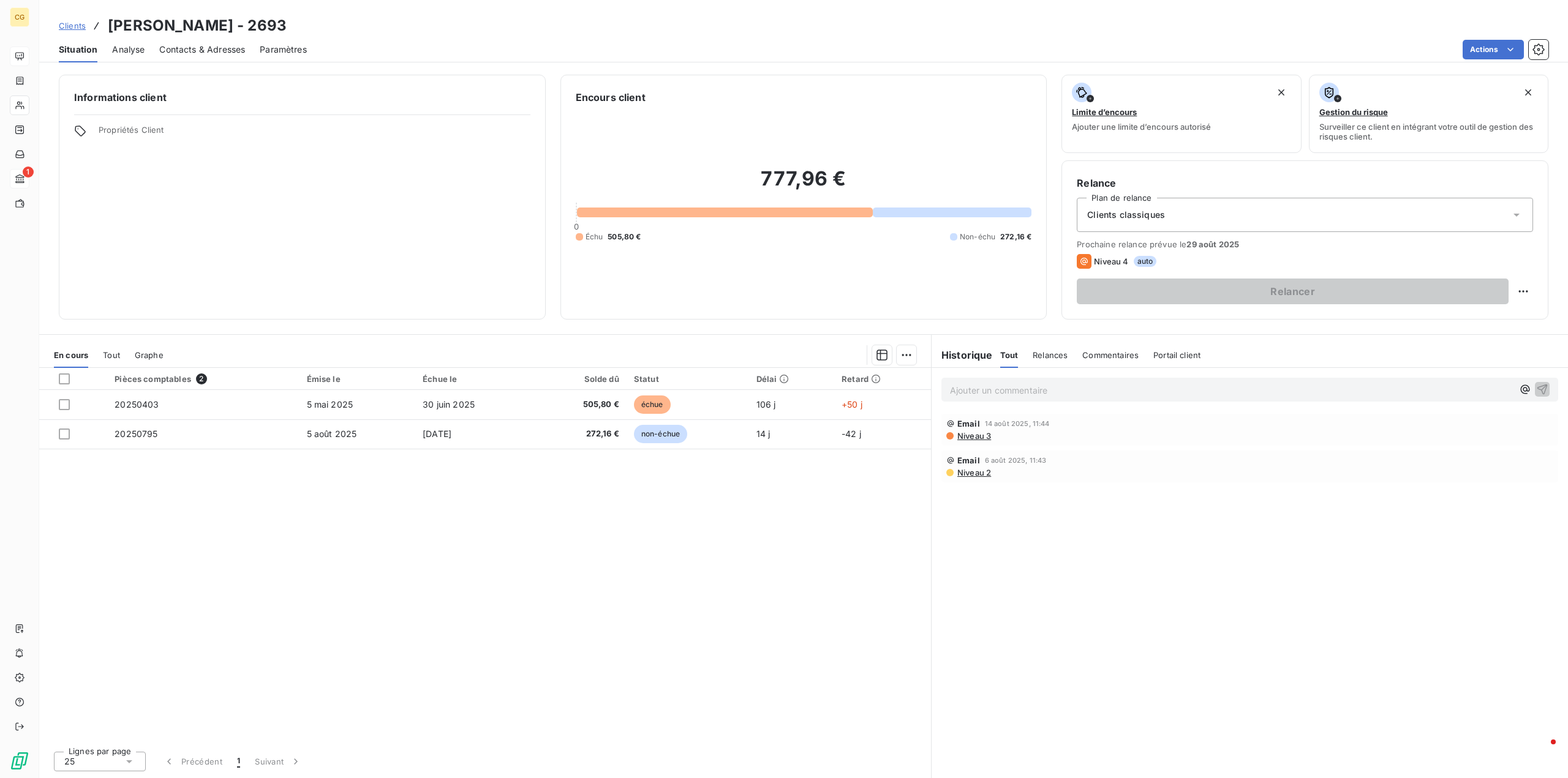
click at [185, 42] on div "Contacts & Adresses" at bounding box center [202, 50] width 86 height 26
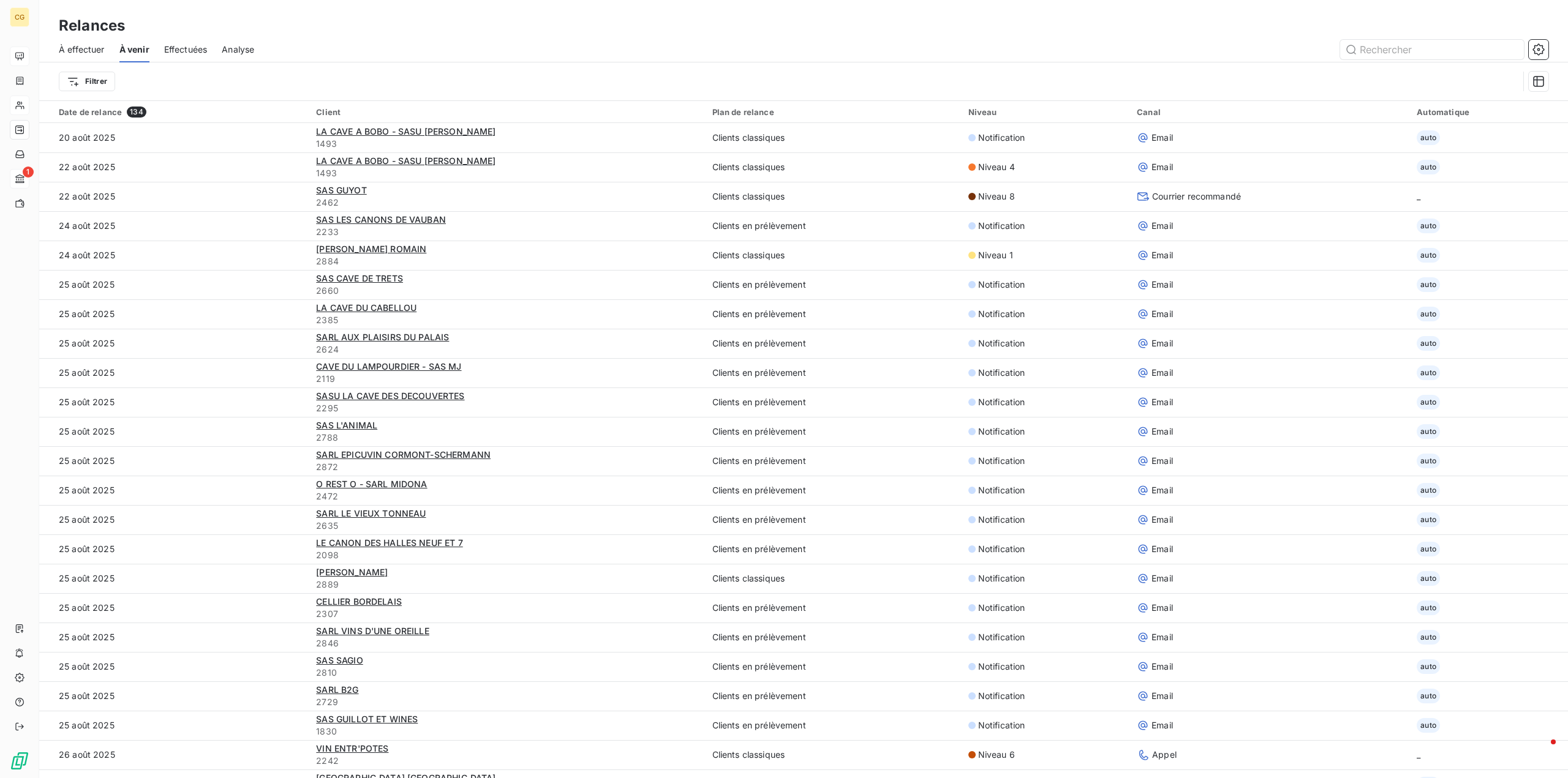
click at [998, 117] on div "Niveau" at bounding box center [1045, 112] width 154 height 10
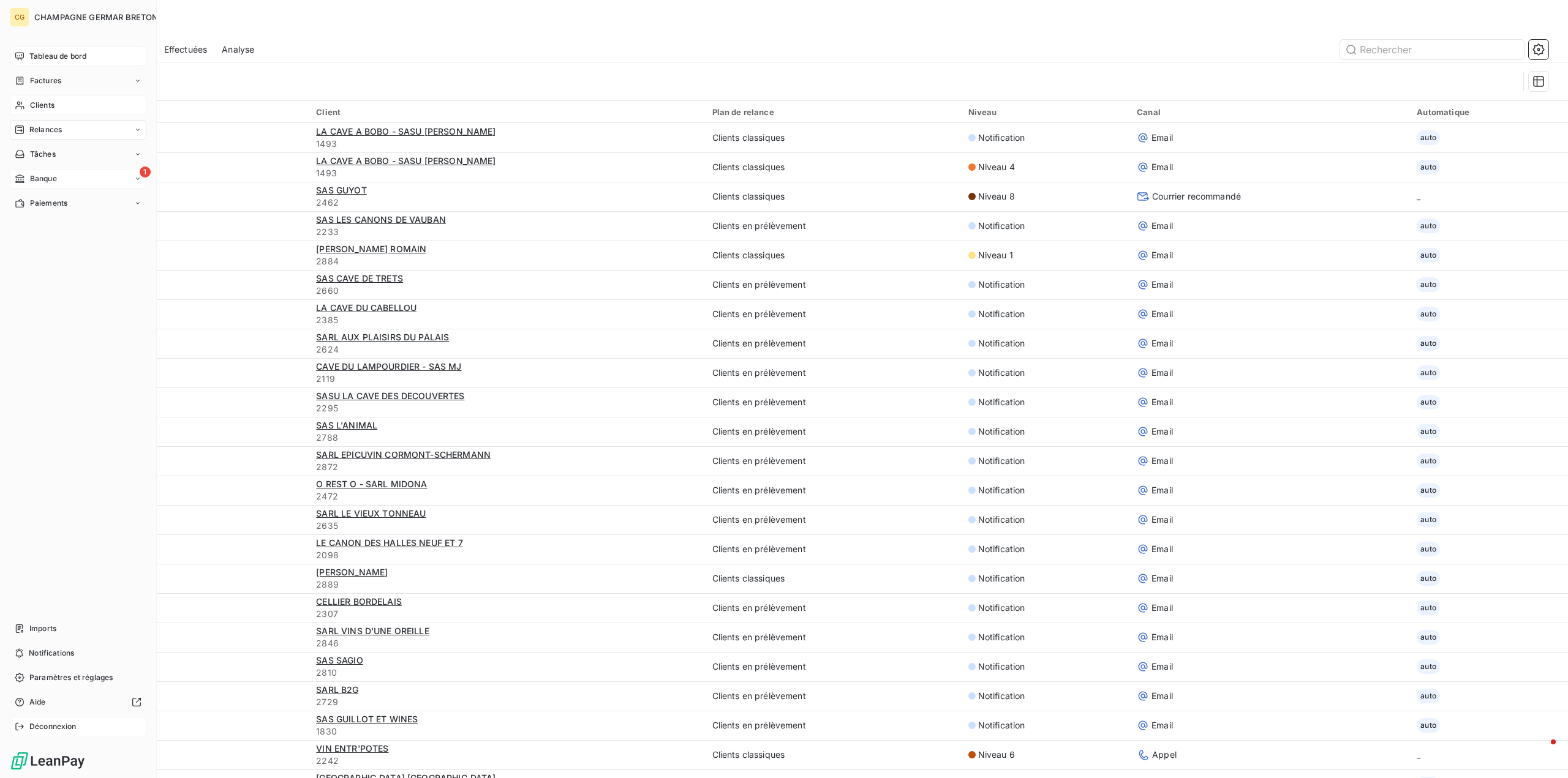
click at [54, 726] on span "Déconnexion" at bounding box center [52, 727] width 47 height 11
